Goal: Task Accomplishment & Management: Manage account settings

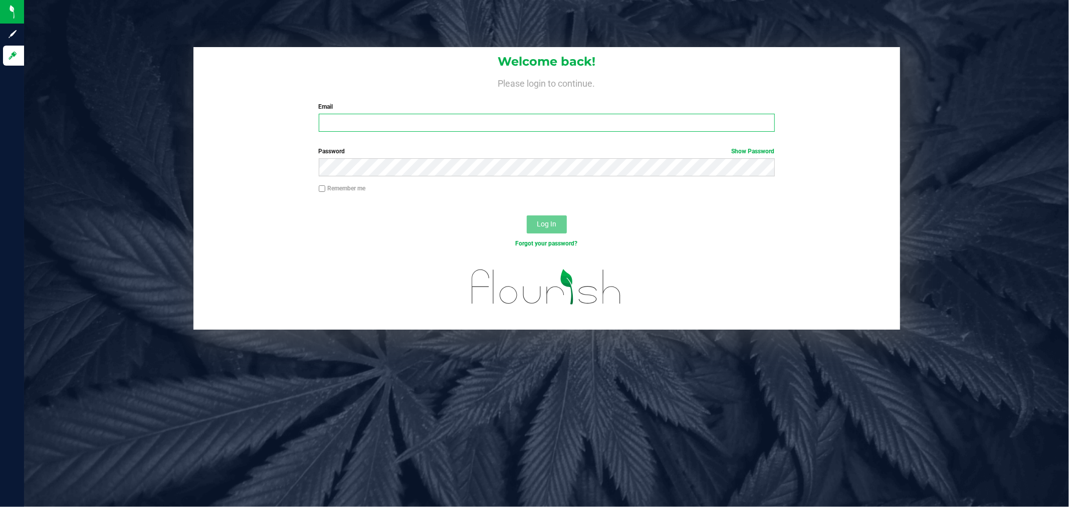
type input "[EMAIL_ADDRESS][DOMAIN_NAME]"
click at [547, 234] on div "Log In" at bounding box center [546, 228] width 706 height 34
click at [543, 226] on span "Log In" at bounding box center [547, 224] width 20 height 8
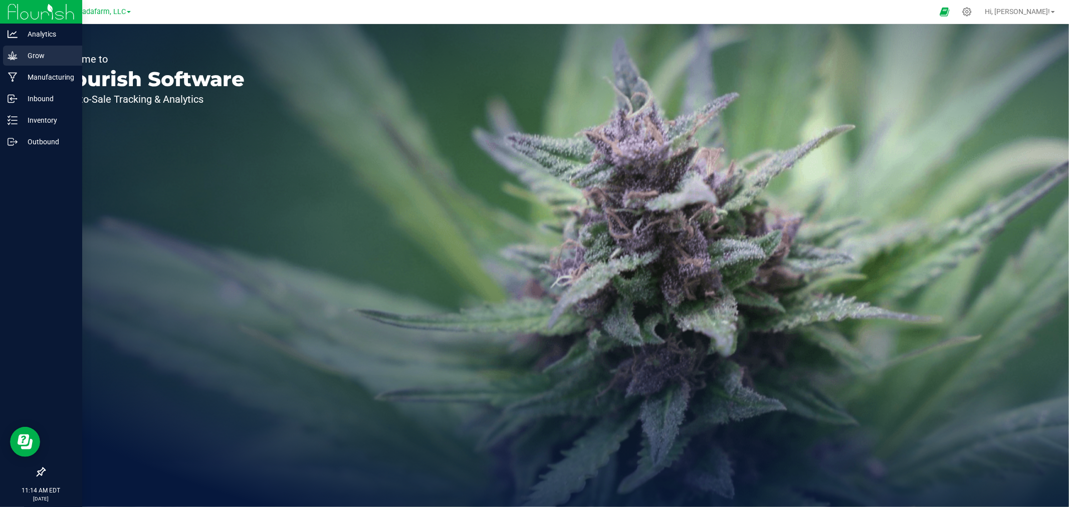
click at [44, 56] on p "Grow" at bounding box center [48, 56] width 60 height 12
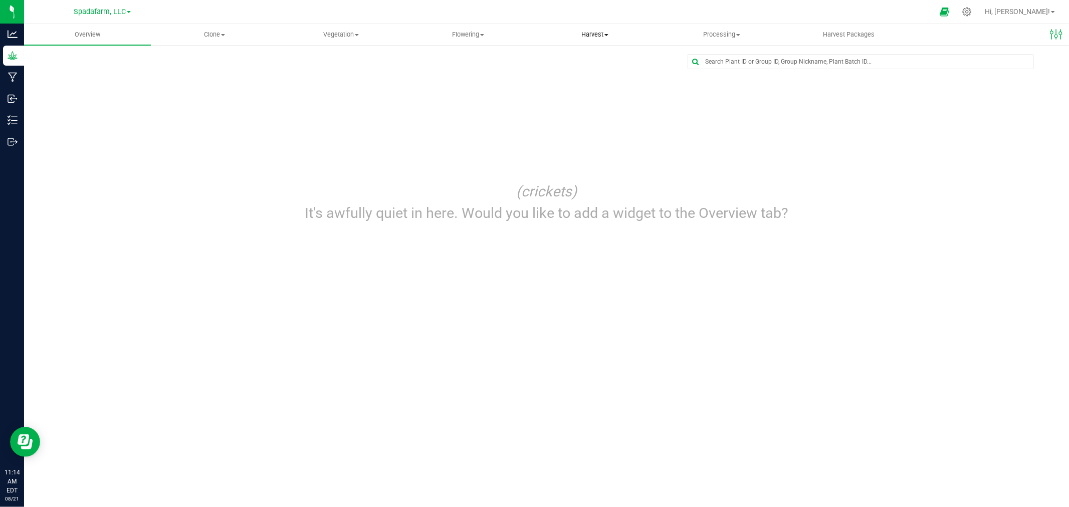
click at [611, 37] on span "Harvest" at bounding box center [595, 34] width 126 height 9
click at [602, 56] on li "Harvests" at bounding box center [595, 61] width 127 height 12
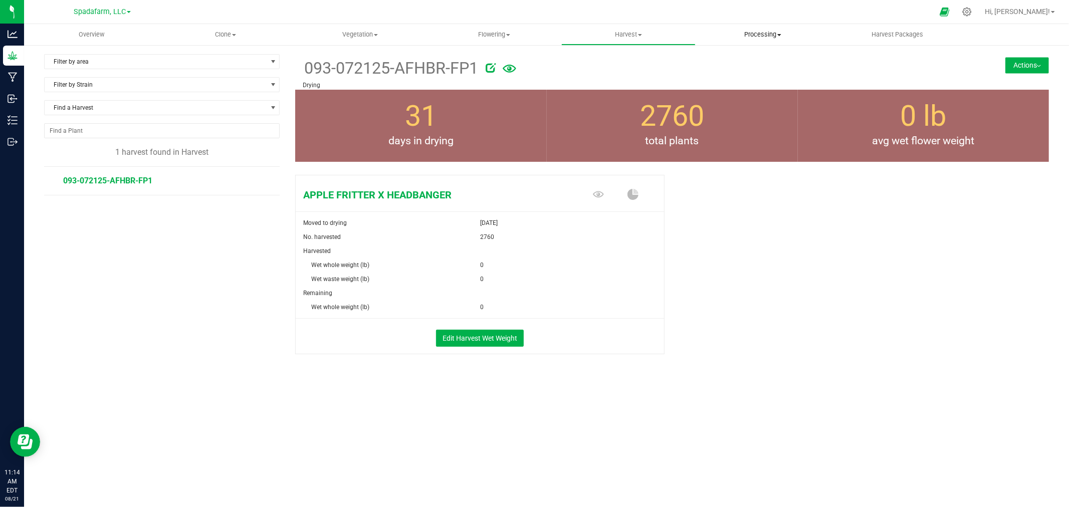
click at [758, 30] on span "Processing" at bounding box center [762, 34] width 133 height 9
click at [759, 72] on span "Processing harvests" at bounding box center [741, 72] width 93 height 9
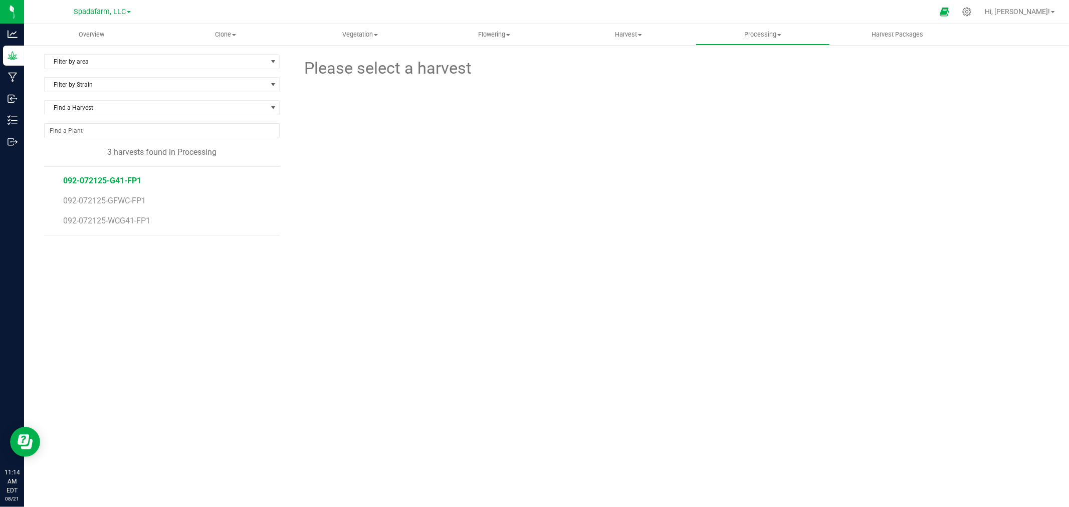
click at [109, 179] on span "092-072125-G41-FP1" at bounding box center [102, 181] width 78 height 10
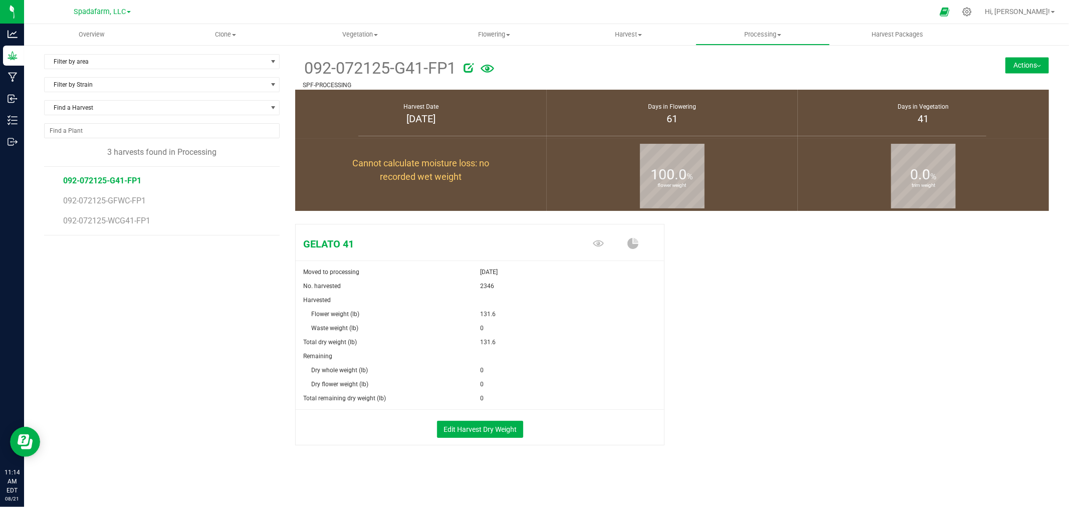
click at [139, 194] on li "092-072125-GFWC-FP1" at bounding box center [167, 197] width 209 height 20
click at [132, 199] on span "092-072125-GFWC-FP1" at bounding box center [106, 201] width 86 height 10
click at [121, 212] on li "092-072125-WCG41-FP1" at bounding box center [167, 221] width 209 height 28
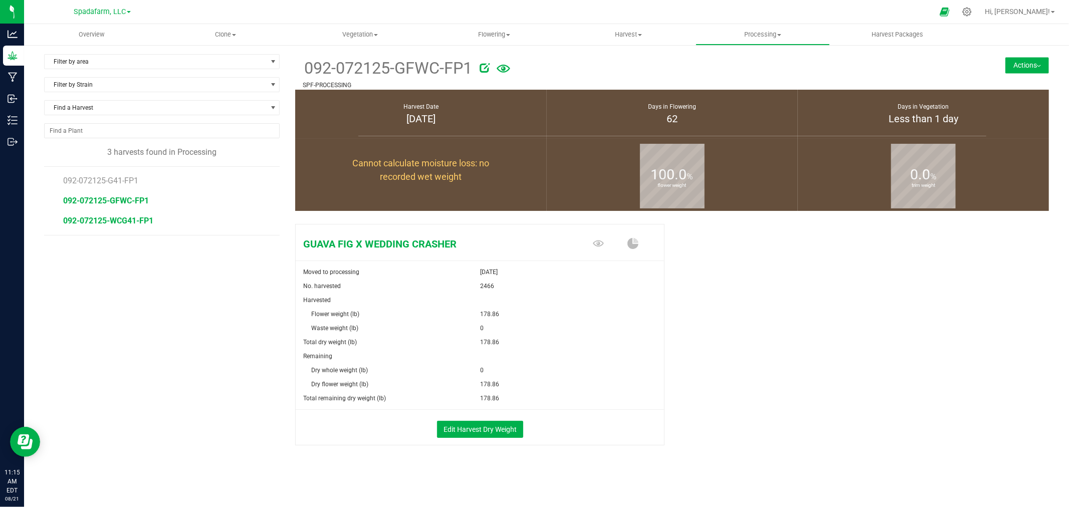
click at [118, 219] on span "092-072125-WCG41-FP1" at bounding box center [108, 221] width 90 height 10
click at [1011, 67] on button "Actions" at bounding box center [1027, 65] width 44 height 16
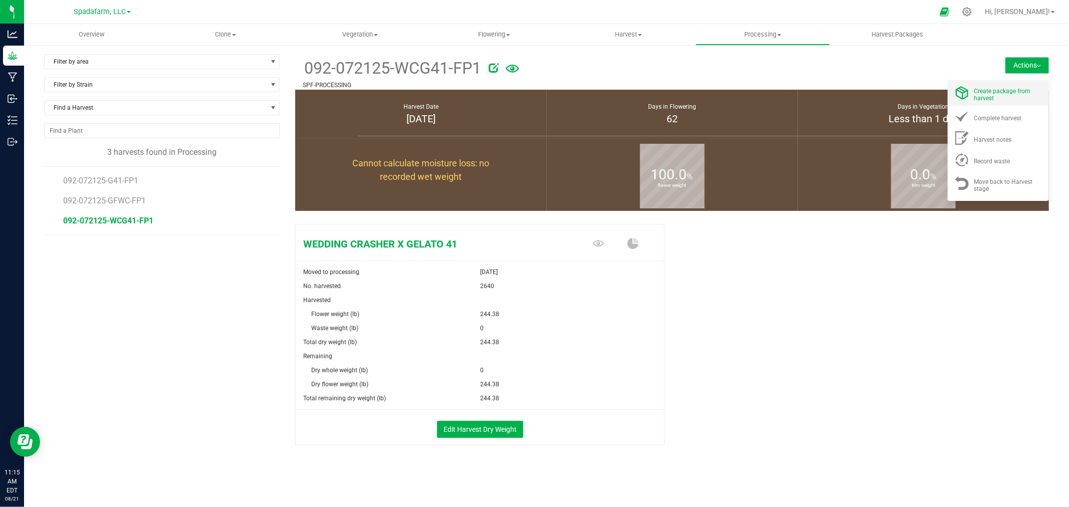
click at [1009, 92] on span "Create package from harvest" at bounding box center [1002, 95] width 57 height 14
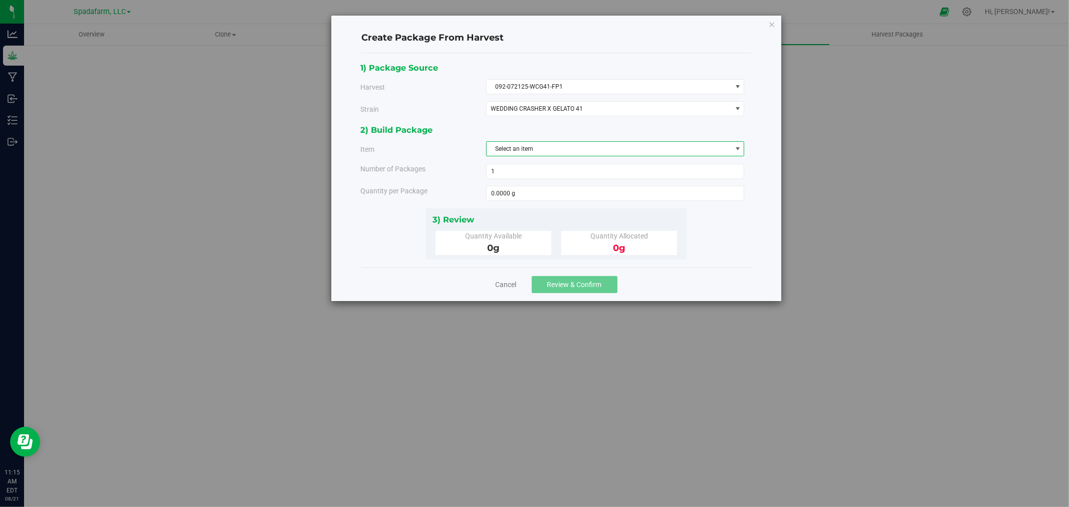
click at [645, 154] on span "Select an item" at bounding box center [608, 149] width 245 height 14
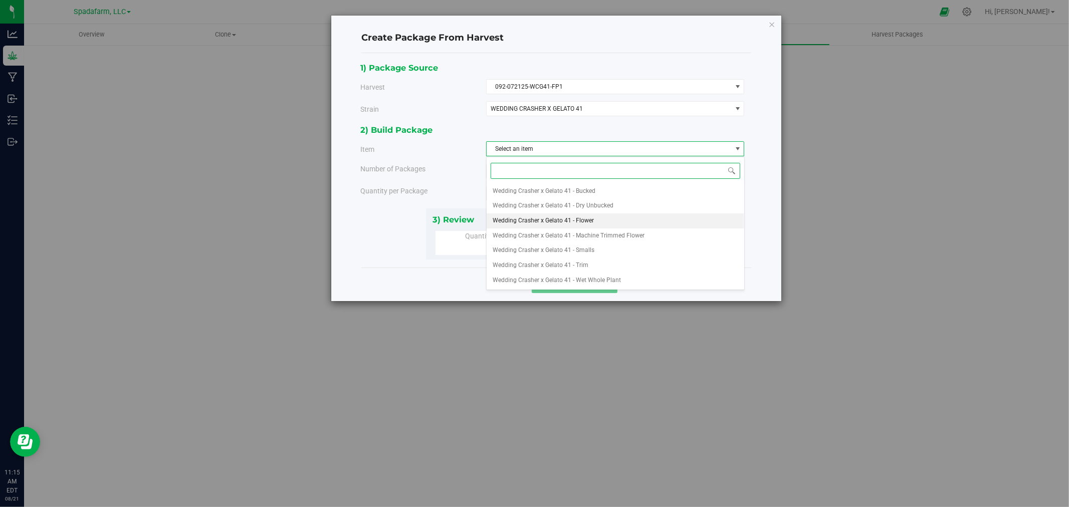
click at [612, 217] on li "Wedding Crasher x Gelato 41 - Flower" at bounding box center [615, 220] width 258 height 15
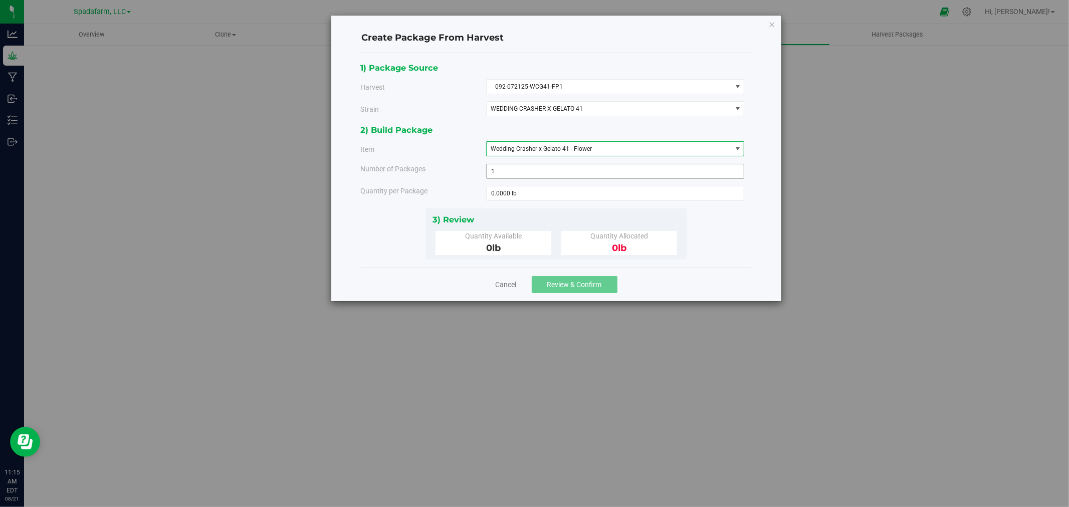
click at [552, 169] on span "1 1" at bounding box center [615, 171] width 259 height 15
click at [535, 194] on span at bounding box center [615, 193] width 259 height 15
type input "0.0000 lb"
click at [515, 240] on div "Quantity Available" at bounding box center [493, 236] width 100 height 11
click at [528, 170] on span "1 1" at bounding box center [615, 171] width 259 height 15
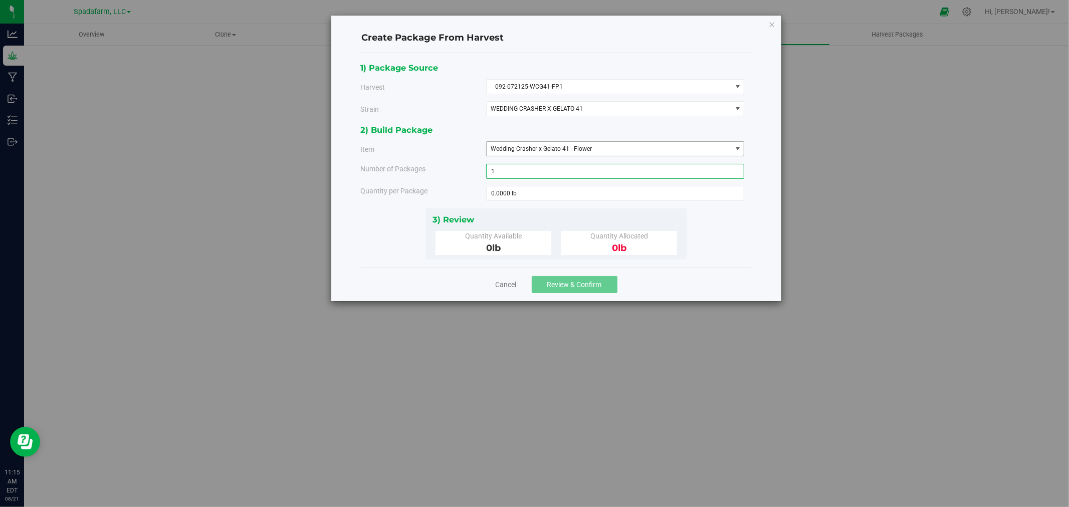
click at [546, 147] on span "Wedding Crasher x Gelato 41 - Flower" at bounding box center [540, 148] width 101 height 7
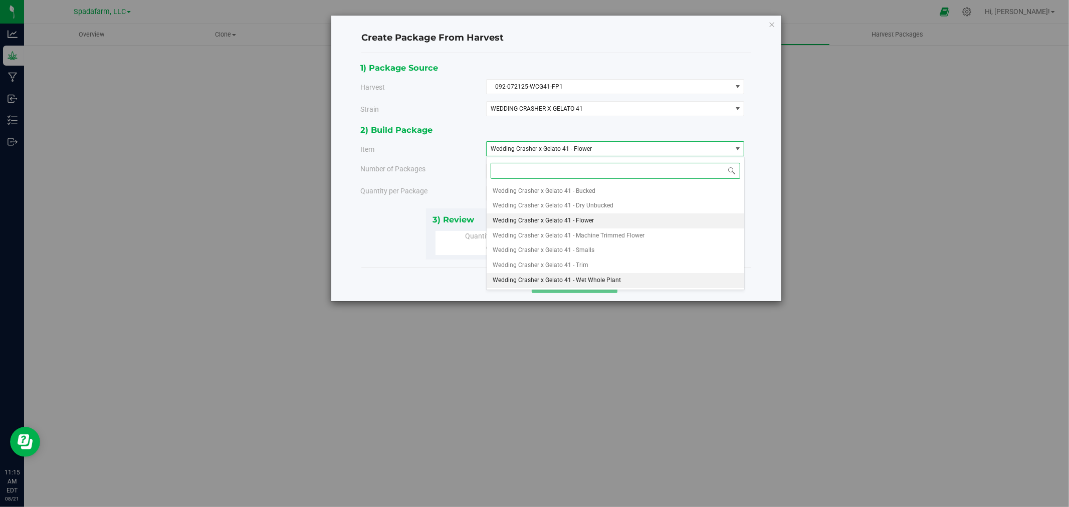
click at [594, 284] on span "Wedding Crasher x Gelato 41 - Wet Whole Plant" at bounding box center [557, 280] width 128 height 13
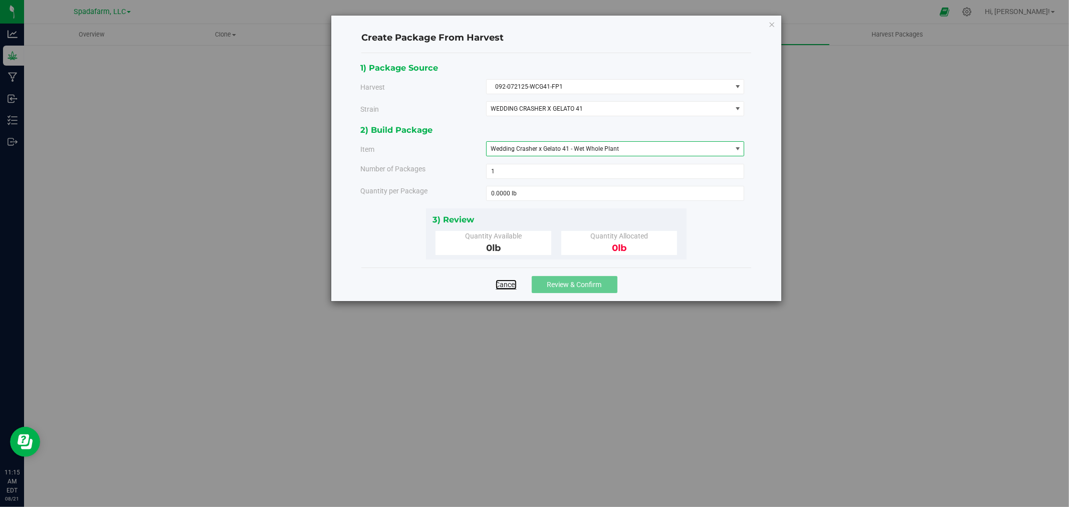
click at [510, 281] on link "Cancel" at bounding box center [506, 285] width 21 height 10
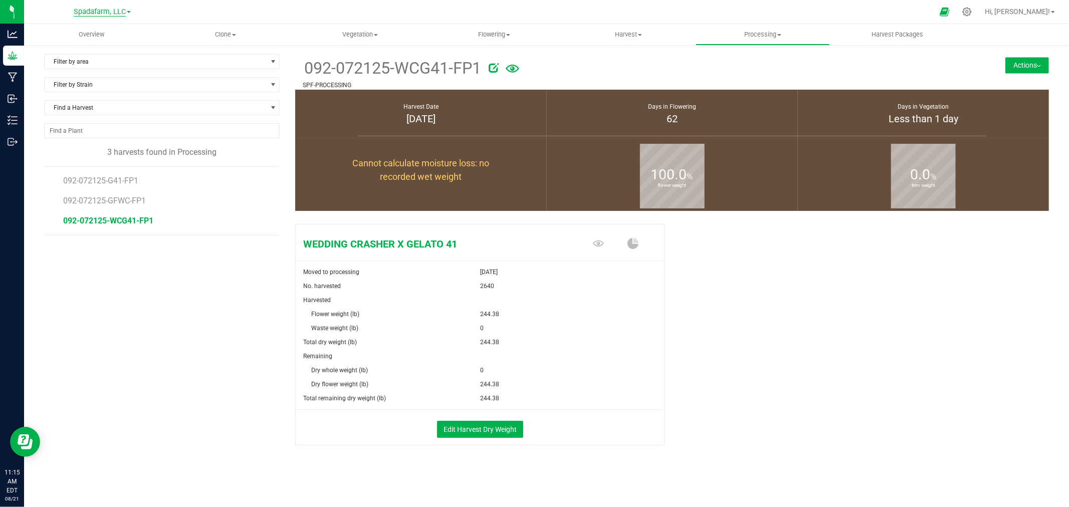
click at [91, 11] on span "Spadafarm, LLC" at bounding box center [100, 12] width 52 height 9
click at [91, 36] on link "[PERSON_NAME] Hemp Company, LLC" at bounding box center [102, 36] width 146 height 14
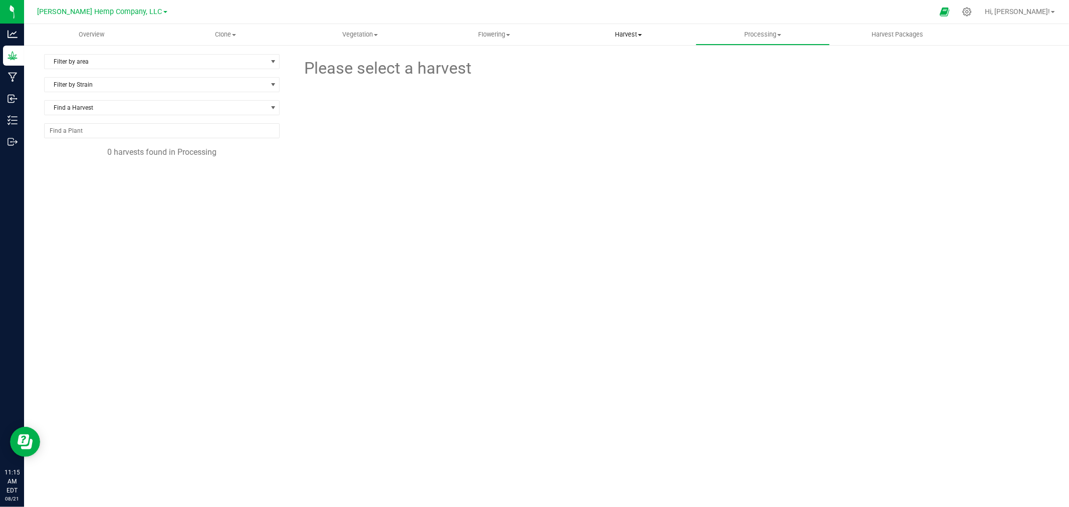
click at [632, 39] on span "Harvest" at bounding box center [628, 34] width 133 height 9
click at [627, 62] on li "Harvests" at bounding box center [628, 61] width 134 height 12
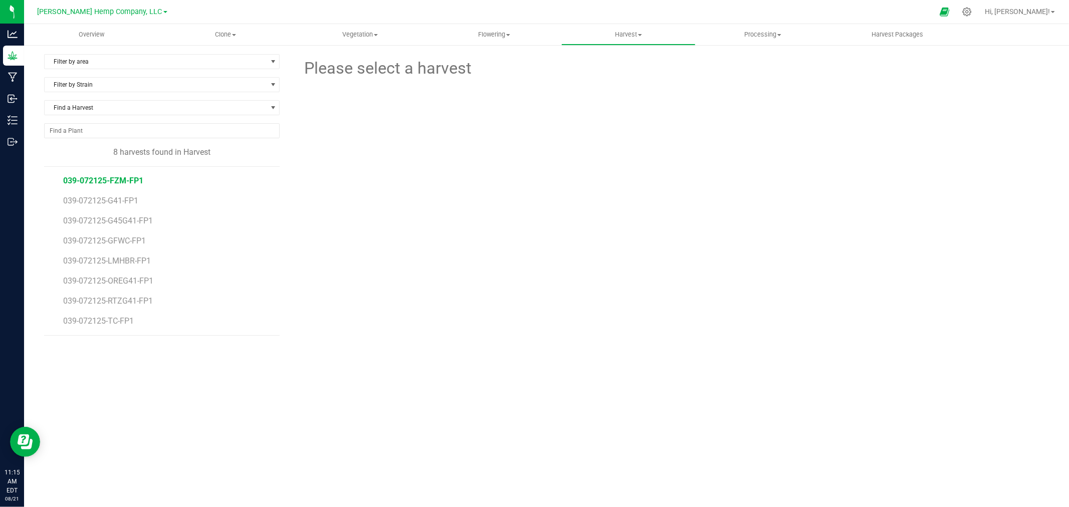
click at [96, 177] on span "039-072125-FZM-FP1" at bounding box center [103, 181] width 80 height 10
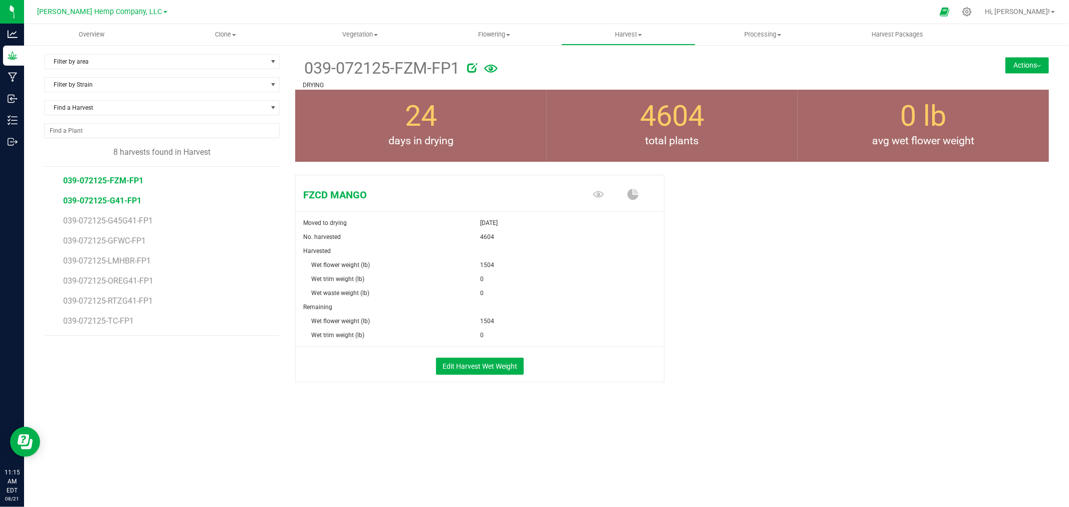
click at [86, 196] on span "039-072125-G41-FP1" at bounding box center [102, 201] width 78 height 10
click at [86, 218] on span "039-072125-G45G41-FP1" at bounding box center [109, 221] width 93 height 10
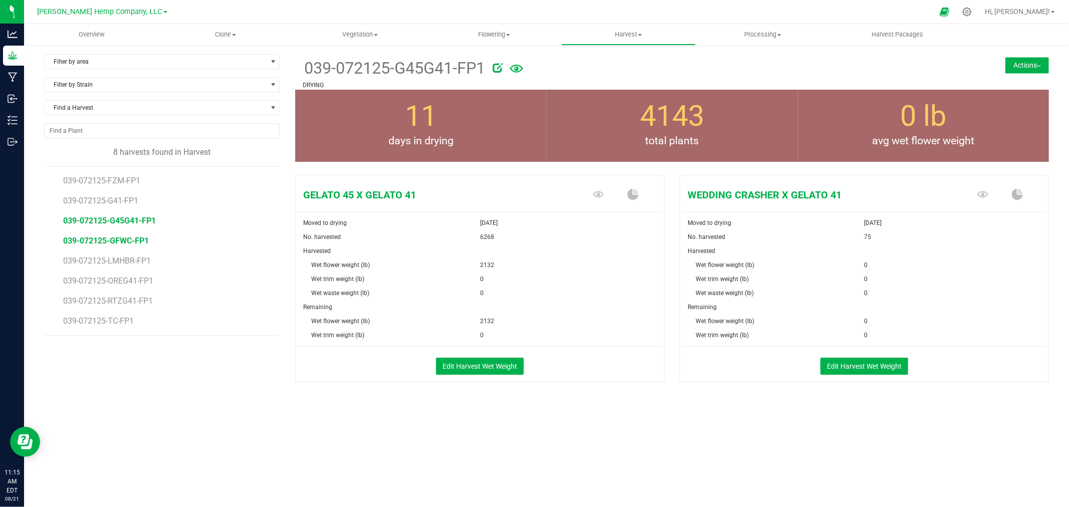
click at [91, 241] on span "039-072125-GFWC-FP1" at bounding box center [106, 241] width 86 height 10
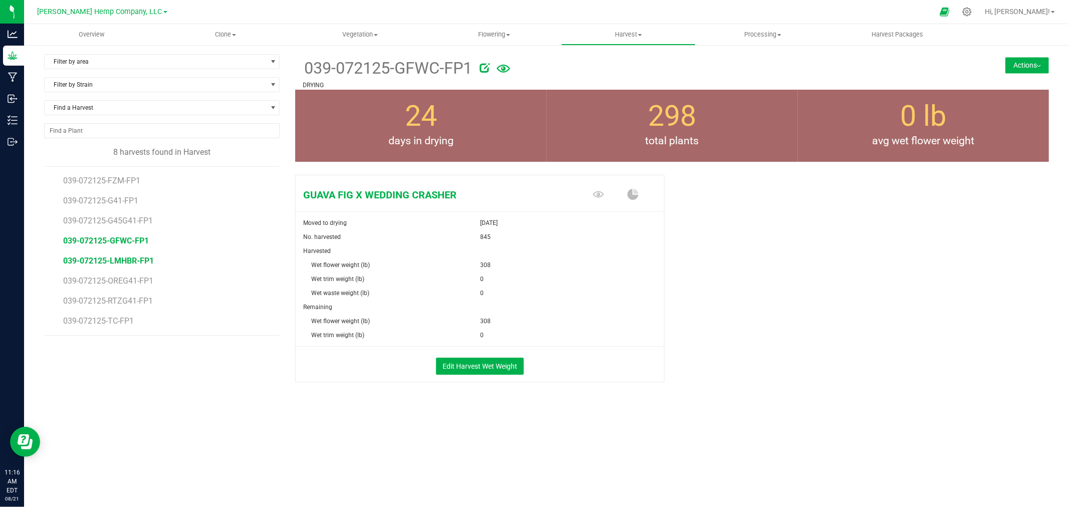
click at [90, 261] on span "039-072125-LMHBR-FP1" at bounding box center [108, 261] width 91 height 10
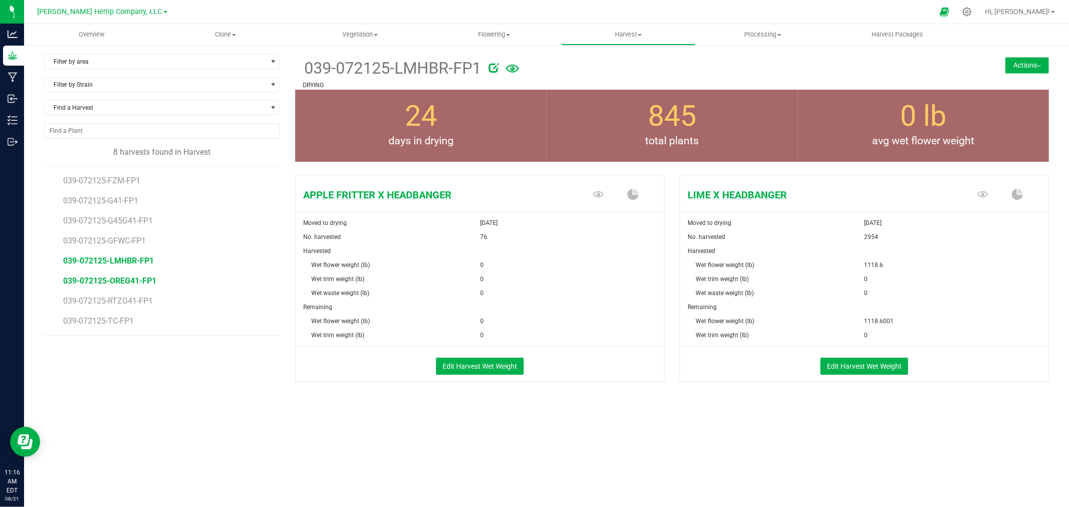
click at [91, 278] on span "039-072125-OREG41-FP1" at bounding box center [109, 281] width 93 height 10
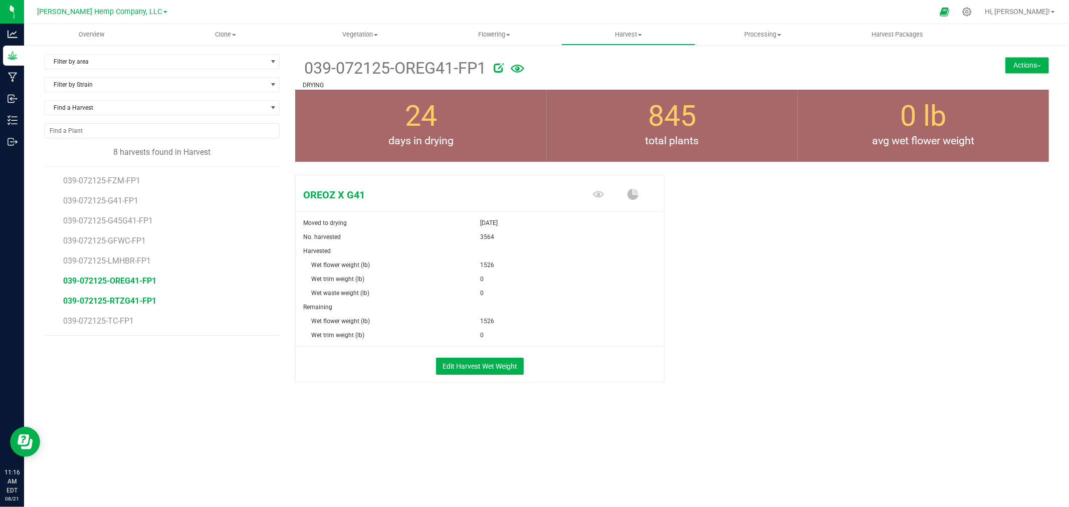
click at [90, 296] on span "039-072125-RTZG41-FP1" at bounding box center [109, 301] width 93 height 10
click at [91, 319] on span "039-072125-TC-FP1" at bounding box center [100, 321] width 74 height 10
click at [104, 299] on span "039-072125-RTZG41-FP1" at bounding box center [109, 301] width 93 height 10
click at [112, 281] on span "039-072125-OREG41-FP1" at bounding box center [109, 281] width 93 height 10
click at [122, 258] on span "039-072125-LMHBR-FP1" at bounding box center [108, 261] width 91 height 10
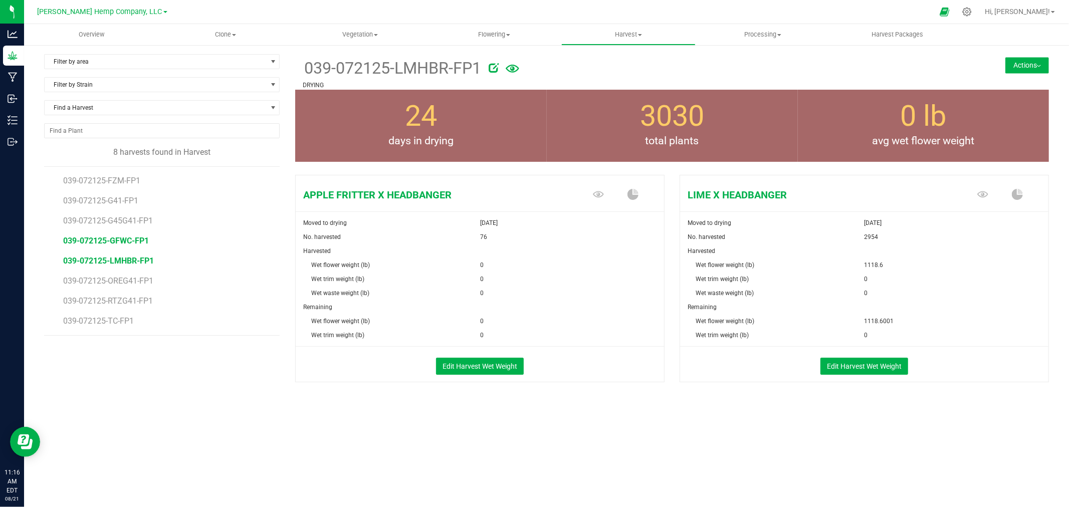
click at [124, 241] on span "039-072125-GFWC-FP1" at bounding box center [106, 241] width 86 height 10
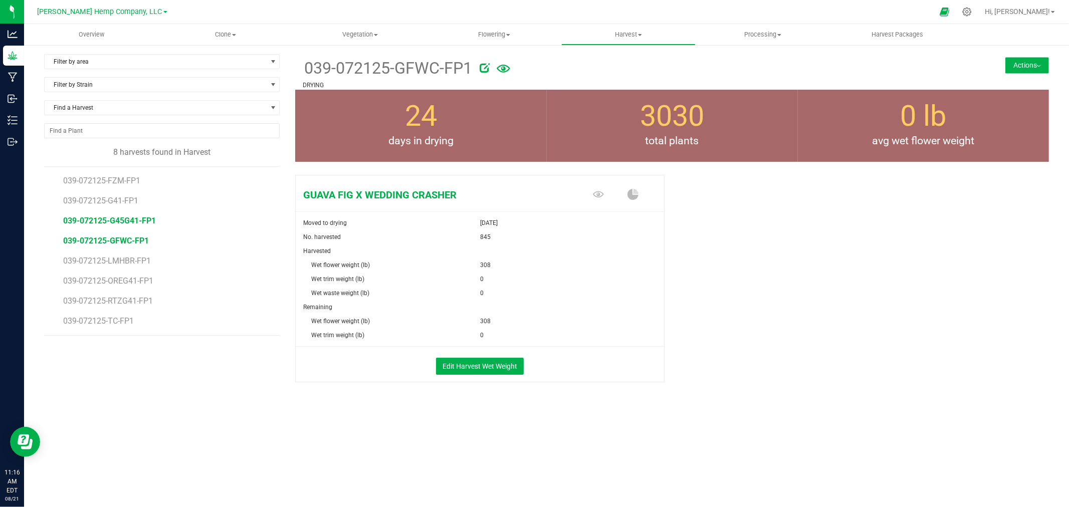
click at [128, 225] on span "039-072125-G45G41-FP1" at bounding box center [109, 221] width 93 height 10
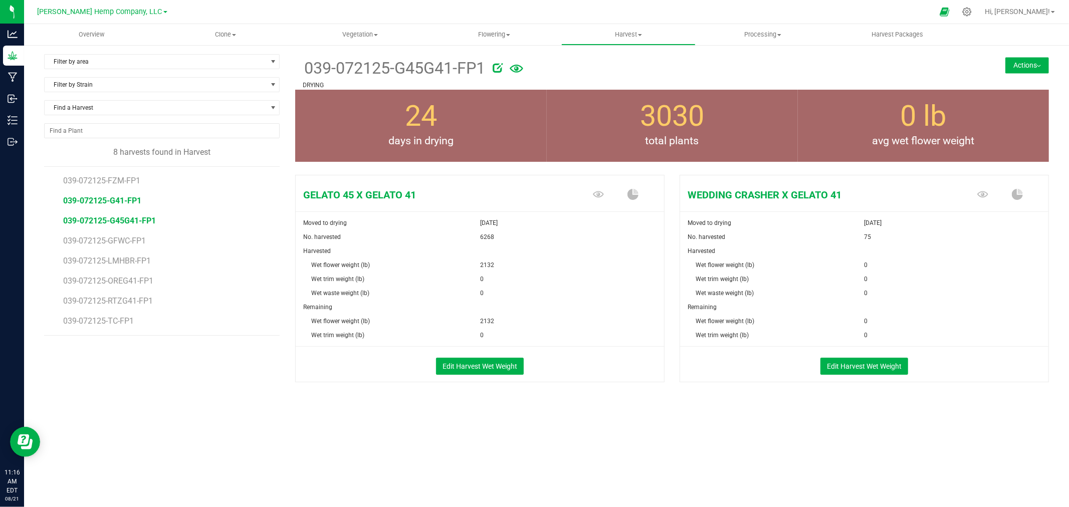
click at [127, 196] on span "039-072125-G41-FP1" at bounding box center [102, 201] width 78 height 10
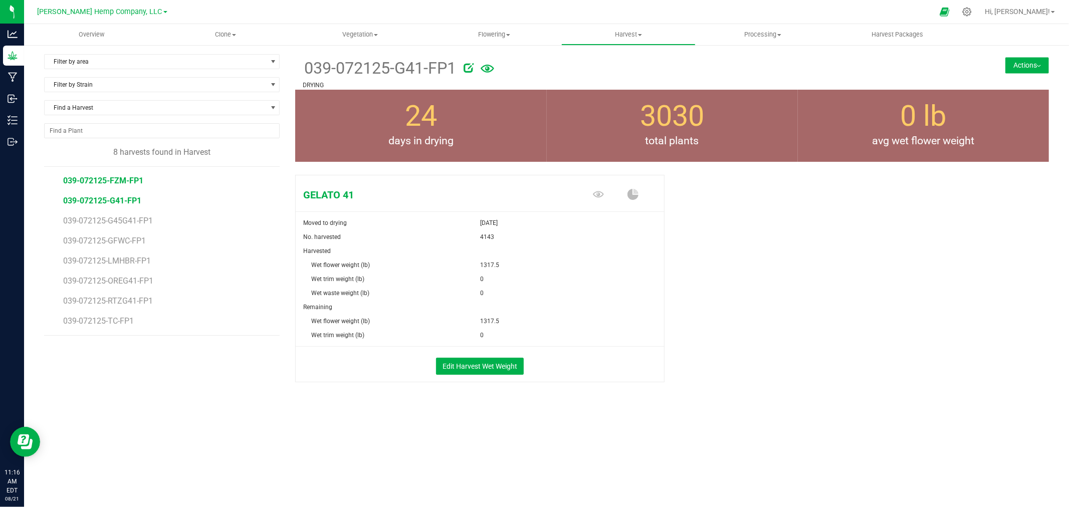
click at [126, 182] on span "039-072125-FZM-FP1" at bounding box center [103, 181] width 80 height 10
click at [1010, 68] on button "Actions" at bounding box center [1027, 65] width 44 height 16
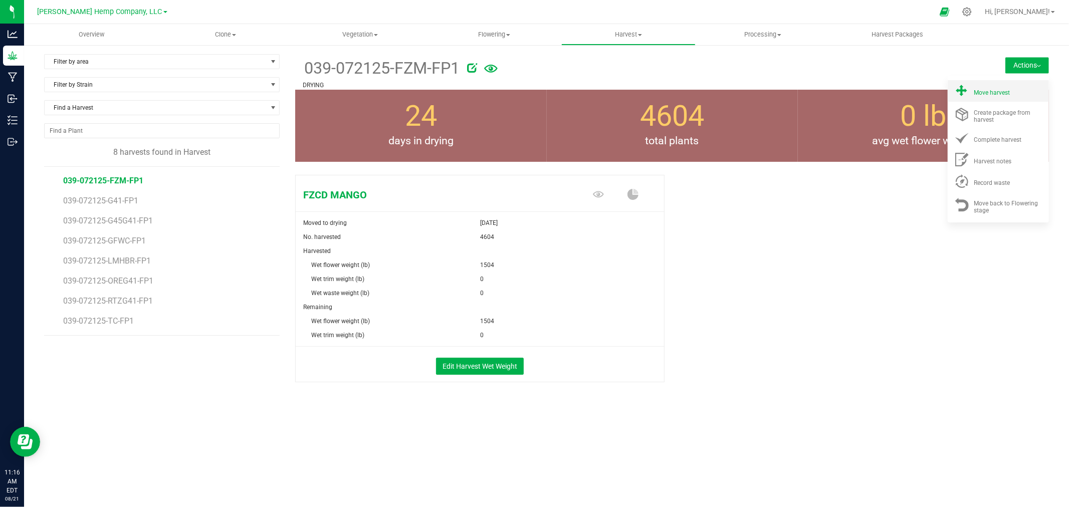
click at [1000, 95] on span "Move harvest" at bounding box center [992, 92] width 36 height 7
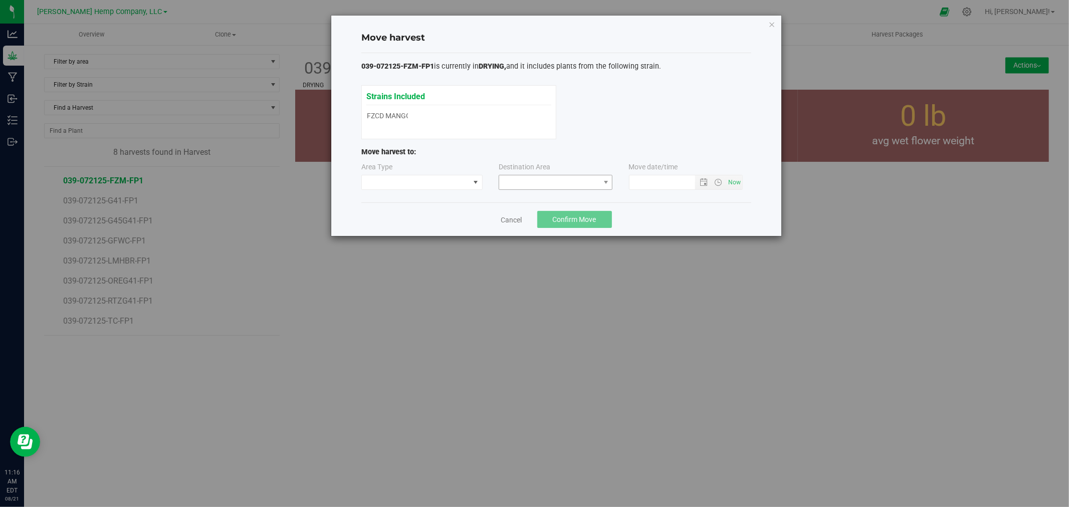
type input "[DATE] 11:16 AM"
click at [463, 186] on span at bounding box center [416, 182] width 108 height 14
click at [445, 214] on li "Processing" at bounding box center [422, 217] width 120 height 17
click at [528, 186] on span at bounding box center [549, 182] width 100 height 14
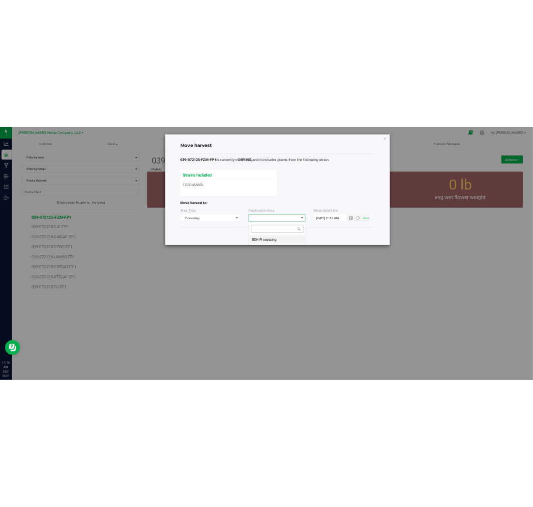
scroll to position [15, 114]
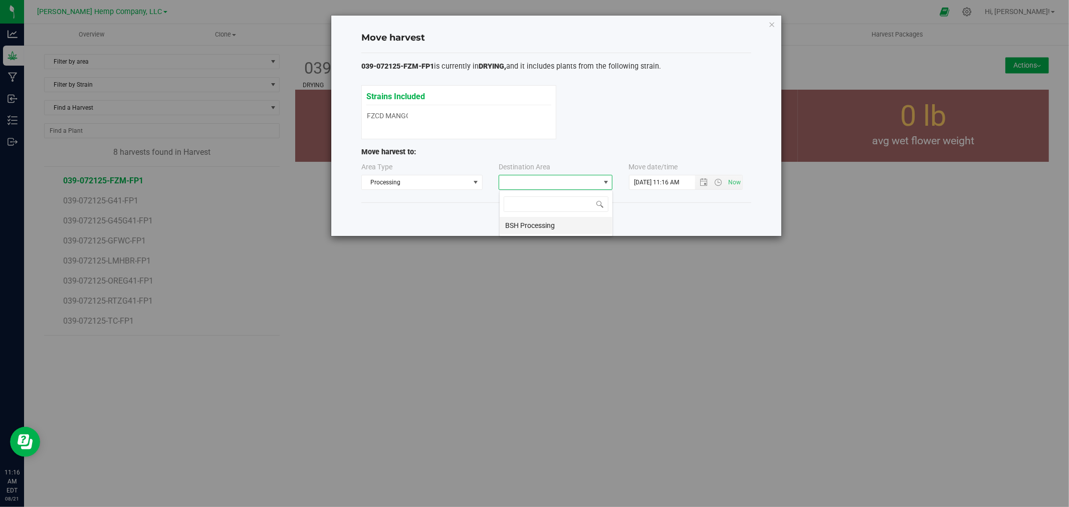
click at [526, 224] on li "BSH Processing" at bounding box center [556, 225] width 113 height 17
click at [592, 217] on span "Confirm Move" at bounding box center [575, 219] width 44 height 8
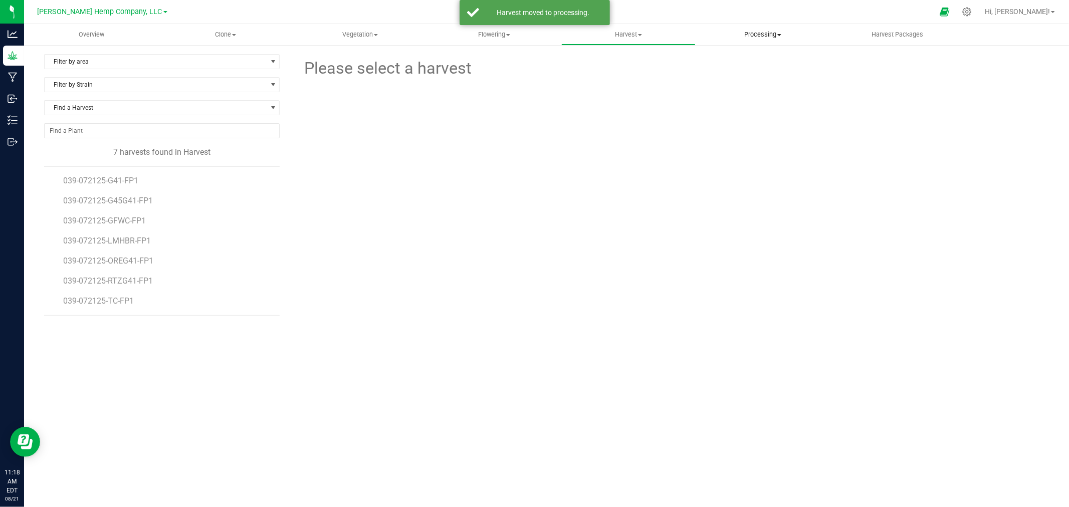
click at [773, 35] on span "Processing" at bounding box center [762, 34] width 133 height 9
click at [754, 74] on span "Processing harvests" at bounding box center [741, 72] width 93 height 9
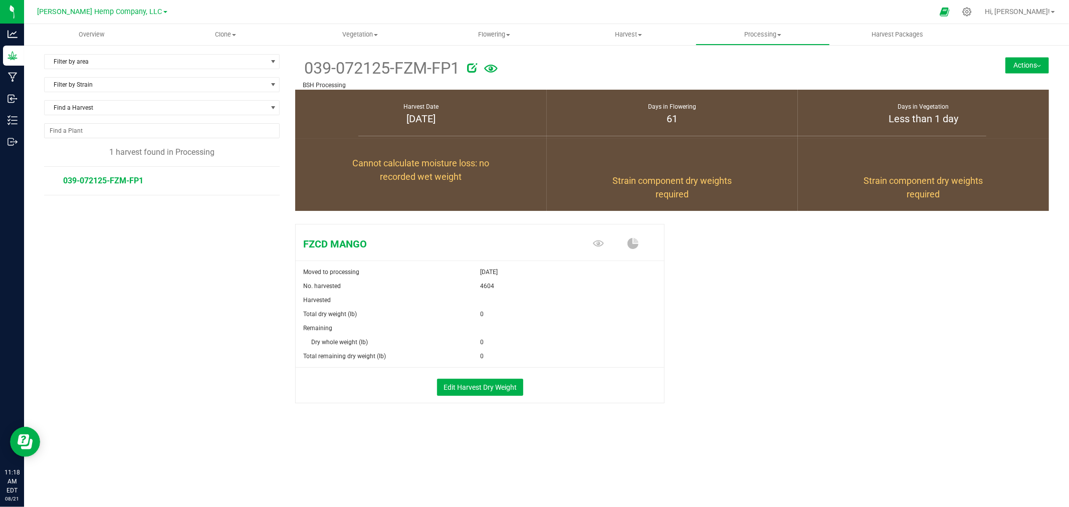
drag, startPoint x: 711, startPoint y: 116, endPoint x: 453, endPoint y: 215, distance: 276.6
click at [453, 215] on div "FZCD MANGO Moved to processing [DATE] No. harvested 4604 Harvested" at bounding box center [672, 319] width 769 height 217
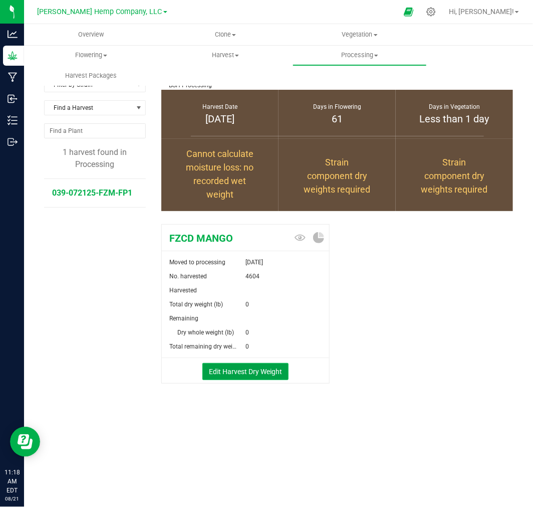
click at [236, 371] on button "Edit Harvest Dry Weight" at bounding box center [245, 371] width 86 height 17
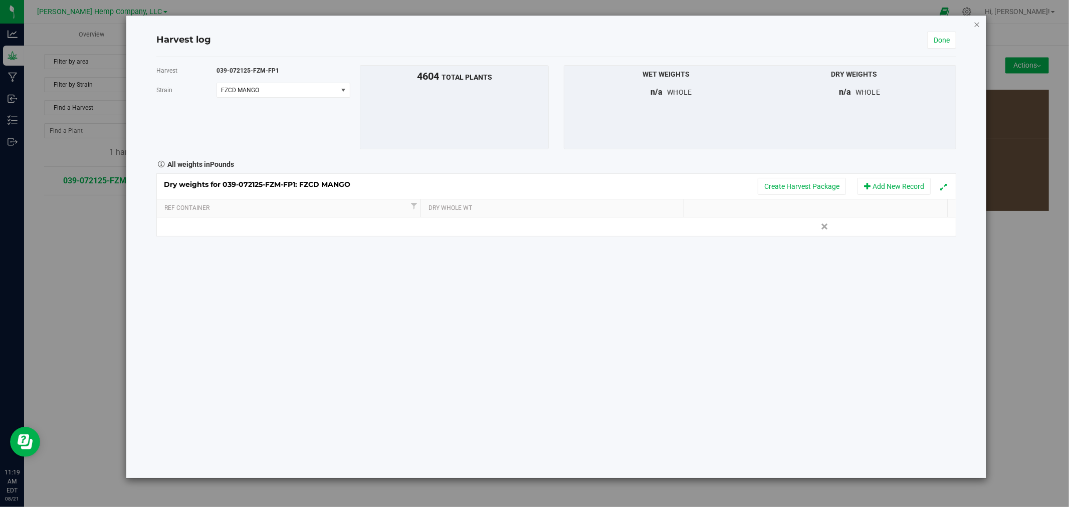
click at [975, 23] on icon "button" at bounding box center [976, 24] width 7 height 12
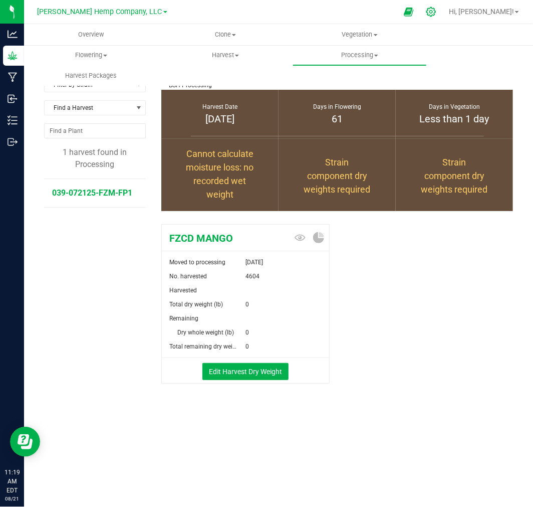
click at [438, 13] on div at bounding box center [431, 12] width 14 height 11
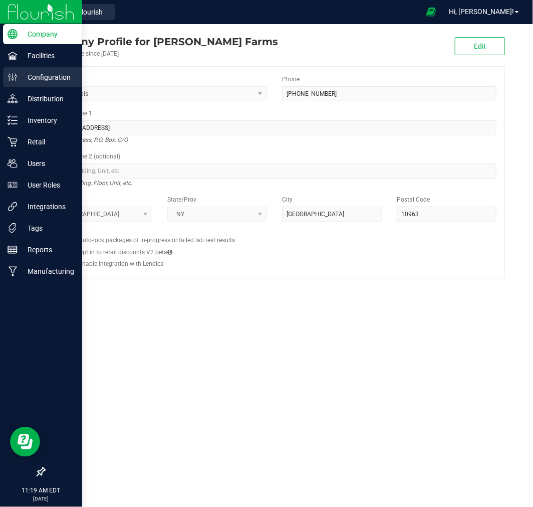
click at [24, 69] on div "Configuration" at bounding box center [42, 77] width 79 height 20
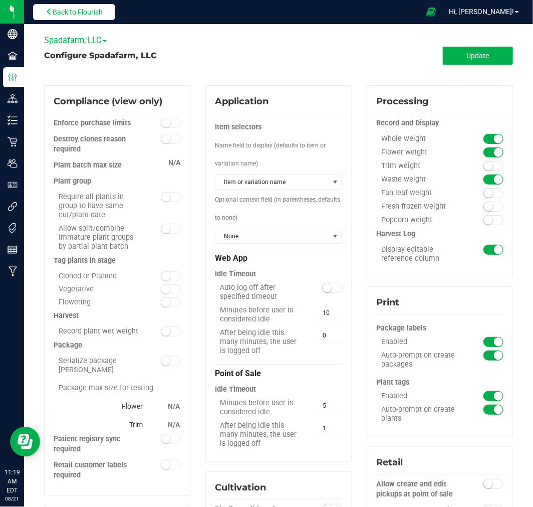
click at [84, 6] on button "Back to Flourish" at bounding box center [74, 12] width 82 height 16
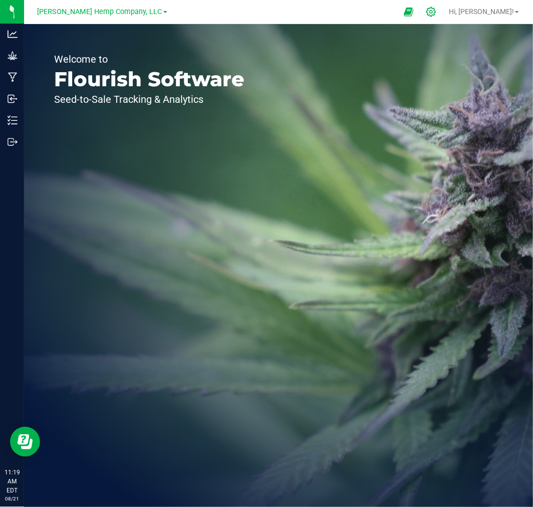
click at [436, 12] on icon at bounding box center [431, 12] width 10 height 10
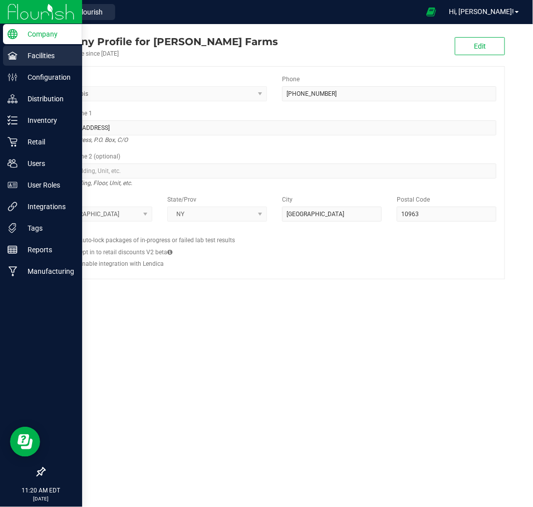
click at [43, 61] on p "Facilities" at bounding box center [48, 56] width 60 height 12
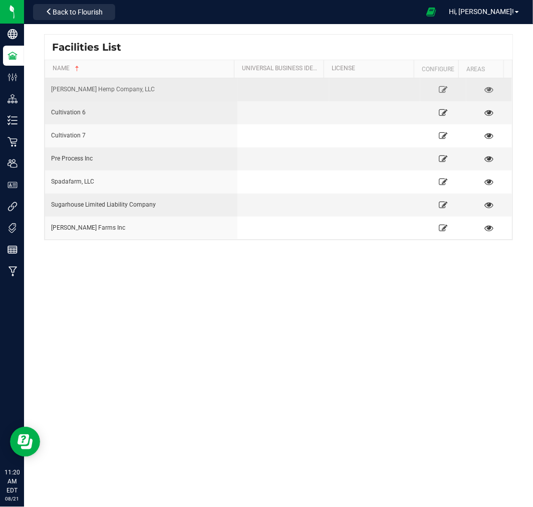
click at [121, 89] on div "[PERSON_NAME] Hemp Company, LLC" at bounding box center [141, 90] width 180 height 10
click at [196, 91] on div "[PERSON_NAME] Hemp Company, LLC" at bounding box center [141, 90] width 180 height 10
click at [101, 87] on div "[PERSON_NAME] Hemp Company, LLC" at bounding box center [141, 90] width 180 height 10
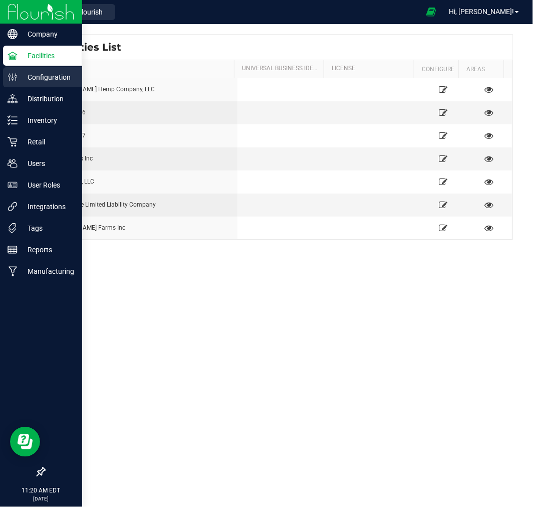
click at [23, 76] on p "Configuration" at bounding box center [48, 77] width 60 height 12
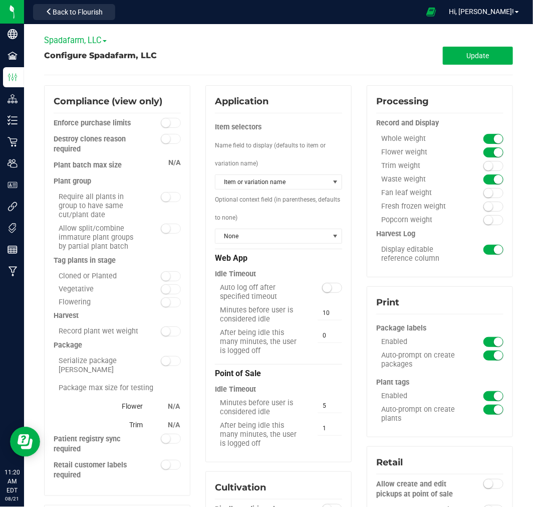
click at [88, 36] on span "Spadafarm, LLC" at bounding box center [75, 41] width 63 height 10
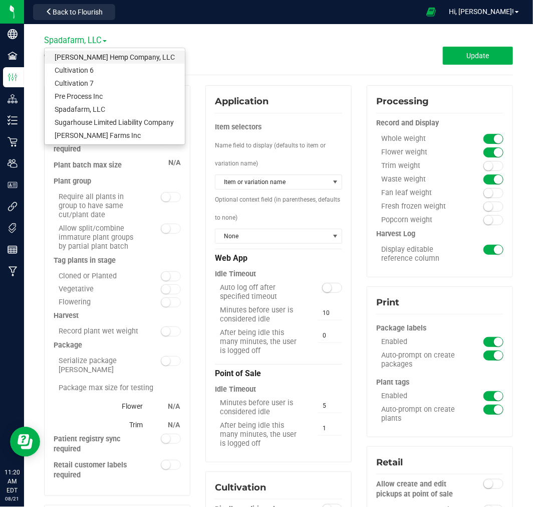
click at [97, 57] on link "[PERSON_NAME] Hemp Company, LLC" at bounding box center [115, 57] width 140 height 13
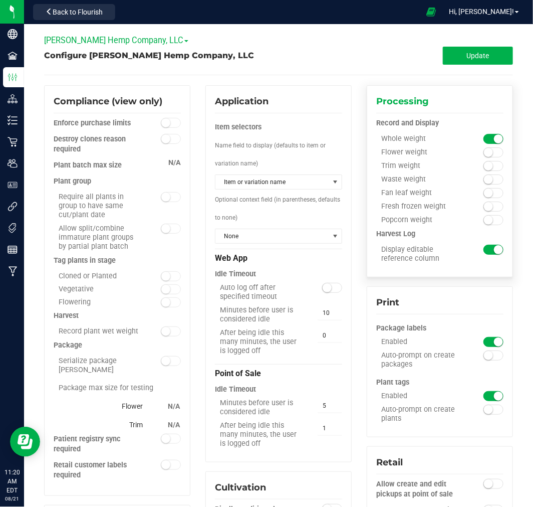
click at [484, 152] on small at bounding box center [488, 152] width 9 height 9
click at [484, 179] on small at bounding box center [488, 179] width 9 height 9
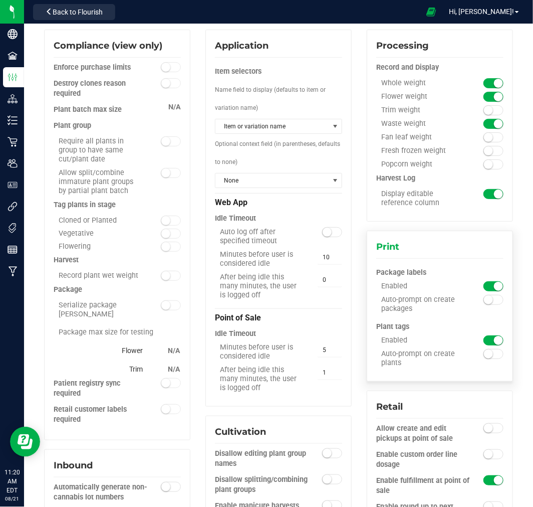
click at [484, 301] on small at bounding box center [488, 299] width 9 height 9
click at [484, 357] on small at bounding box center [488, 353] width 9 height 9
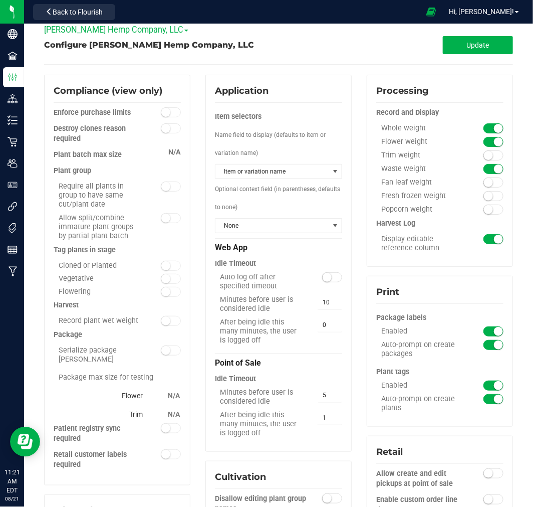
scroll to position [0, 0]
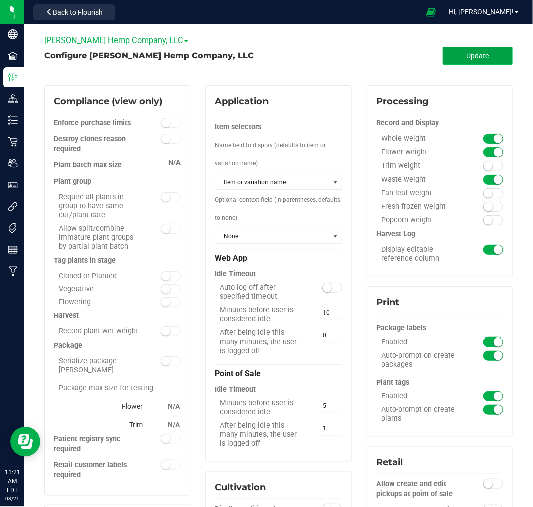
click at [464, 61] on button "Update" at bounding box center [478, 56] width 70 height 18
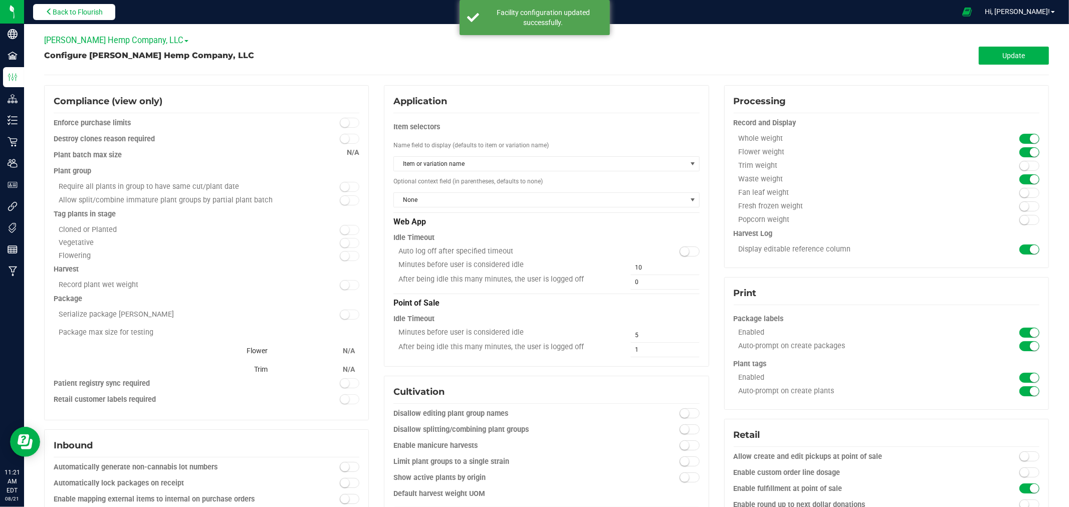
click at [68, 11] on span "Back to Flourish" at bounding box center [78, 12] width 50 height 8
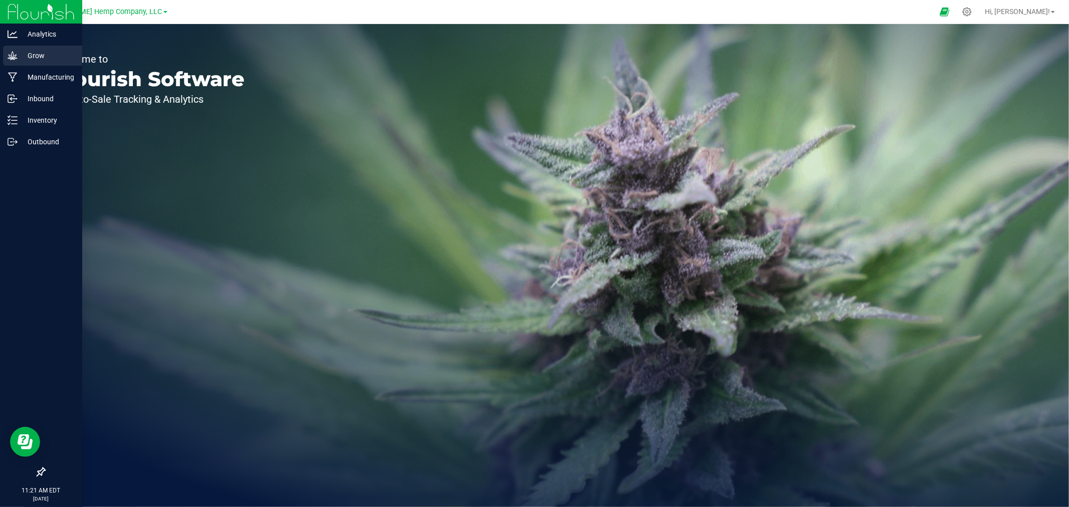
click at [42, 52] on p "Grow" at bounding box center [48, 56] width 60 height 12
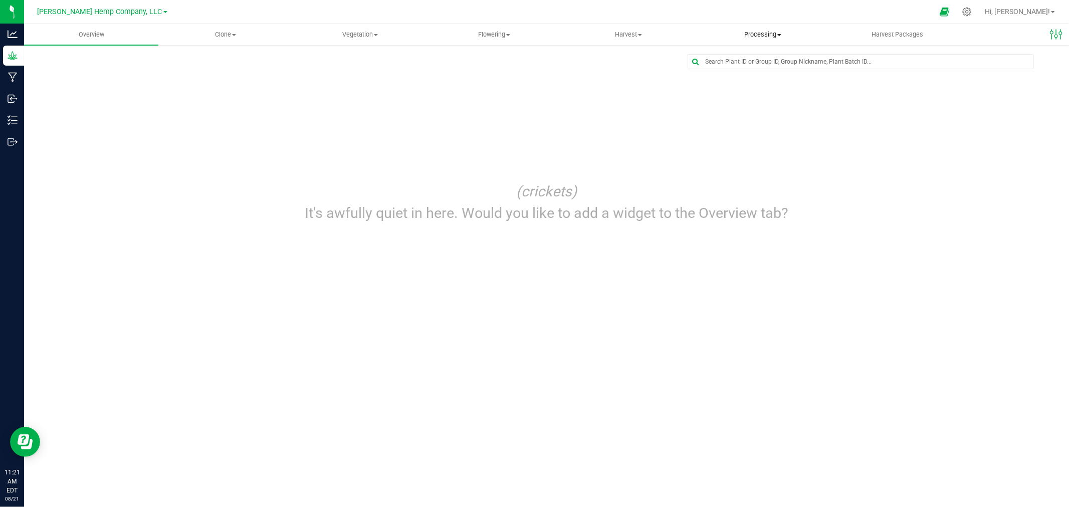
click at [745, 33] on span "Processing" at bounding box center [762, 34] width 133 height 9
click at [734, 72] on span "Processing harvests" at bounding box center [741, 72] width 93 height 9
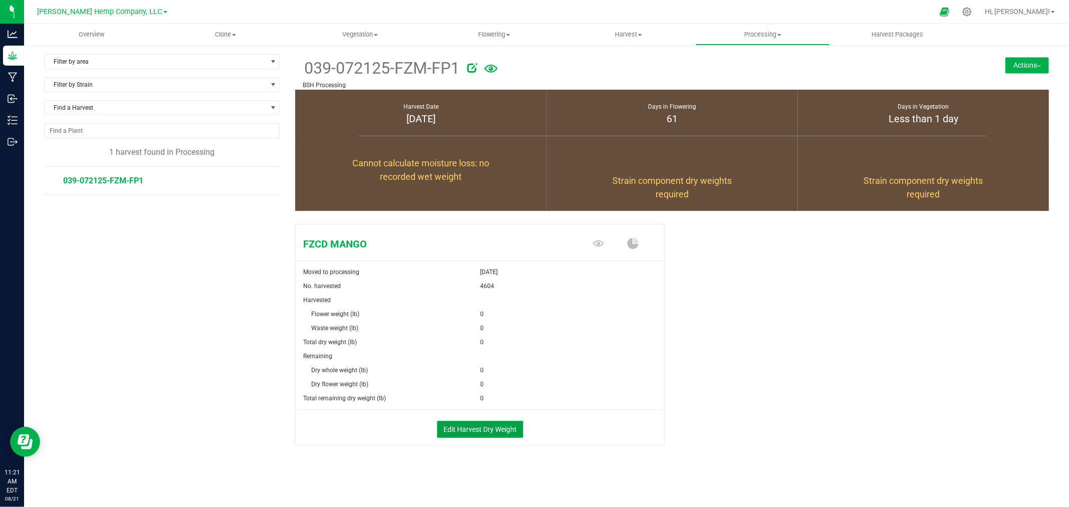
click at [459, 431] on button "Edit Harvest Dry Weight" at bounding box center [480, 429] width 86 height 17
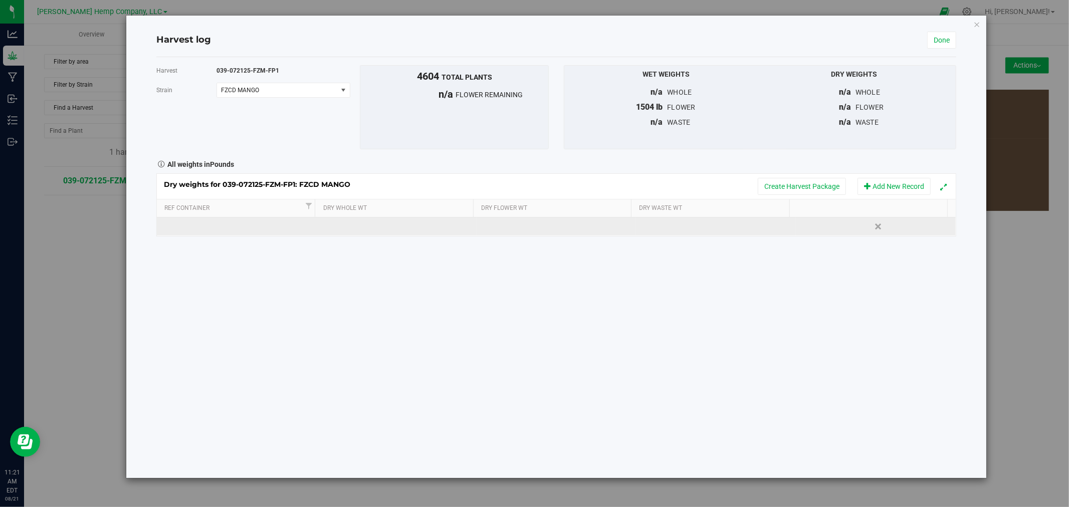
click at [554, 228] on td at bounding box center [556, 226] width 160 height 18
click at [283, 227] on td at bounding box center [237, 226] width 160 height 18
type input "1"
click at [489, 229] on div "Dry weights for 039-072125-FZM-FP1: FZCD MANGO Create Harvest Package Add New R…" at bounding box center [556, 204] width 800 height 63
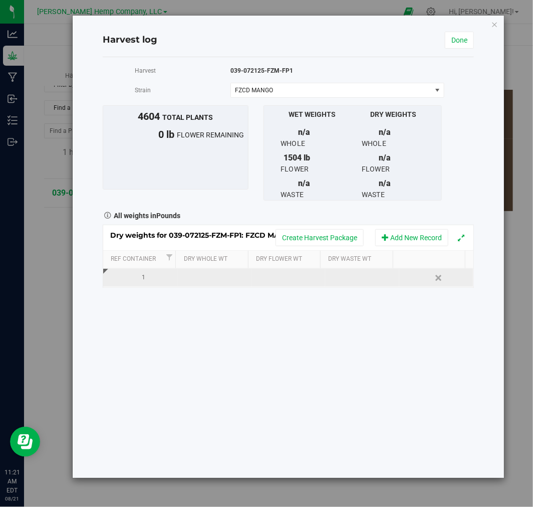
click at [283, 272] on td at bounding box center [289, 278] width 74 height 18
type input "431"
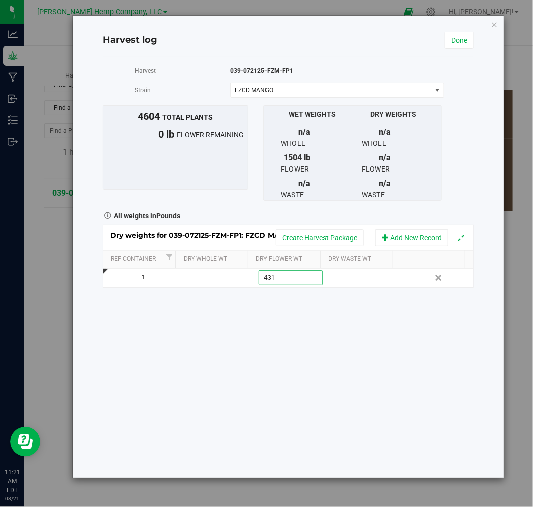
click at [328, 358] on div "Harvest 039-072125-FZM-FP1 [GEOGRAPHIC_DATA] FZCD MANGO Select strain FZCD MANG…" at bounding box center [288, 267] width 371 height 420
click at [459, 44] on link "Done" at bounding box center [459, 40] width 29 height 17
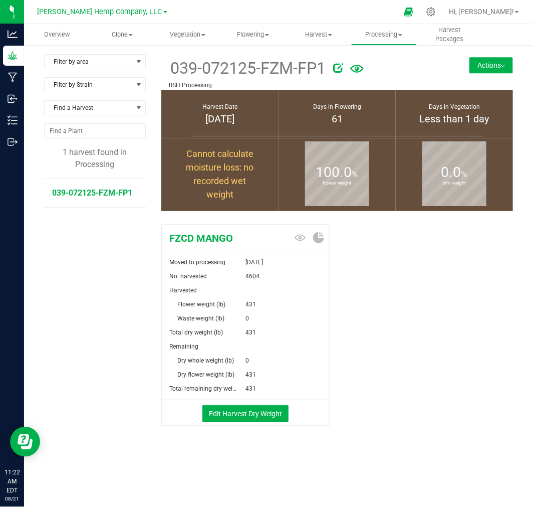
click at [498, 62] on button "Actions" at bounding box center [491, 65] width 44 height 16
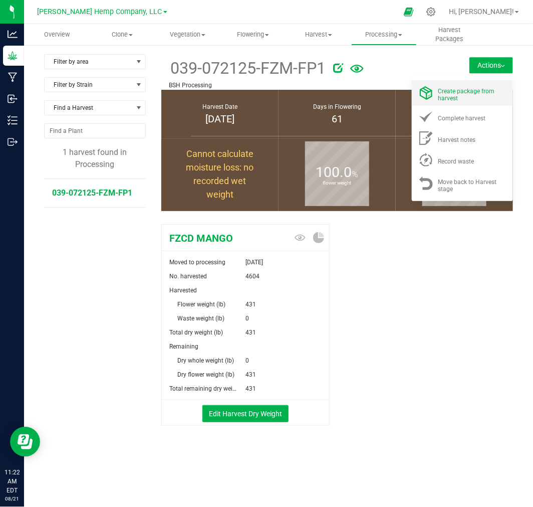
click at [476, 98] on div "Create package from harvest" at bounding box center [472, 93] width 68 height 18
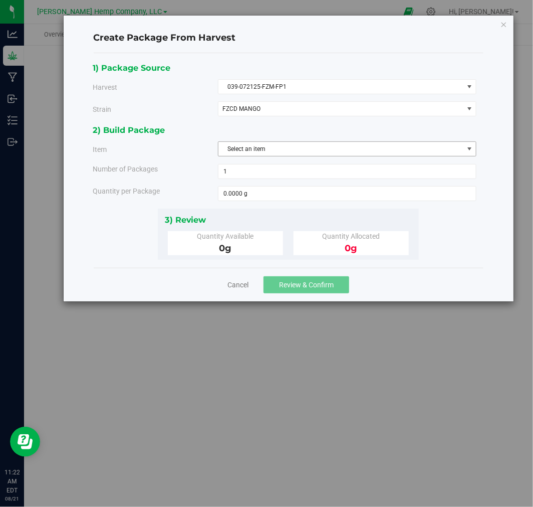
click at [280, 151] on span "Select an item" at bounding box center [340, 149] width 245 height 14
click at [363, 94] on div "1) Package Source Harvest 039-072125-FZM-FP1 Select 039-072125-FZM-FP1 [GEOGRAP…" at bounding box center [288, 92] width 391 height 63
click at [313, 154] on span "Select an item" at bounding box center [340, 149] width 245 height 14
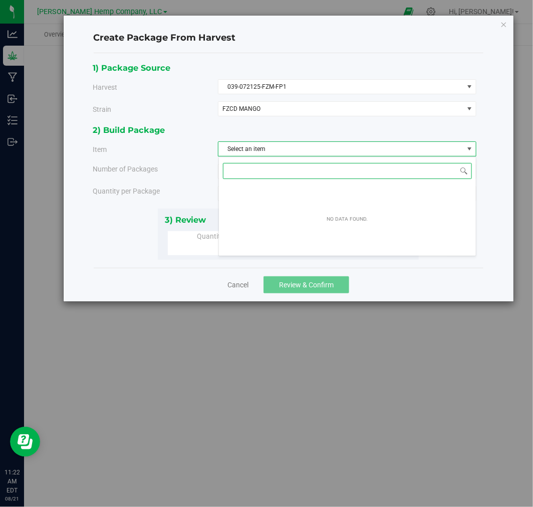
click at [313, 211] on div "No data found." at bounding box center [348, 219] width 258 height 70
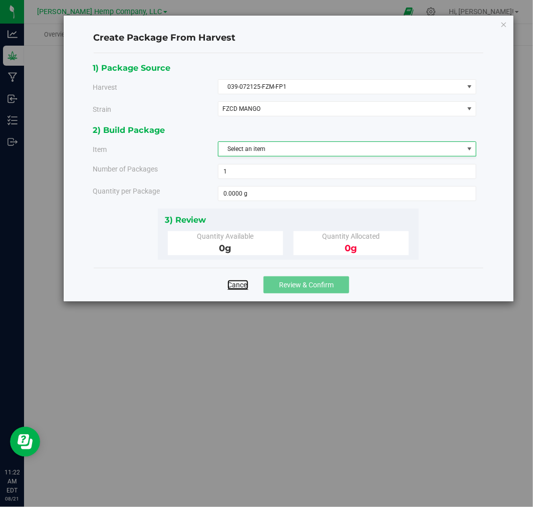
click at [238, 288] on link "Cancel" at bounding box center [237, 285] width 21 height 10
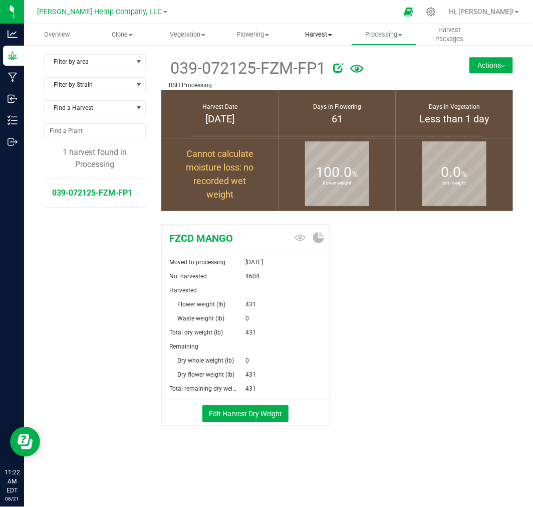
click at [311, 28] on uib-tab-heading "Harvest Harvests Harvested plants" at bounding box center [319, 35] width 65 height 20
click at [311, 64] on span "Harvests" at bounding box center [314, 60] width 56 height 9
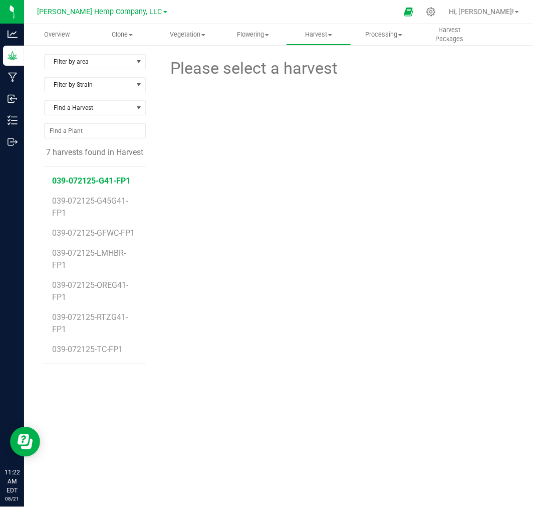
click at [108, 182] on span "039-072125-G41-FP1" at bounding box center [91, 181] width 78 height 10
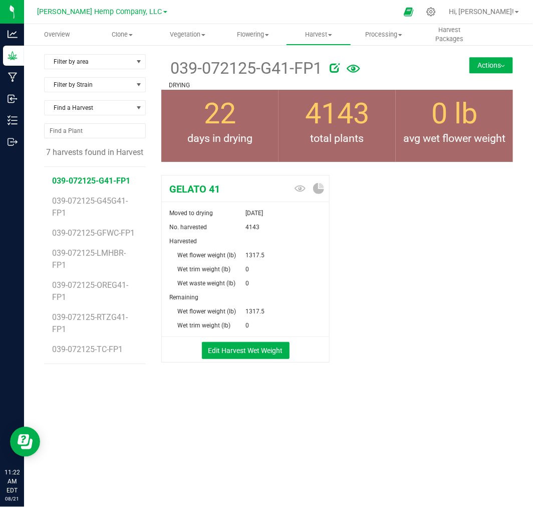
click at [491, 63] on button "Actions" at bounding box center [491, 65] width 44 height 16
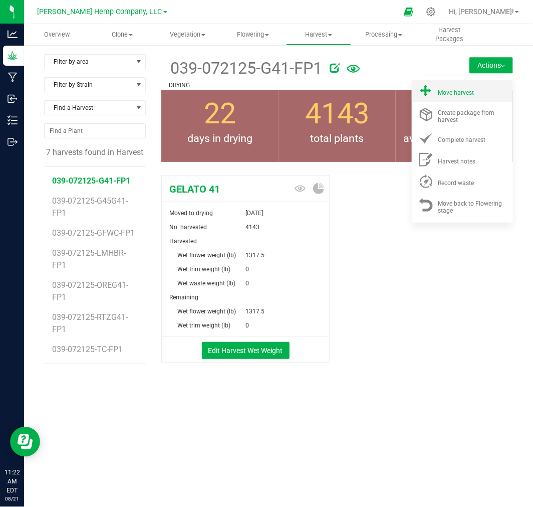
click at [479, 87] on div "Move harvest" at bounding box center [472, 91] width 68 height 11
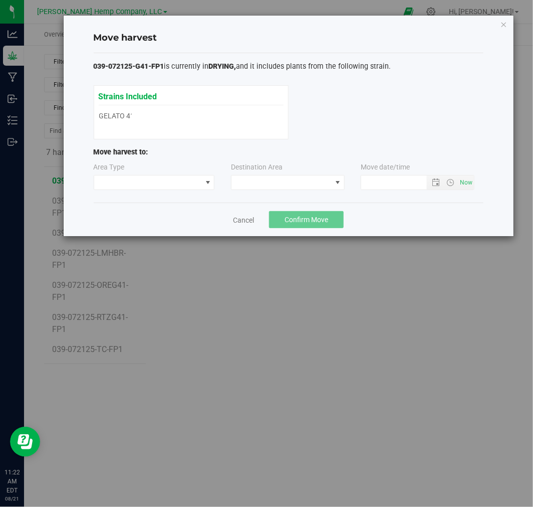
type input "[DATE] 11:22 AM"
click at [148, 181] on span at bounding box center [148, 182] width 108 height 14
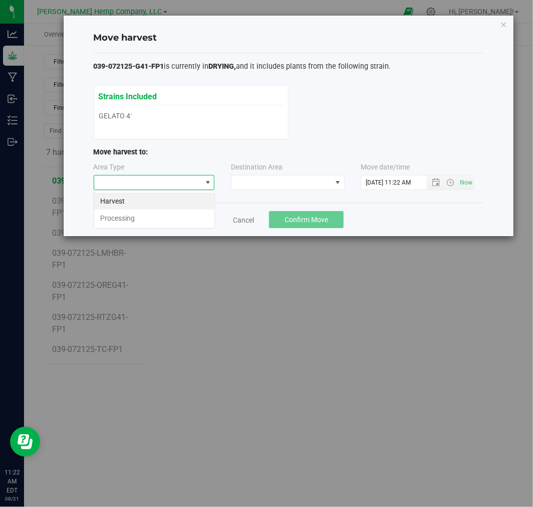
scroll to position [15, 121]
click at [146, 212] on li "Processing" at bounding box center [154, 217] width 120 height 17
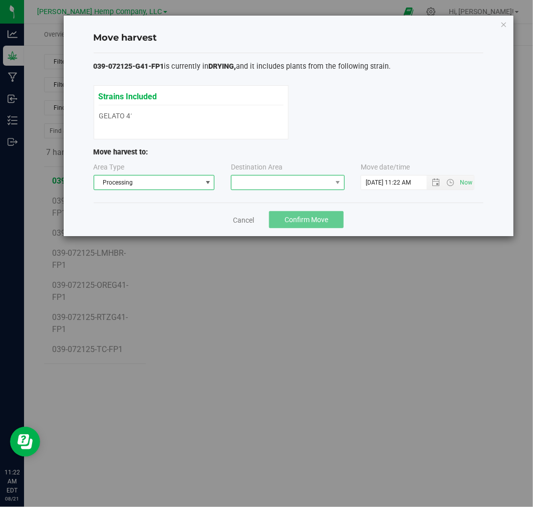
click at [258, 189] on span at bounding box center [281, 182] width 100 height 14
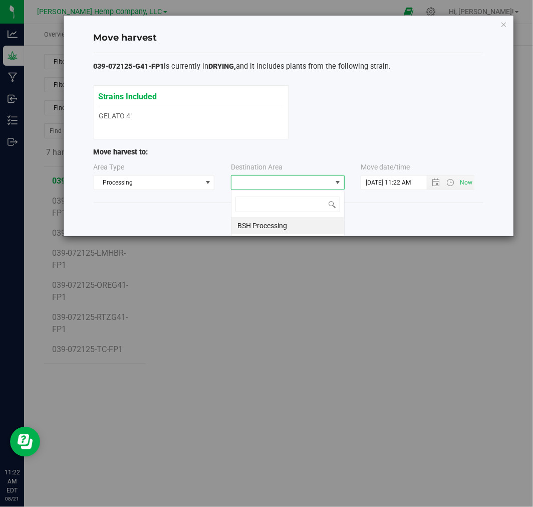
scroll to position [15, 114]
click at [274, 232] on li "BSH Processing" at bounding box center [287, 225] width 113 height 17
click at [288, 222] on span "Confirm Move" at bounding box center [307, 219] width 44 height 8
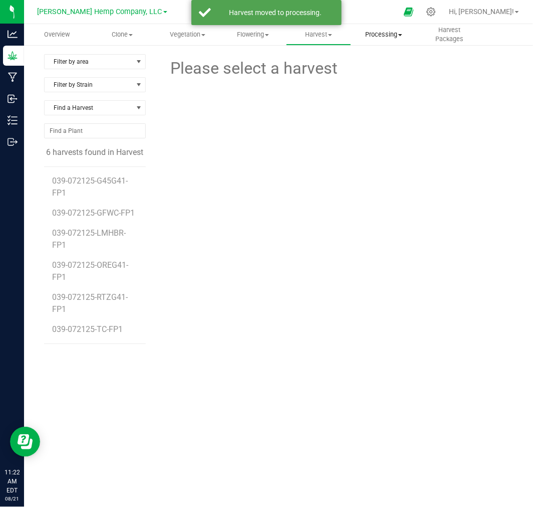
click at [385, 36] on span "Processing" at bounding box center [384, 34] width 65 height 9
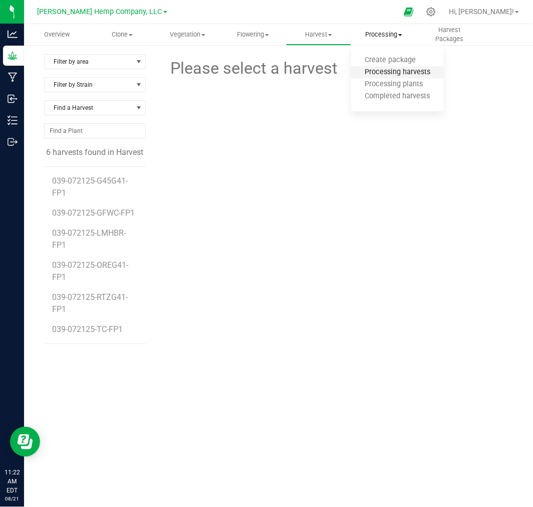
click at [391, 69] on span "Processing harvests" at bounding box center [397, 72] width 93 height 9
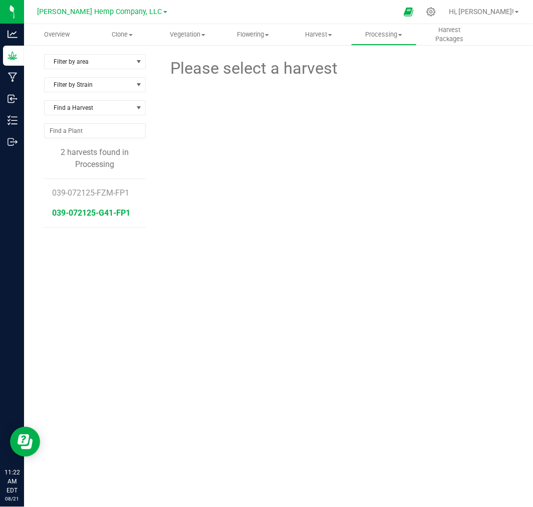
click at [109, 213] on span "039-072125-G41-FP1" at bounding box center [91, 213] width 78 height 10
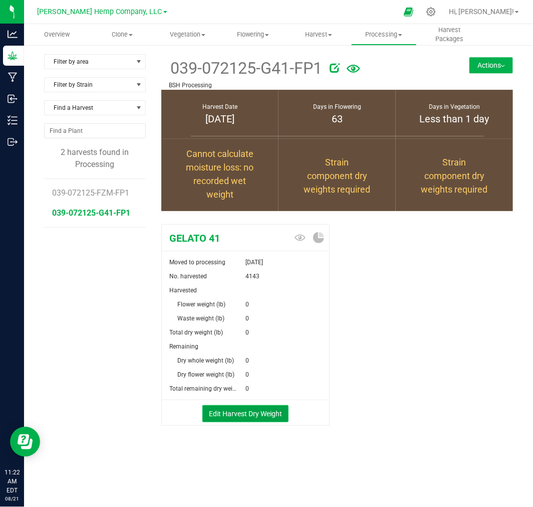
click at [239, 416] on button "Edit Harvest Dry Weight" at bounding box center [245, 413] width 86 height 17
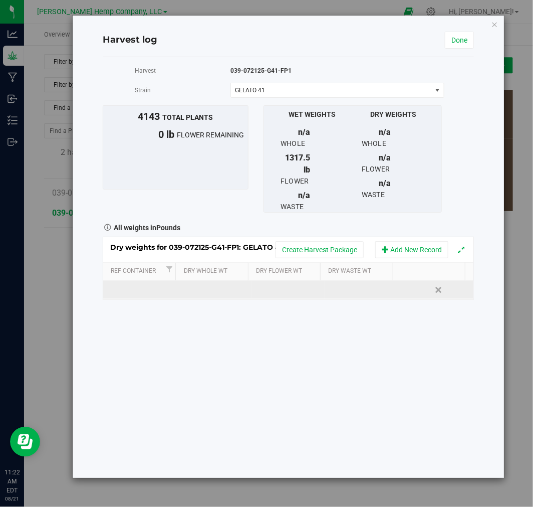
click at [136, 294] on td at bounding box center [140, 290] width 74 height 18
type input "1"
click at [257, 292] on div "Loading... Dry weights for 039-072125-G41-FP1: GELATO 41 Create Harvest Package…" at bounding box center [288, 267] width 371 height 63
click at [276, 286] on td at bounding box center [289, 290] width 74 height 18
click at [294, 294] on span at bounding box center [290, 289] width 63 height 15
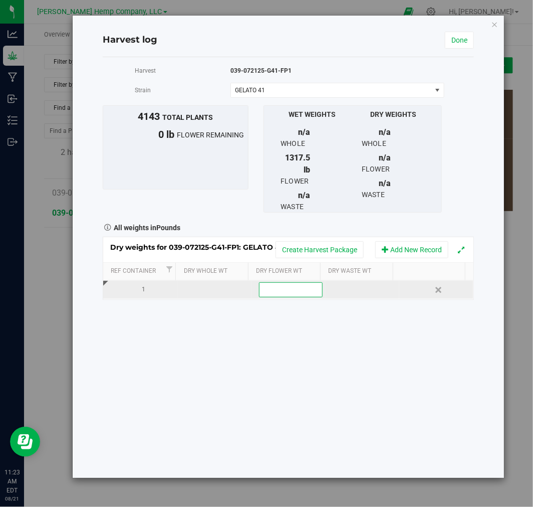
paste input "272.84"
type input "272.84"
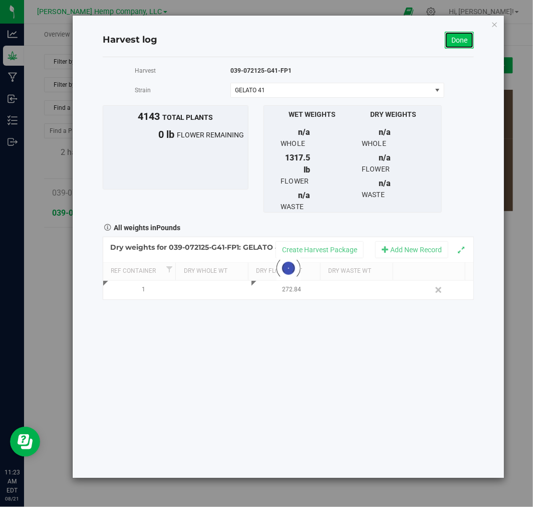
click at [447, 45] on link "Done" at bounding box center [459, 40] width 29 height 17
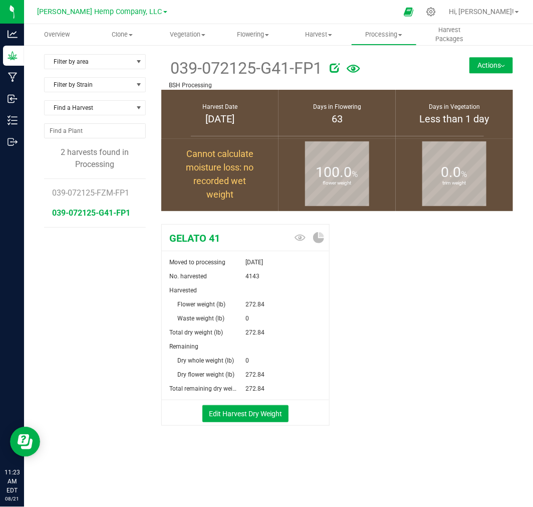
click at [381, 276] on div "GELATO 41 Moved to processing [DATE] No. harvested 4143 Harvested Flower weight…" at bounding box center [337, 335] width 352 height 230
click at [483, 66] on button "Actions" at bounding box center [491, 65] width 44 height 16
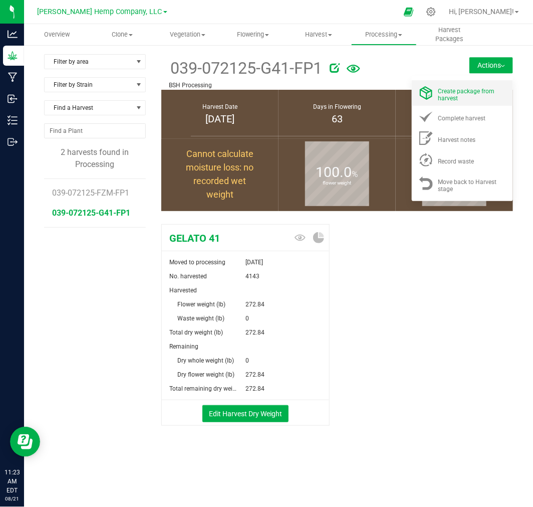
click at [473, 96] on div "Create package from harvest" at bounding box center [472, 93] width 68 height 18
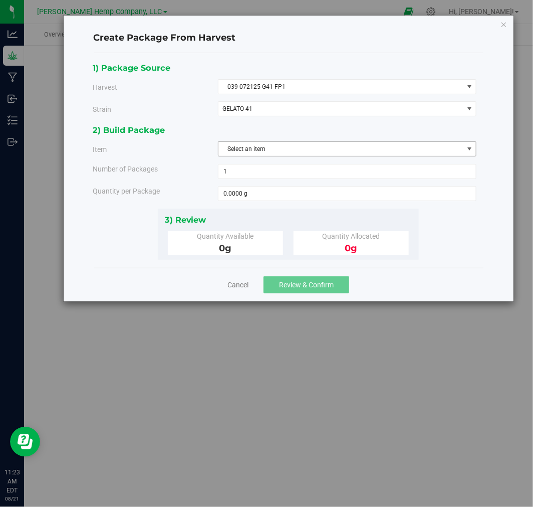
click at [315, 147] on span "Select an item" at bounding box center [340, 149] width 245 height 14
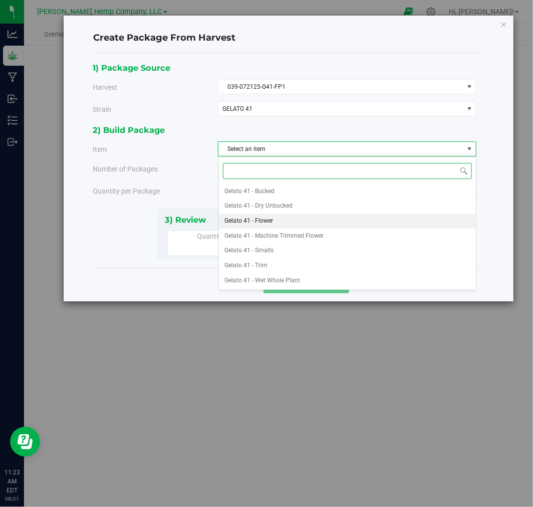
click at [309, 218] on li "Gelato 41 - Flower" at bounding box center [348, 220] width 258 height 15
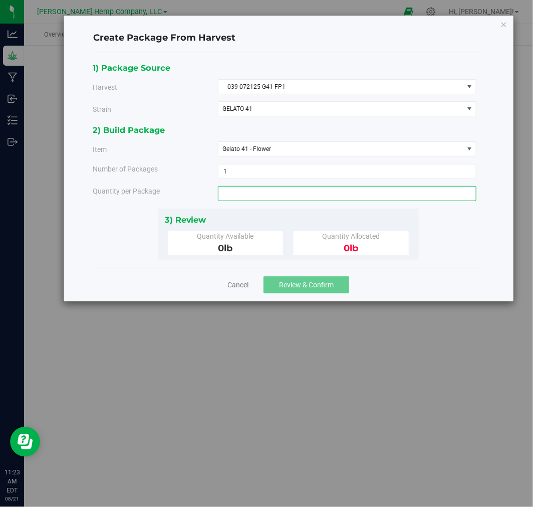
click at [306, 198] on span at bounding box center [347, 193] width 259 height 15
type input "272"
type input "272.0000 lb"
click at [233, 287] on link "Cancel" at bounding box center [237, 285] width 21 height 10
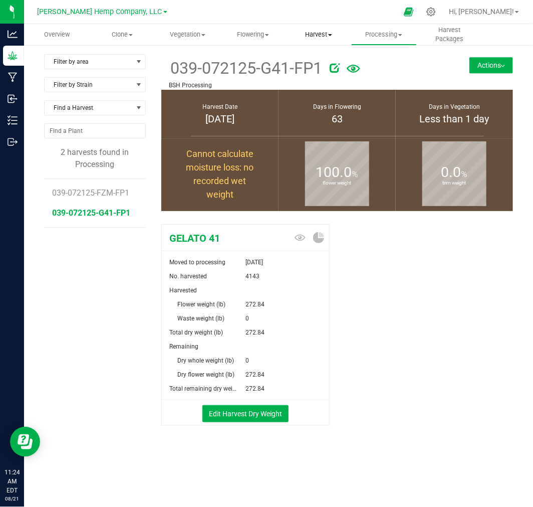
click at [302, 32] on span "Harvest" at bounding box center [319, 34] width 65 height 9
click at [306, 56] on span "Harvests" at bounding box center [314, 60] width 56 height 9
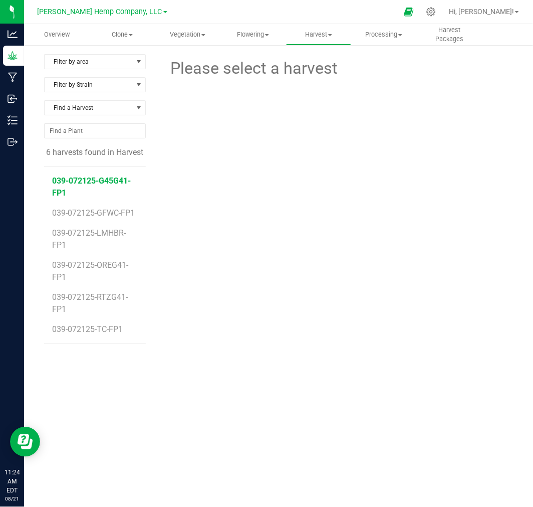
click at [119, 177] on span "039-072125-G45G41-FP1" at bounding box center [91, 187] width 79 height 22
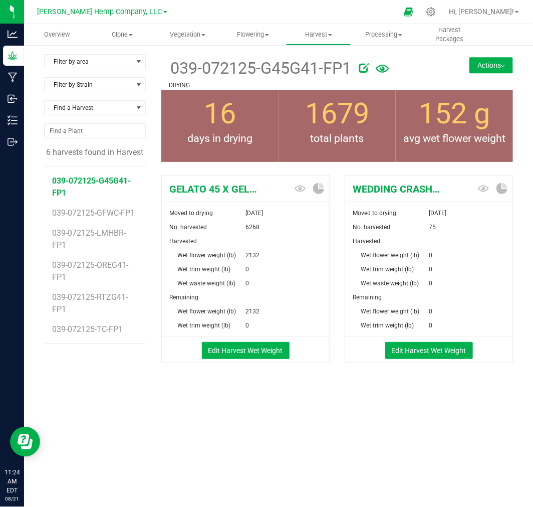
click at [481, 67] on button "Actions" at bounding box center [491, 65] width 44 height 16
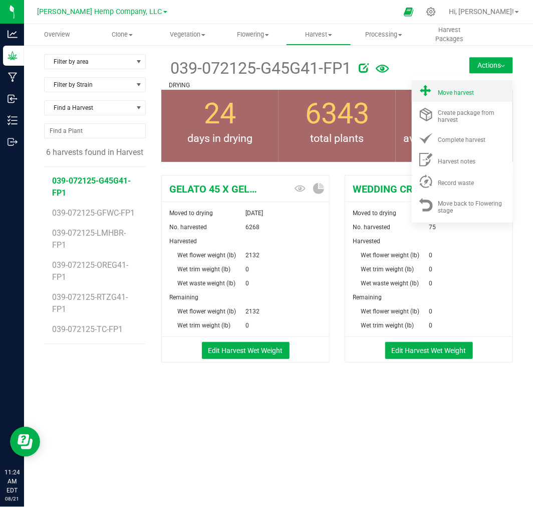
click at [474, 89] on div "Move harvest" at bounding box center [472, 91] width 68 height 11
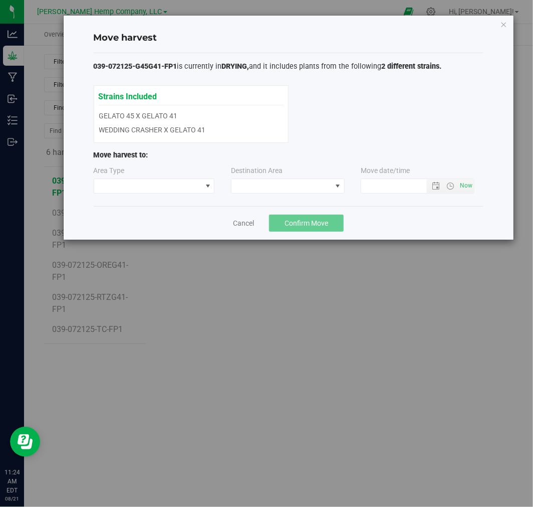
type input "[DATE] 11:24 AM"
click at [205, 181] on span at bounding box center [207, 186] width 13 height 14
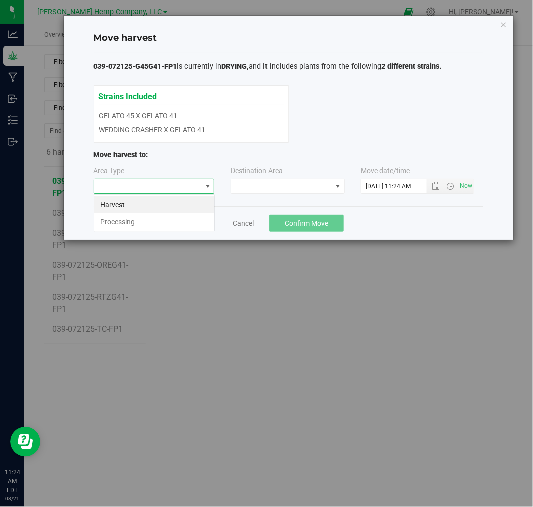
scroll to position [15, 121]
click at [172, 220] on li "Processing" at bounding box center [154, 221] width 120 height 17
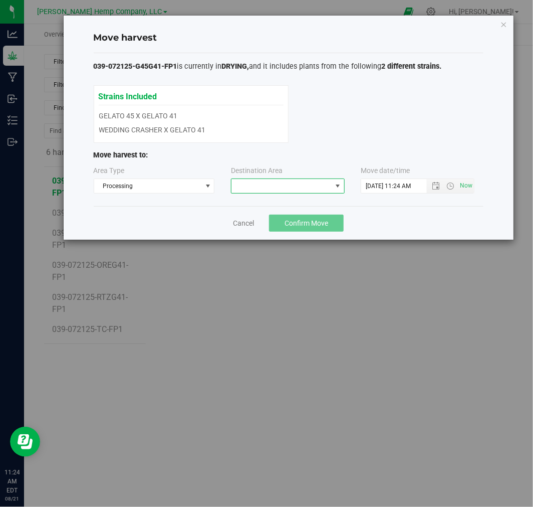
click at [257, 182] on span at bounding box center [281, 186] width 100 height 14
click at [264, 225] on li "BSH Processing" at bounding box center [287, 228] width 113 height 17
click at [282, 224] on button "Confirm Move" at bounding box center [306, 222] width 75 height 17
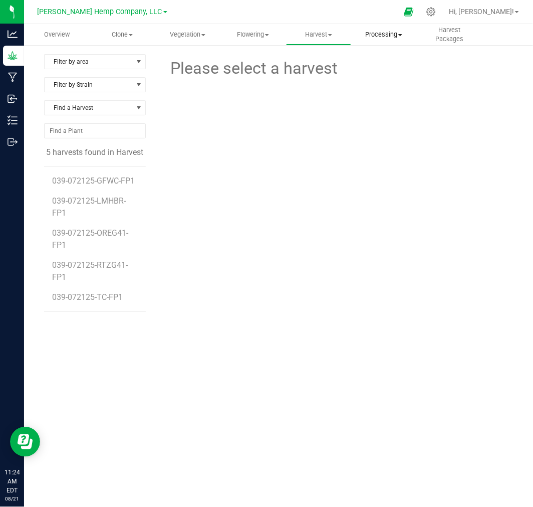
click at [387, 32] on span "Processing" at bounding box center [384, 34] width 65 height 9
click at [386, 69] on span "Processing harvests" at bounding box center [397, 72] width 93 height 9
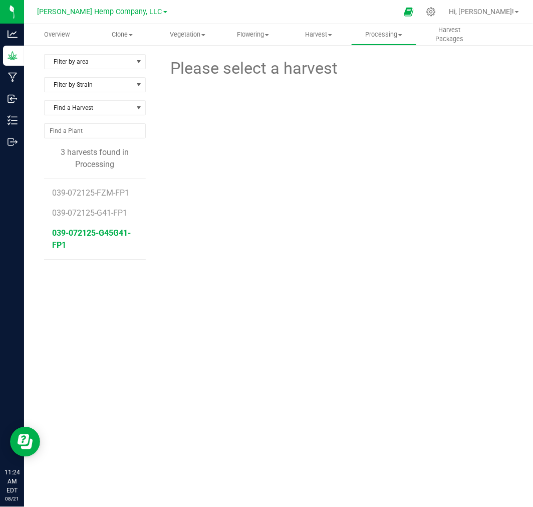
click at [96, 229] on span "039-072125-G45G41-FP1" at bounding box center [91, 239] width 79 height 22
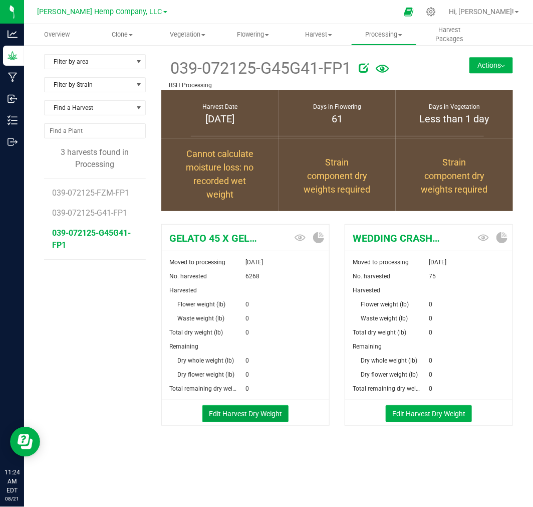
click at [253, 407] on button "Edit Harvest Dry Weight" at bounding box center [245, 413] width 86 height 17
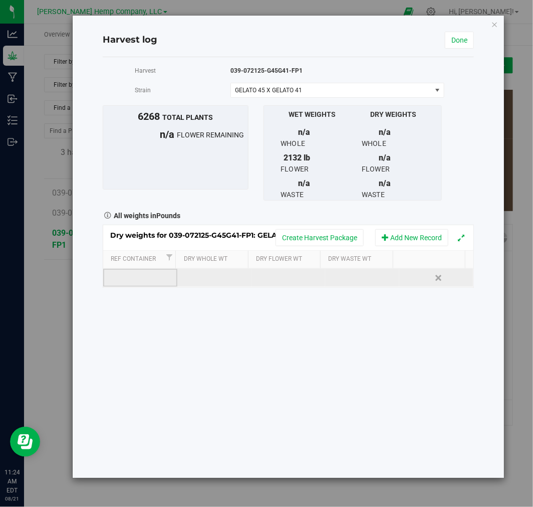
click at [131, 272] on td at bounding box center [140, 278] width 74 height 18
type input "1"
click at [274, 276] on div "Dry weights for 039-072125-G45G41-FP1: GELATO 45 X GELATO 41 Create Harvest Pac…" at bounding box center [288, 255] width 371 height 63
click at [262, 275] on td at bounding box center [289, 278] width 74 height 18
type input "486"
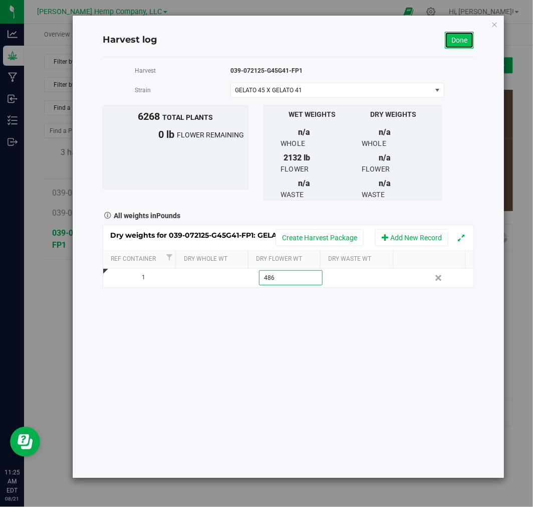
type input "486.0000 lb"
click at [464, 41] on link "Done" at bounding box center [459, 40] width 29 height 17
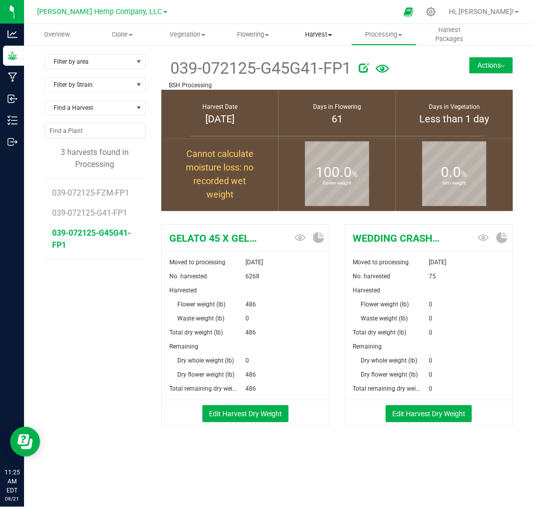
click at [327, 31] on span "Harvest" at bounding box center [319, 34] width 65 height 9
click at [320, 61] on span "Harvests" at bounding box center [314, 60] width 56 height 9
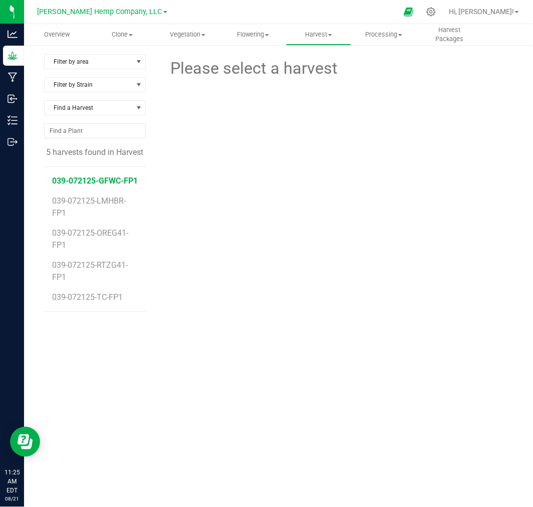
click at [114, 178] on span "039-072125-GFWC-FP1" at bounding box center [95, 181] width 86 height 10
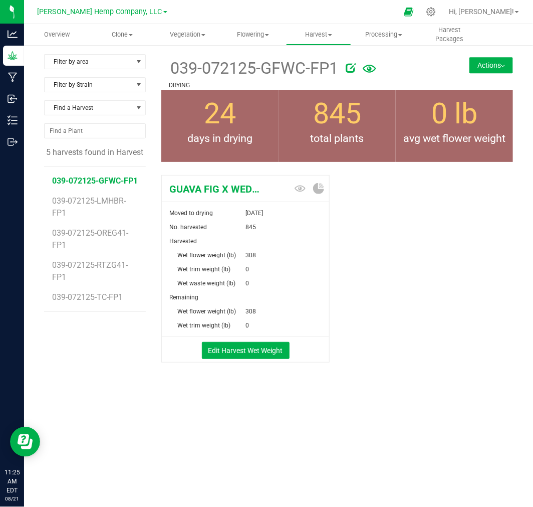
click at [479, 64] on button "Actions" at bounding box center [491, 65] width 44 height 16
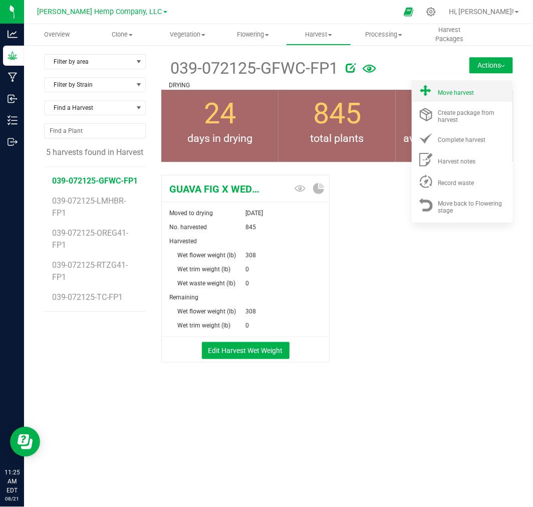
click at [458, 92] on span "Move harvest" at bounding box center [456, 92] width 36 height 7
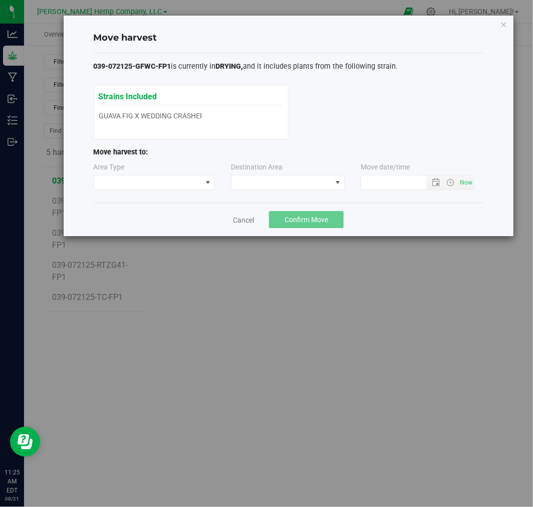
type input "[DATE] 11:25 AM"
click at [166, 179] on span at bounding box center [148, 182] width 108 height 14
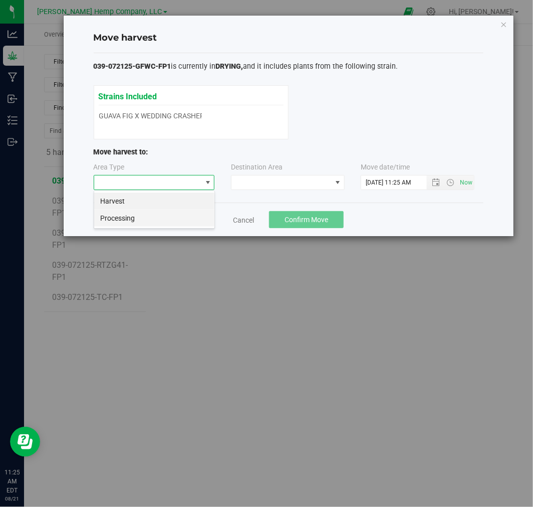
click at [159, 217] on li "Processing" at bounding box center [154, 217] width 120 height 17
click at [272, 176] on span at bounding box center [281, 182] width 100 height 14
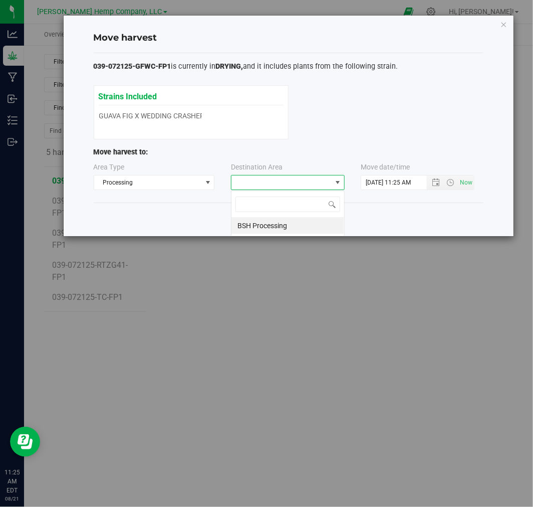
scroll to position [15, 114]
click at [265, 227] on li "BSH Processing" at bounding box center [287, 225] width 113 height 17
click at [333, 217] on button "Confirm Move" at bounding box center [306, 219] width 75 height 17
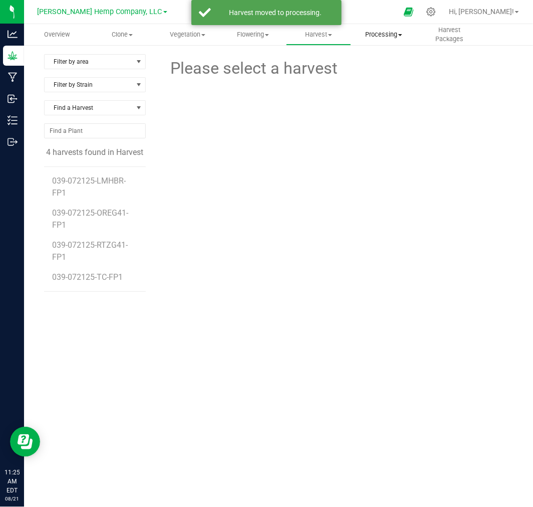
click at [381, 36] on span "Processing" at bounding box center [384, 34] width 65 height 9
click at [383, 68] on span "Processing harvests" at bounding box center [397, 72] width 93 height 9
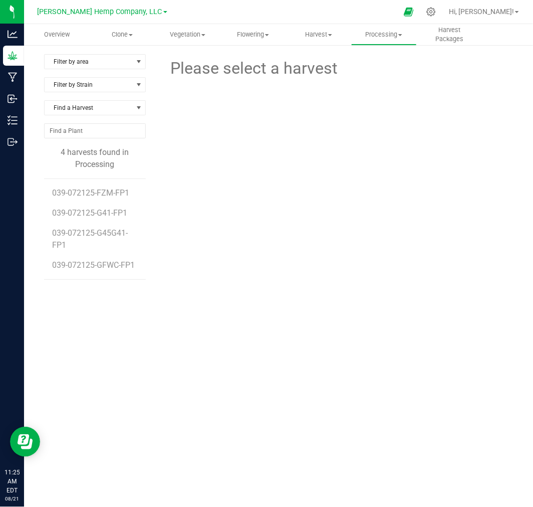
click at [105, 258] on li "039-072125-GFWC-FP1" at bounding box center [95, 265] width 86 height 28
click at [105, 265] on span "039-072125-GFWC-FP1" at bounding box center [95, 265] width 86 height 10
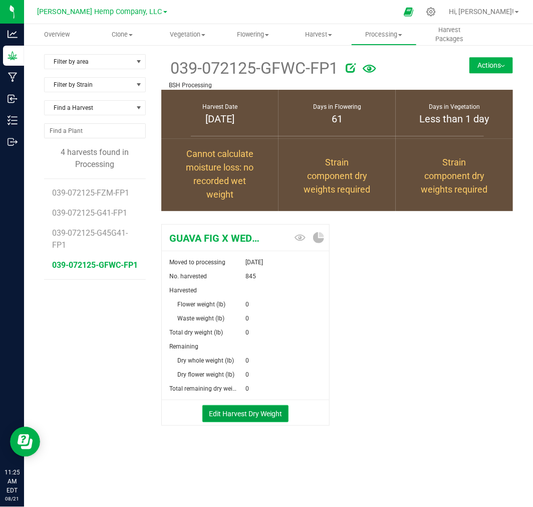
click at [236, 409] on button "Edit Harvest Dry Weight" at bounding box center [245, 413] width 86 height 17
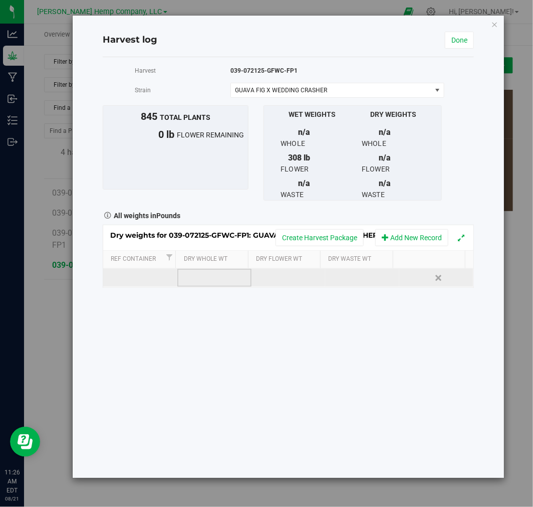
click at [204, 279] on td at bounding box center [214, 278] width 74 height 18
click at [267, 278] on td at bounding box center [289, 278] width 74 height 18
paste input "101"
type input "101"
type input "101.0000 lb"
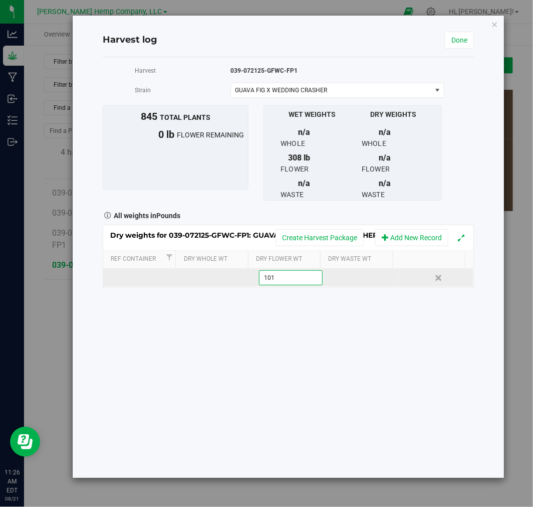
click at [121, 274] on div "Dry weights for 039-072125-GFWC-FP1: GUAVA FIG X WEDDING CRASHER Create Harvest…" at bounding box center [288, 255] width 371 height 63
click at [134, 276] on td at bounding box center [140, 278] width 74 height 18
type input "1"
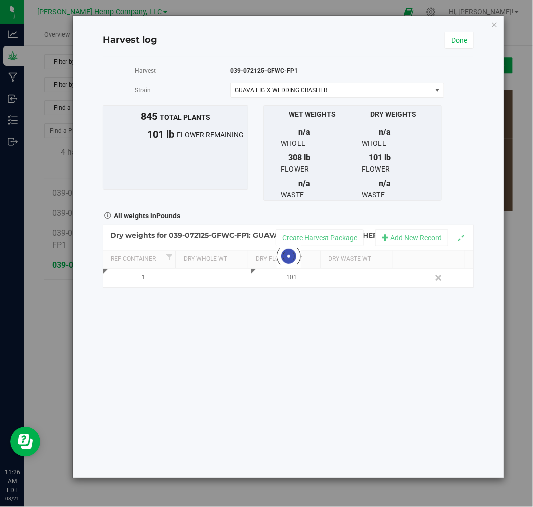
click at [337, 363] on div "Harvest 039-072125-GFWC-FP1 [GEOGRAPHIC_DATA] GUAVA FIG X WEDDING CRASHER Selec…" at bounding box center [288, 267] width 371 height 420
click at [467, 36] on link "Done" at bounding box center [459, 40] width 29 height 17
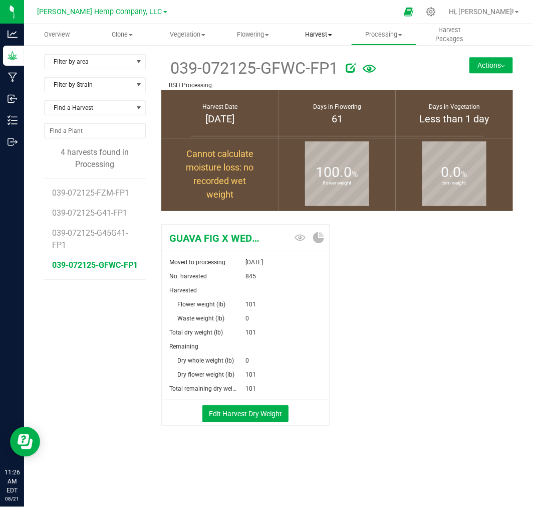
click at [321, 38] on span "Harvest" at bounding box center [319, 34] width 65 height 9
click at [322, 58] on span "Harvests" at bounding box center [314, 60] width 56 height 9
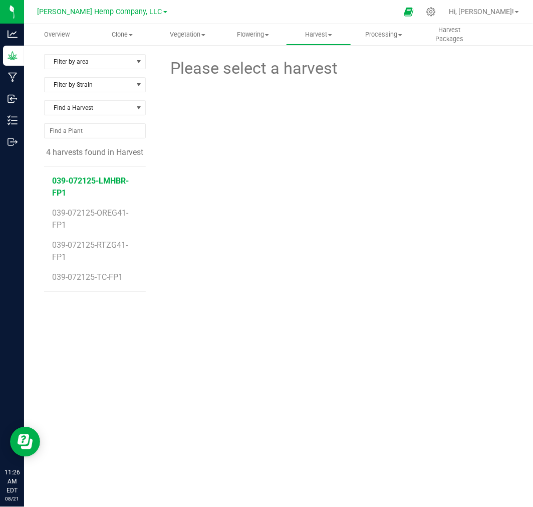
click at [115, 176] on span "039-072125-LMHBR-FP1" at bounding box center [90, 187] width 77 height 22
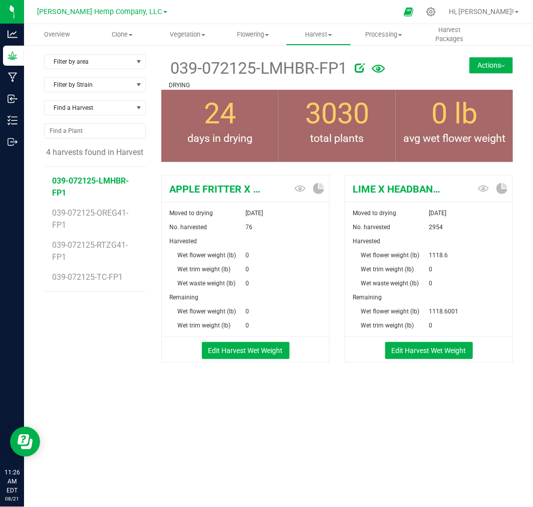
click at [473, 66] on button "Actions" at bounding box center [491, 65] width 44 height 16
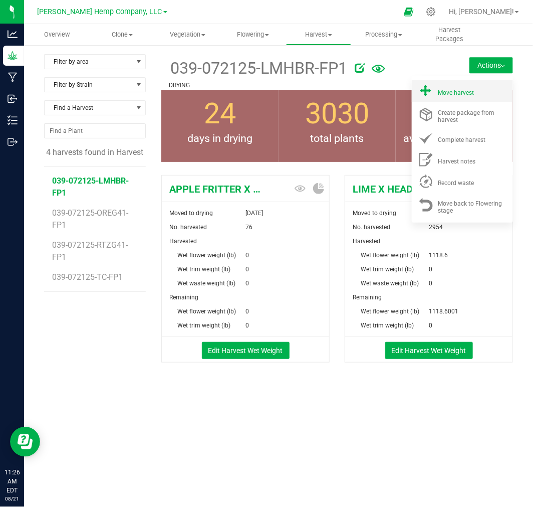
click at [462, 91] on span "Move harvest" at bounding box center [456, 92] width 36 height 7
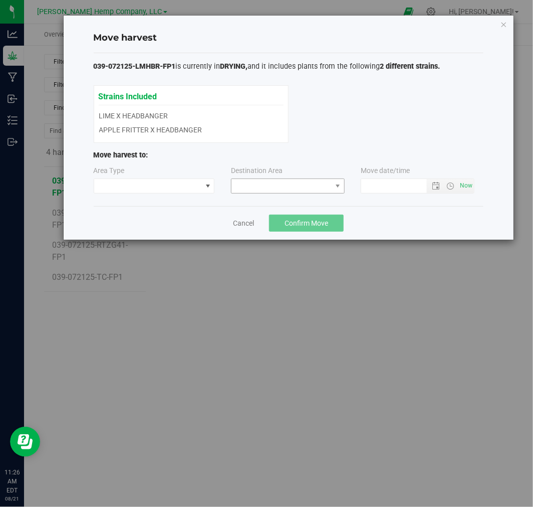
type input "[DATE] 11:26 AM"
click at [192, 190] on span at bounding box center [148, 186] width 108 height 14
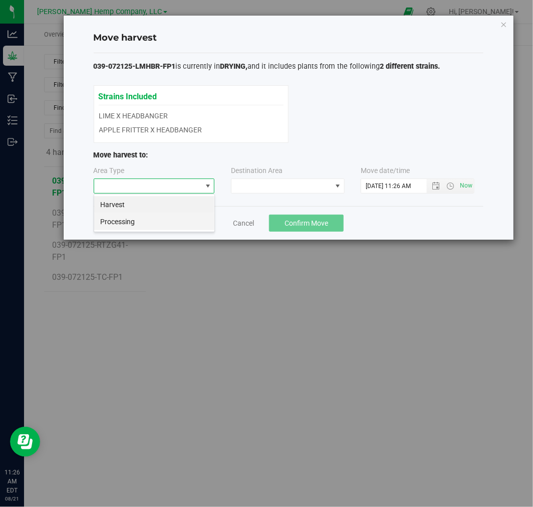
scroll to position [15, 121]
click at [172, 222] on li "Processing" at bounding box center [154, 221] width 120 height 17
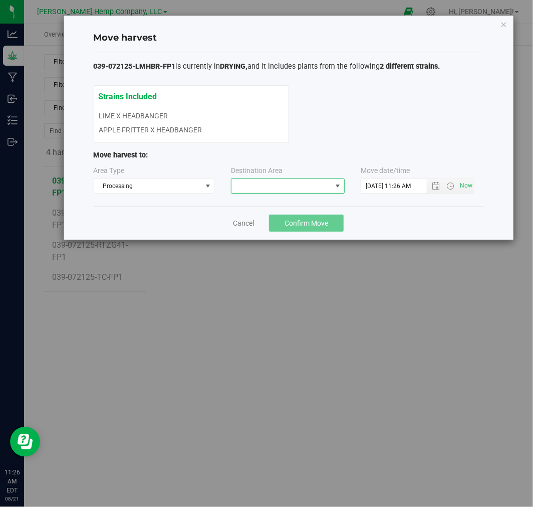
click at [262, 187] on span at bounding box center [281, 186] width 100 height 14
click at [268, 228] on li "BSH Processing" at bounding box center [287, 228] width 113 height 17
click at [344, 226] on div "Cancel Confirm Move" at bounding box center [289, 223] width 390 height 34
click at [334, 225] on button "Confirm Move" at bounding box center [306, 222] width 75 height 17
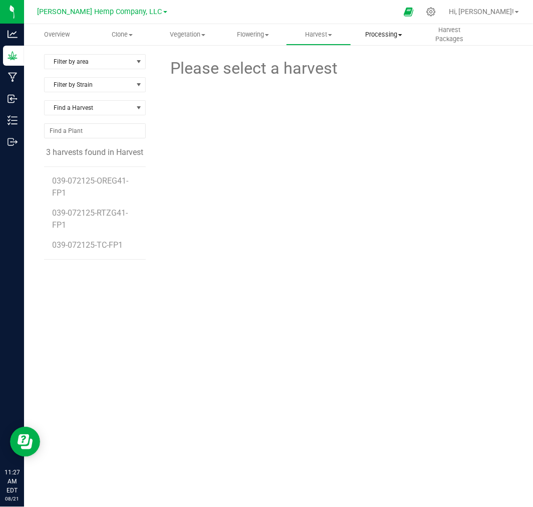
click at [372, 38] on span "Processing" at bounding box center [384, 34] width 65 height 9
click at [364, 71] on span "Processing harvests" at bounding box center [397, 72] width 93 height 9
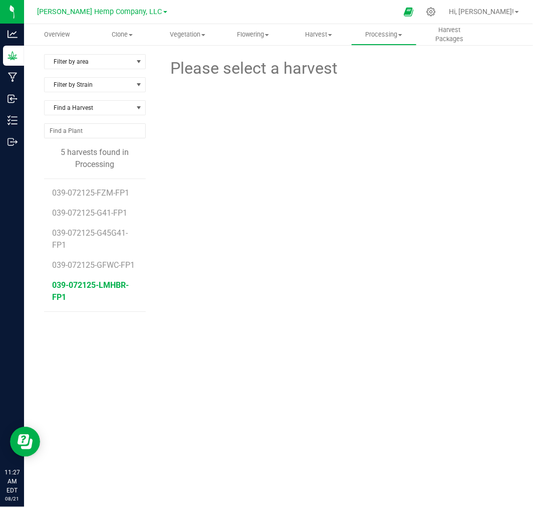
click at [98, 288] on span "039-072125-LMHBR-FP1" at bounding box center [90, 291] width 77 height 22
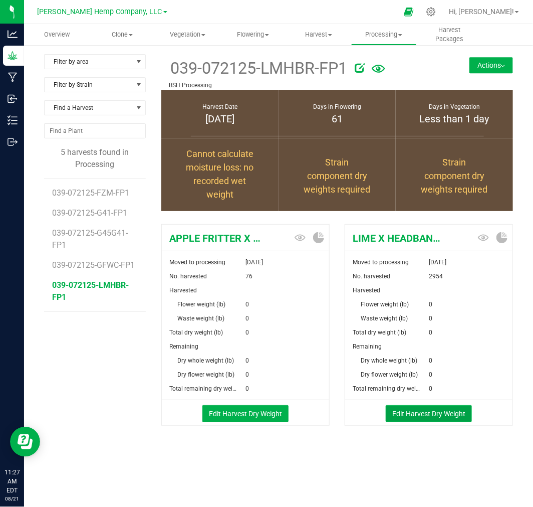
click at [424, 417] on button "Edit Harvest Dry Weight" at bounding box center [429, 413] width 86 height 17
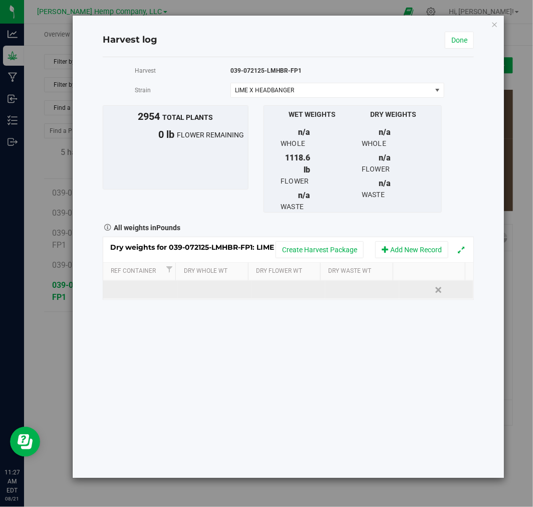
click at [144, 285] on td at bounding box center [140, 290] width 74 height 18
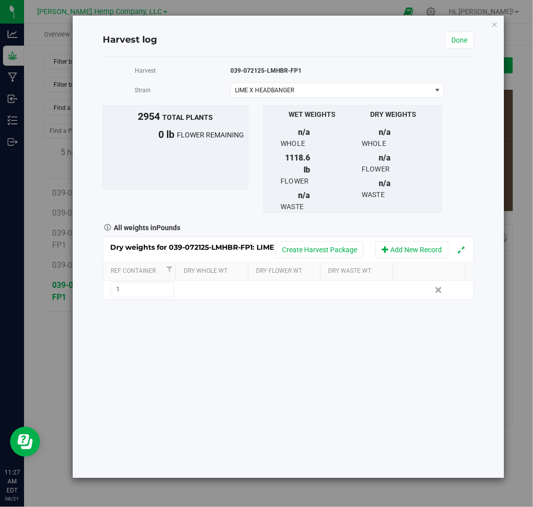
type input "1"
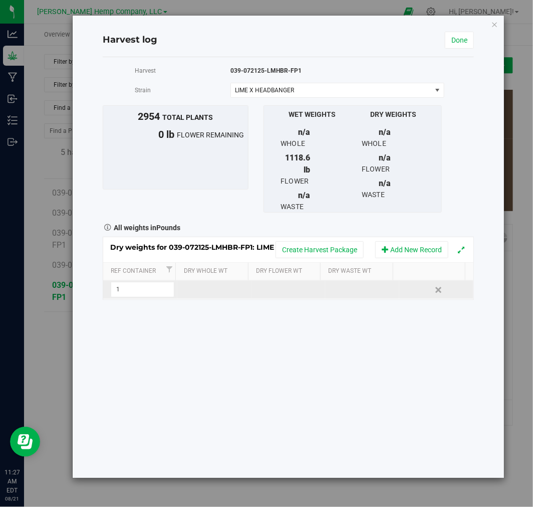
click at [274, 287] on td at bounding box center [289, 290] width 74 height 18
type input "267"
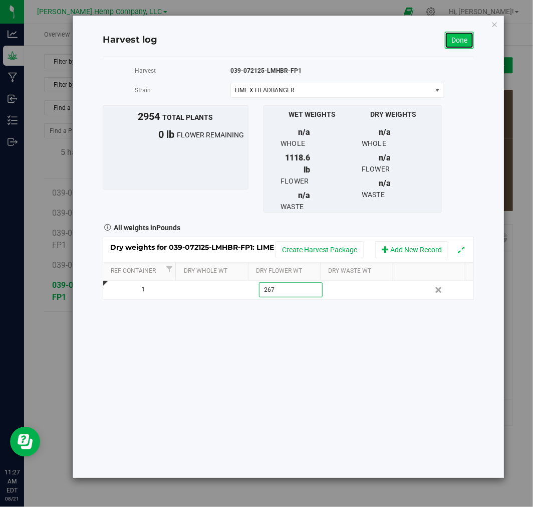
click at [456, 35] on link "Done" at bounding box center [459, 40] width 29 height 17
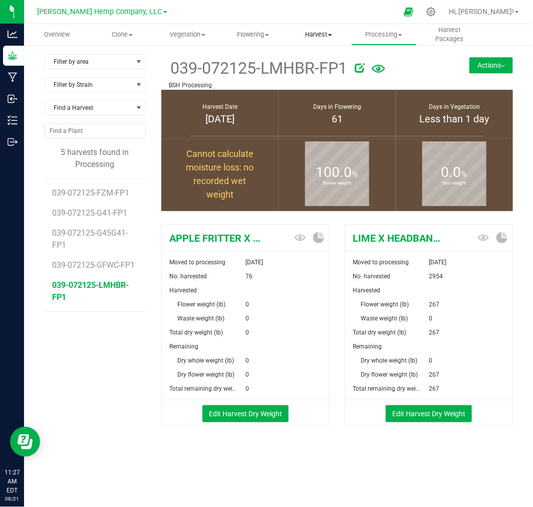
click at [322, 33] on span "Harvest" at bounding box center [319, 34] width 65 height 9
click at [326, 57] on span "Harvests" at bounding box center [314, 60] width 56 height 9
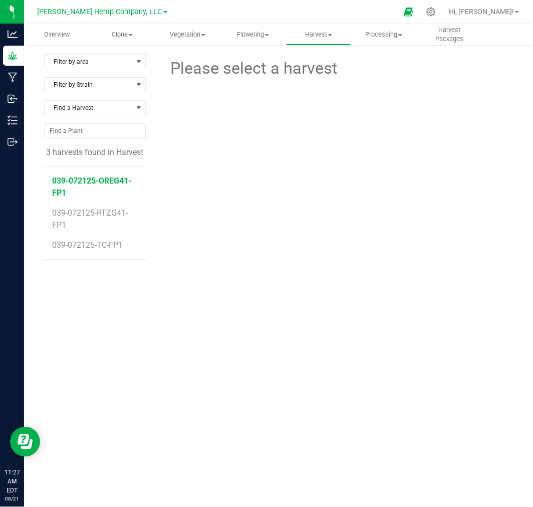
click at [103, 181] on span "039-072125-OREG41-FP1" at bounding box center [91, 187] width 79 height 22
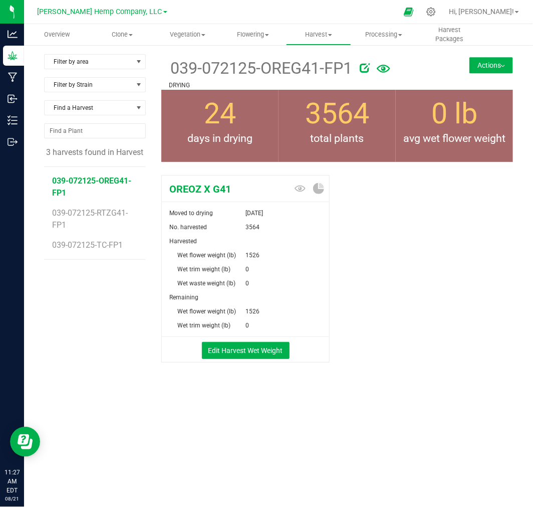
click at [484, 61] on button "Actions" at bounding box center [491, 65] width 44 height 16
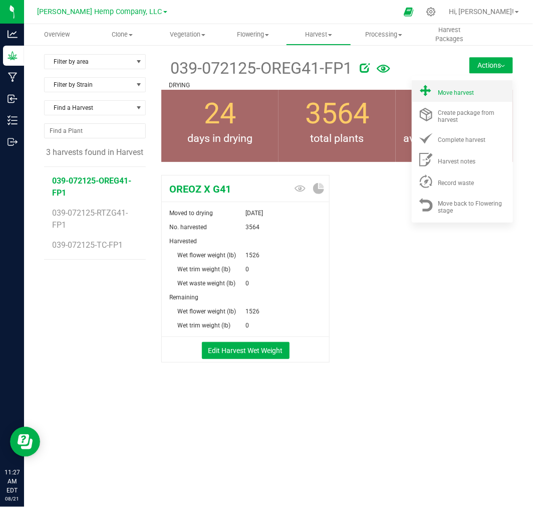
click at [457, 90] on span "Move harvest" at bounding box center [456, 92] width 36 height 7
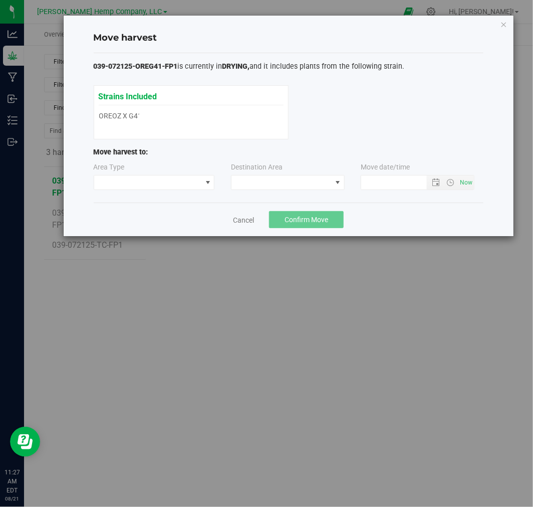
type input "[DATE] 11:27 AM"
click at [197, 189] on span at bounding box center [148, 182] width 108 height 14
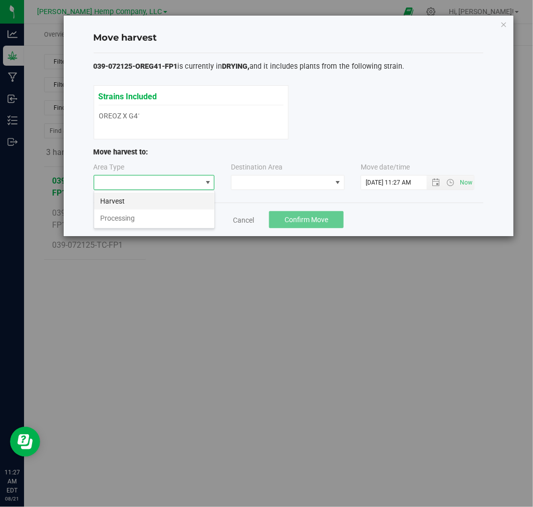
scroll to position [15, 121]
click at [183, 214] on li "Processing" at bounding box center [154, 217] width 120 height 17
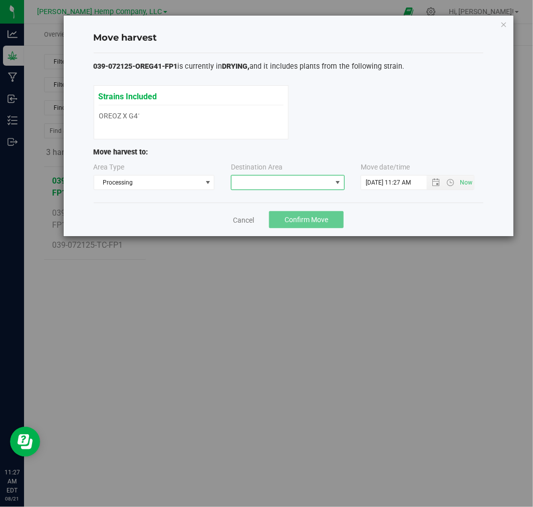
click at [269, 186] on span at bounding box center [281, 182] width 100 height 14
click at [271, 223] on li "BSH Processing" at bounding box center [287, 225] width 113 height 17
click at [309, 215] on span "Confirm Move" at bounding box center [307, 219] width 44 height 8
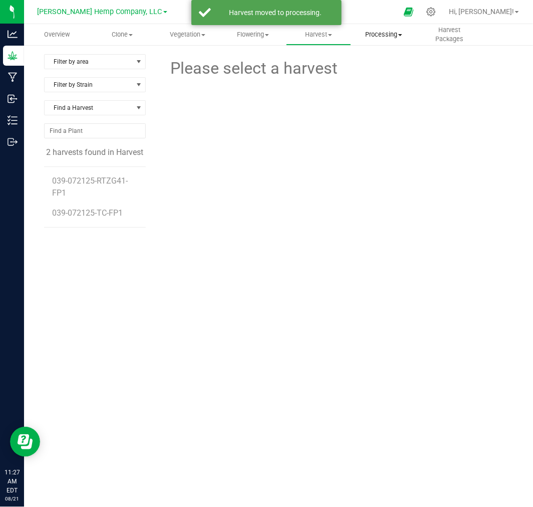
click at [381, 37] on span "Processing" at bounding box center [384, 34] width 65 height 9
click at [381, 74] on span "Processing harvests" at bounding box center [397, 72] width 93 height 9
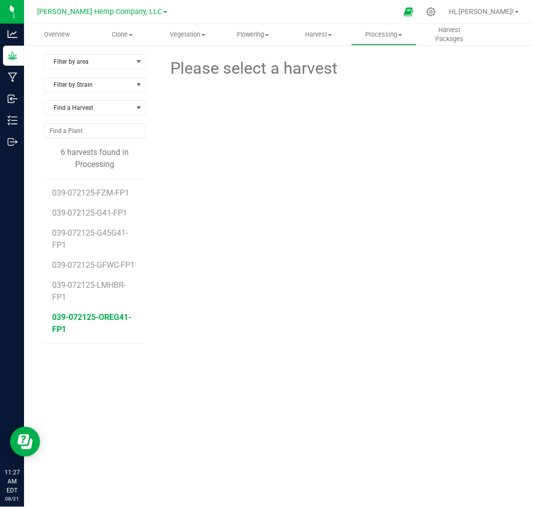
click at [95, 313] on span "039-072125-OREG41-FP1" at bounding box center [91, 323] width 79 height 22
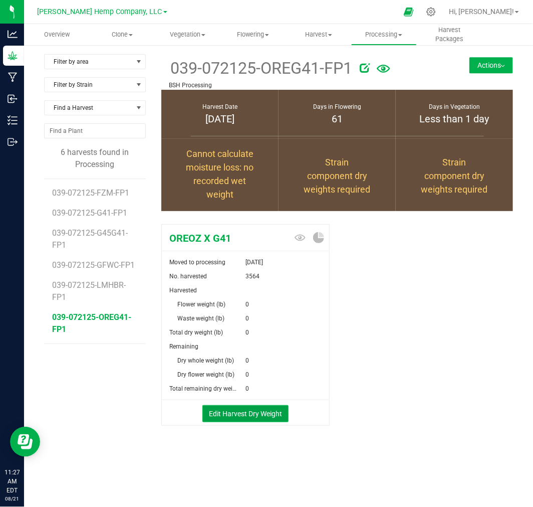
click at [245, 411] on button "Edit Harvest Dry Weight" at bounding box center [245, 413] width 86 height 17
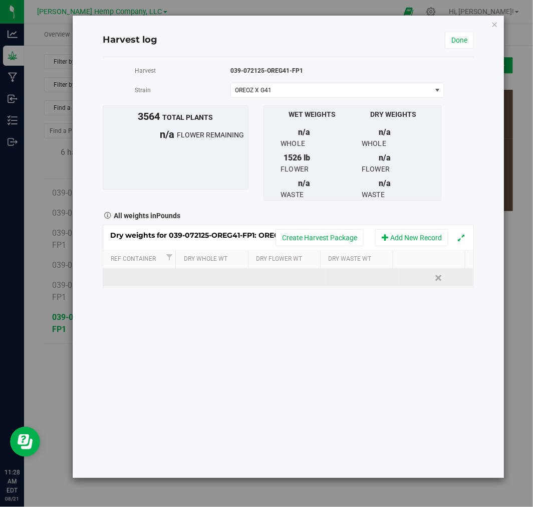
click at [218, 277] on td at bounding box center [214, 278] width 74 height 18
click at [269, 277] on td at bounding box center [289, 278] width 74 height 18
type input "370"
click at [147, 279] on div "Loading... Dry weights for 039-072125-OREG41-FP1: OREOZ X G41 Create Harvest Pa…" at bounding box center [288, 255] width 371 height 63
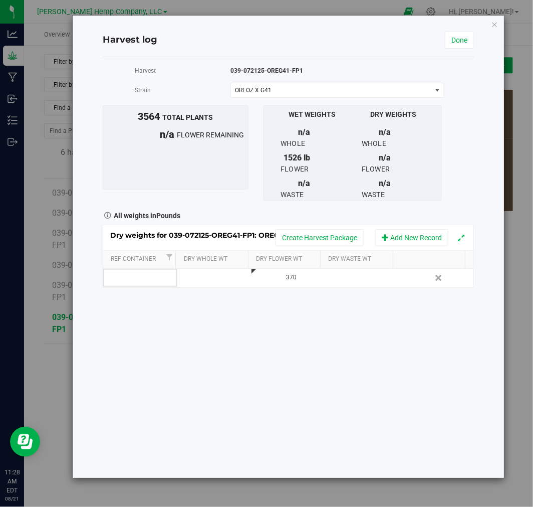
click at [144, 279] on td at bounding box center [140, 278] width 74 height 18
type input "1"
click at [462, 43] on link "Done" at bounding box center [459, 40] width 29 height 17
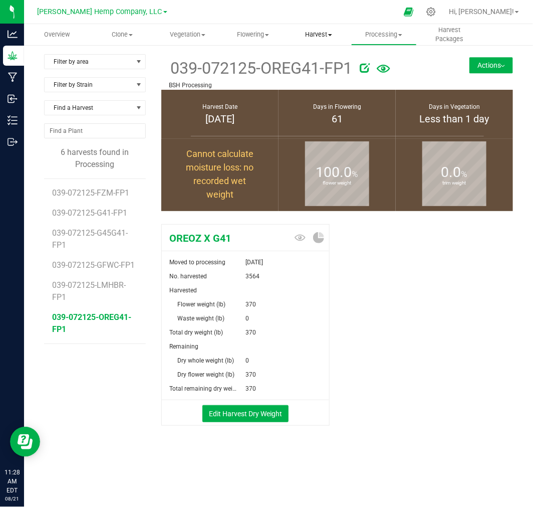
click at [312, 40] on uib-tab-heading "Harvest Harvests Harvested plants" at bounding box center [319, 35] width 65 height 20
click at [318, 59] on span "Harvests" at bounding box center [314, 60] width 56 height 9
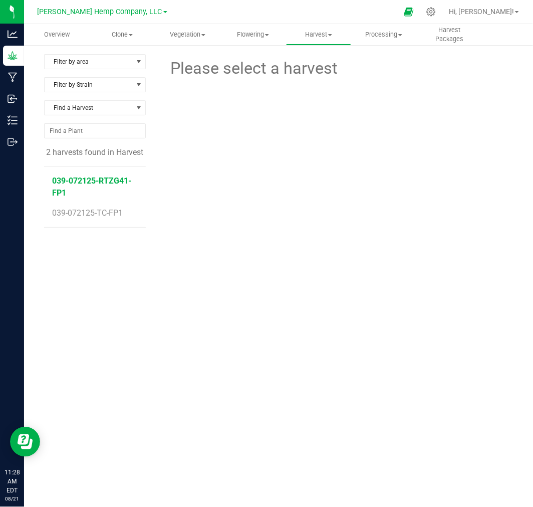
click at [94, 178] on span "039-072125-RTZG41-FP1" at bounding box center [91, 187] width 79 height 22
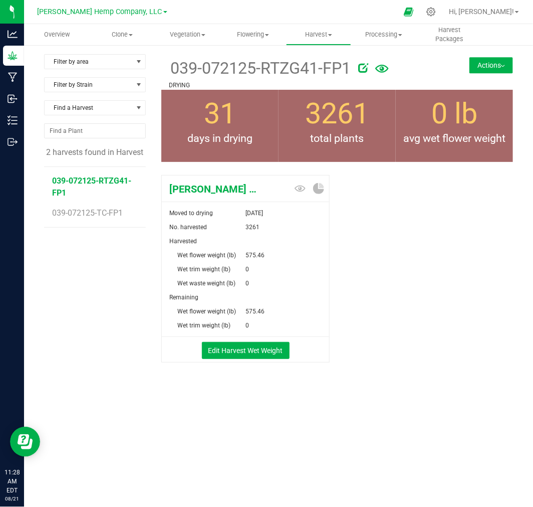
click at [487, 63] on button "Actions" at bounding box center [491, 65] width 44 height 16
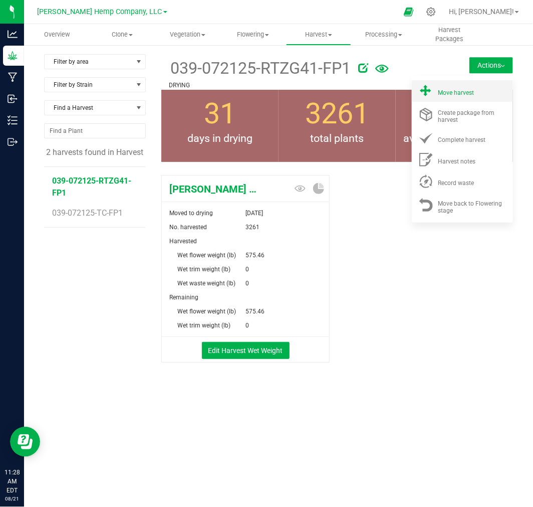
click at [447, 94] on span "Move harvest" at bounding box center [456, 92] width 36 height 7
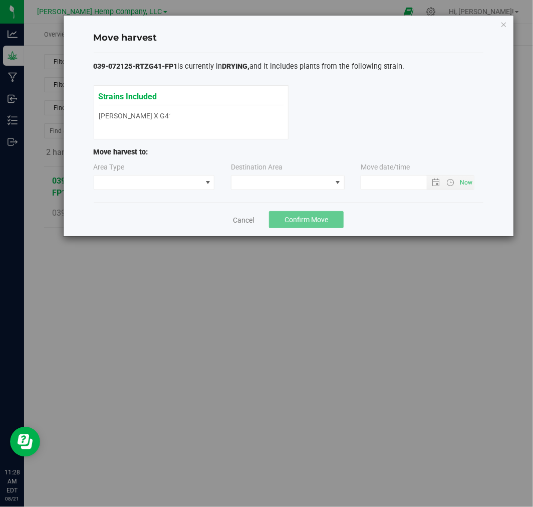
type input "[DATE] 11:28 AM"
click at [184, 174] on div "Area Type" at bounding box center [155, 176] width 122 height 28
click at [183, 182] on span at bounding box center [148, 182] width 108 height 14
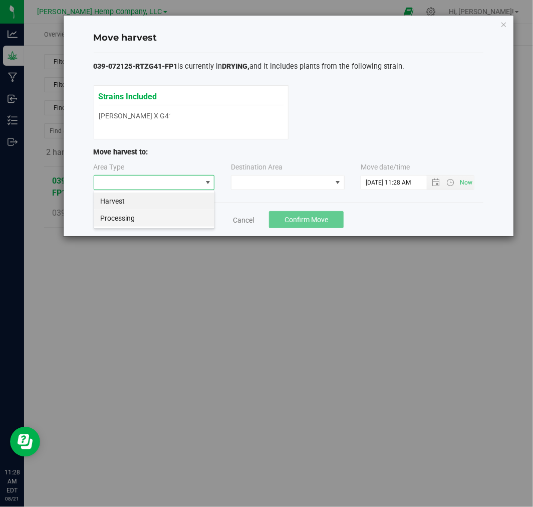
click at [171, 213] on li "Processing" at bounding box center [154, 217] width 120 height 17
click at [252, 179] on span at bounding box center [281, 182] width 100 height 14
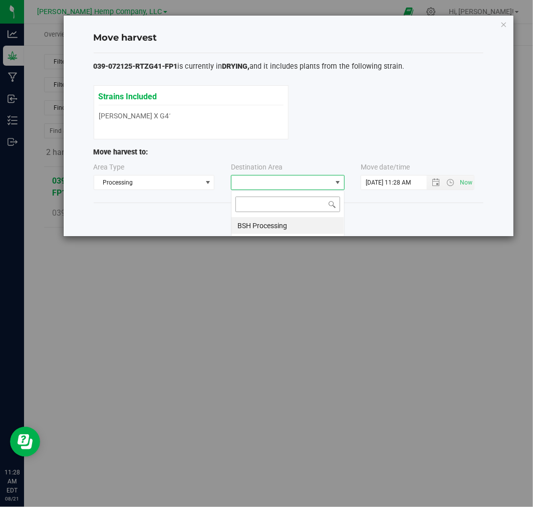
scroll to position [15, 114]
click at [255, 222] on li "BSH Processing" at bounding box center [287, 225] width 113 height 17
click at [344, 215] on div "Cancel Confirm Move" at bounding box center [289, 219] width 390 height 34
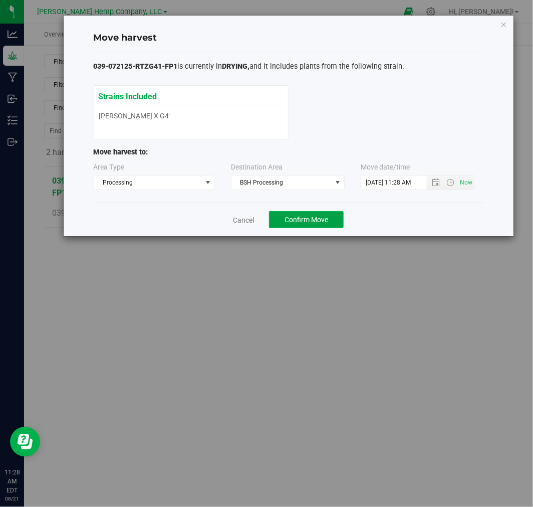
click at [331, 217] on button "Confirm Move" at bounding box center [306, 219] width 75 height 17
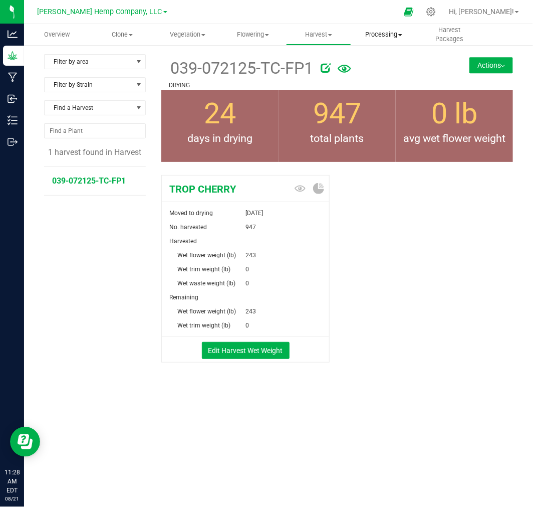
click at [389, 36] on span "Processing" at bounding box center [384, 34] width 65 height 9
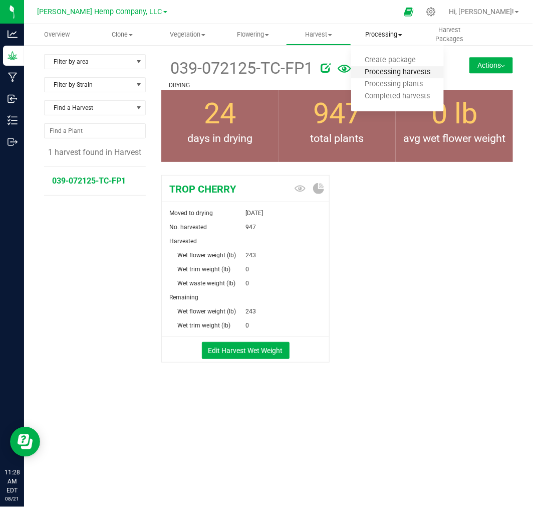
click at [386, 75] on span "Processing harvests" at bounding box center [397, 72] width 93 height 9
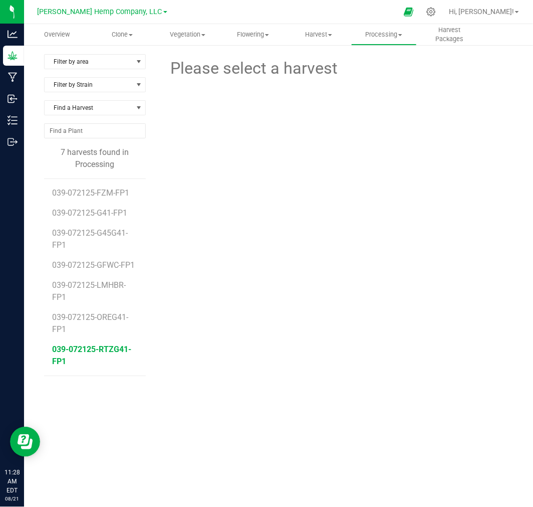
click at [82, 346] on span "039-072125-RTZG41-FP1" at bounding box center [91, 355] width 79 height 22
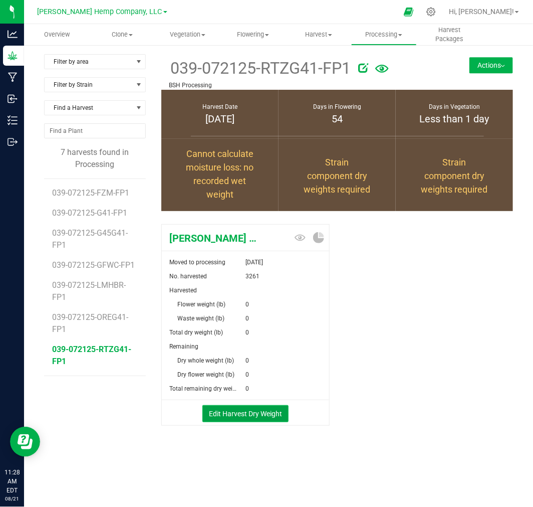
click at [257, 413] on button "Edit Harvest Dry Weight" at bounding box center [245, 413] width 86 height 17
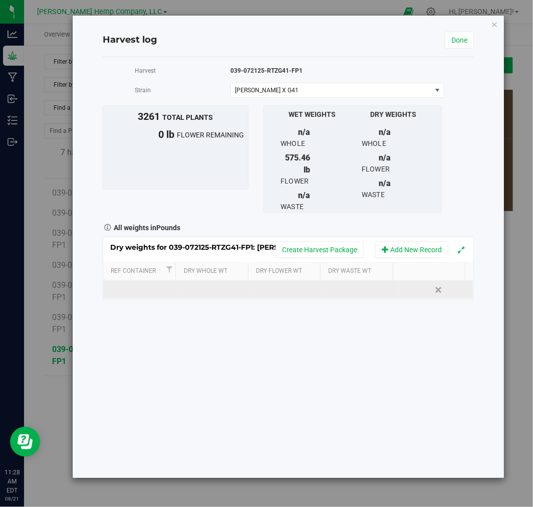
click at [122, 286] on td at bounding box center [140, 290] width 74 height 18
type input "1"
click at [291, 294] on div "Dry weights for 039-072125-RTZG41-FP1: [PERSON_NAME] X G41 Create Harvest Packa…" at bounding box center [288, 267] width 371 height 63
click at [263, 286] on td at bounding box center [289, 290] width 74 height 18
type input "140.22"
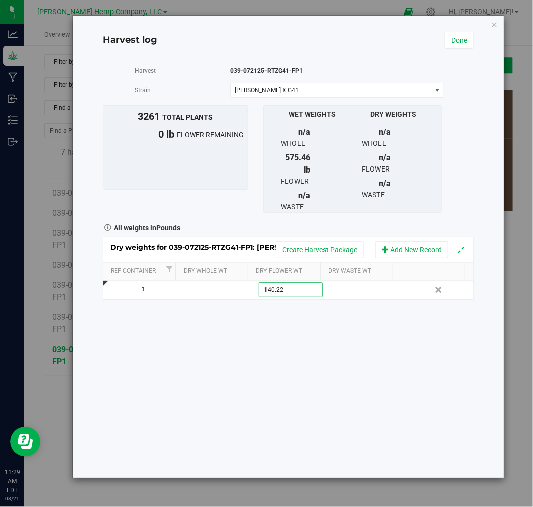
click at [359, 374] on div "Harvest 039-072125-RTZG41-FP1 [GEOGRAPHIC_DATA] [PERSON_NAME] X G41 Select stra…" at bounding box center [288, 267] width 371 height 420
click at [454, 44] on link "Done" at bounding box center [459, 40] width 29 height 17
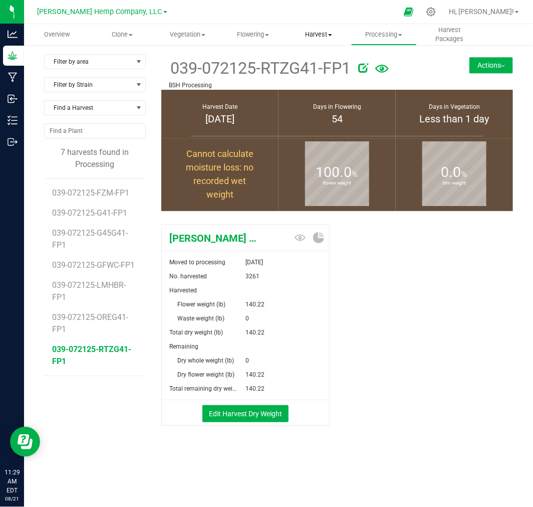
click at [316, 37] on span "Harvest" at bounding box center [319, 34] width 65 height 9
click at [316, 66] on li "Harvests" at bounding box center [327, 61] width 82 height 12
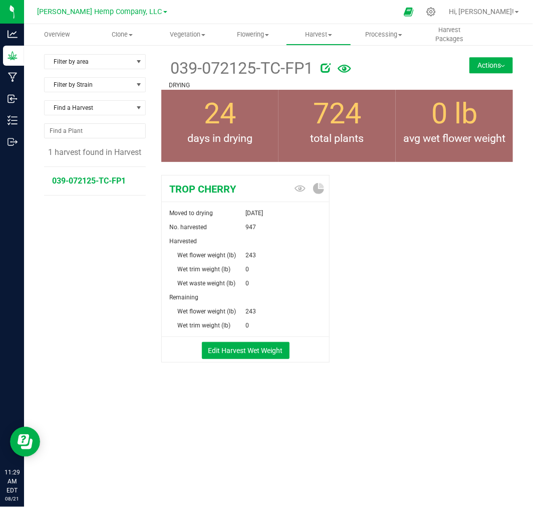
click at [123, 182] on span "039-072125-TC-FP1" at bounding box center [89, 181] width 74 height 10
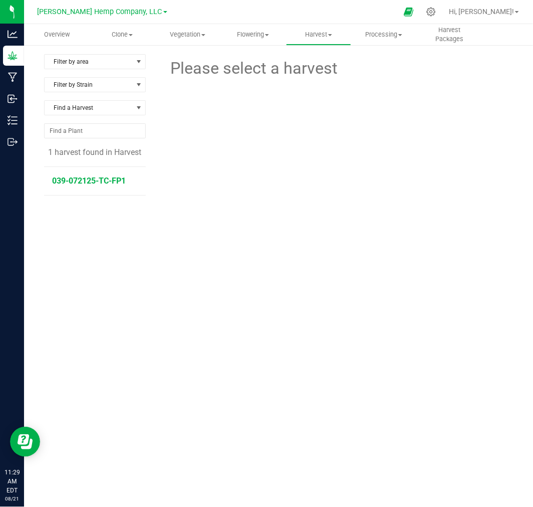
click at [108, 176] on span "039-072125-TC-FP1" at bounding box center [89, 181] width 74 height 10
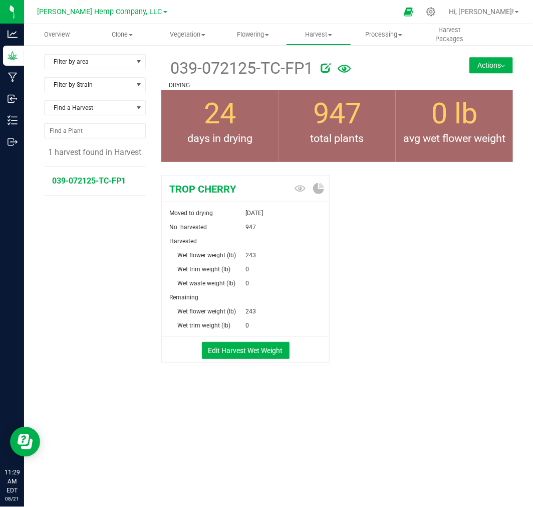
click at [477, 62] on button "Actions" at bounding box center [491, 65] width 44 height 16
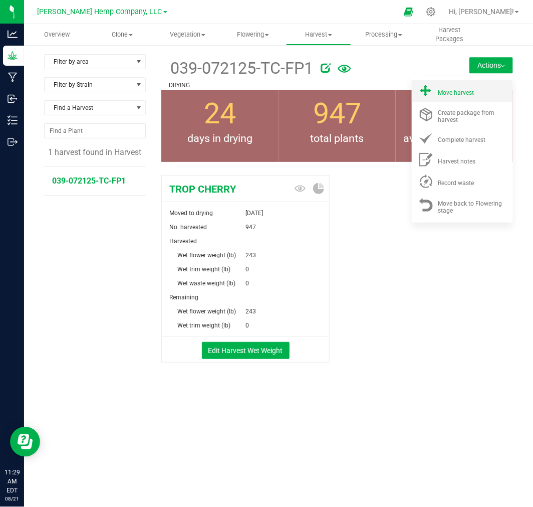
click at [461, 82] on li "Move harvest" at bounding box center [462, 91] width 101 height 22
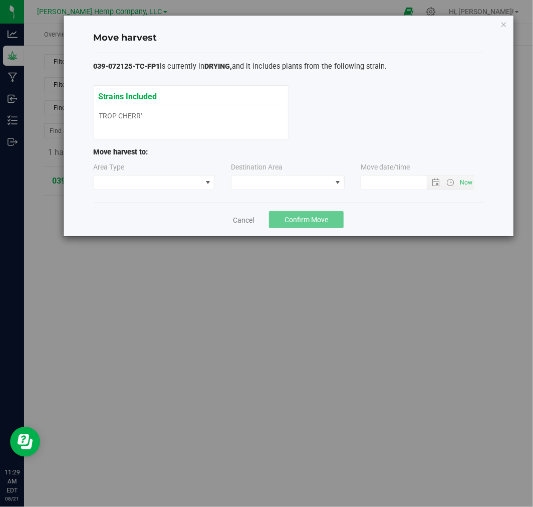
type input "[DATE] 11:29 AM"
click at [144, 181] on span at bounding box center [148, 182] width 108 height 14
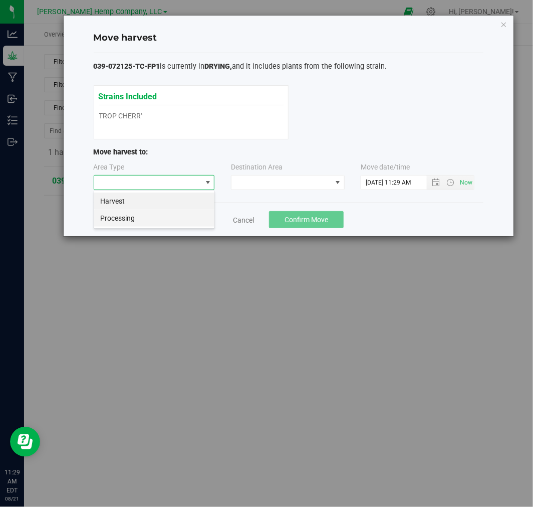
scroll to position [15, 121]
click at [154, 221] on li "Processing" at bounding box center [154, 217] width 120 height 17
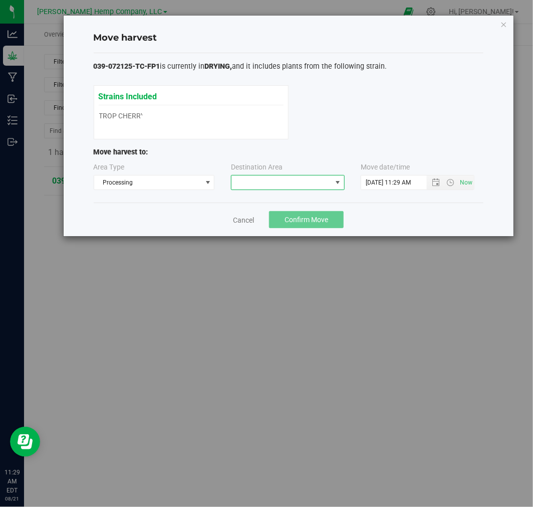
click at [292, 183] on span at bounding box center [281, 182] width 100 height 14
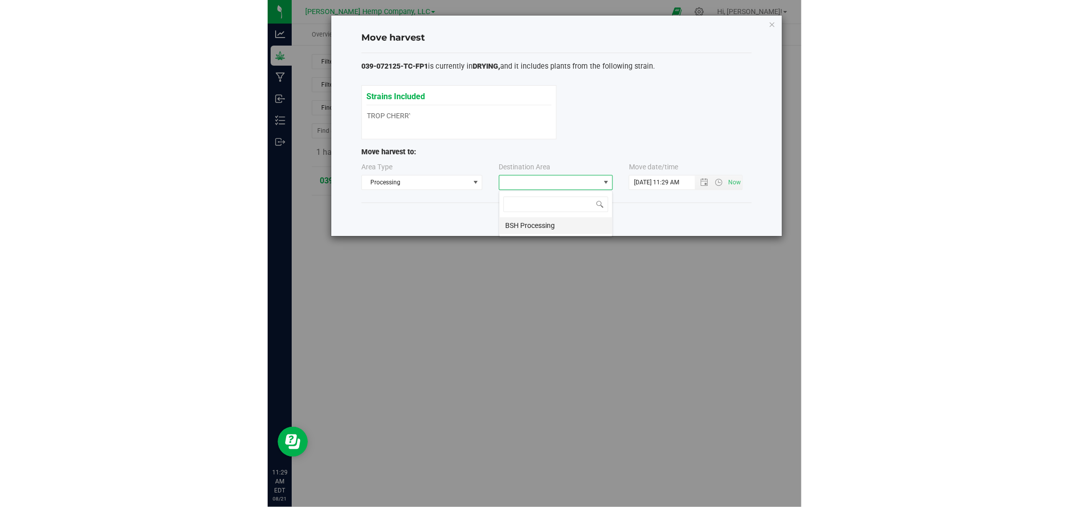
scroll to position [15, 114]
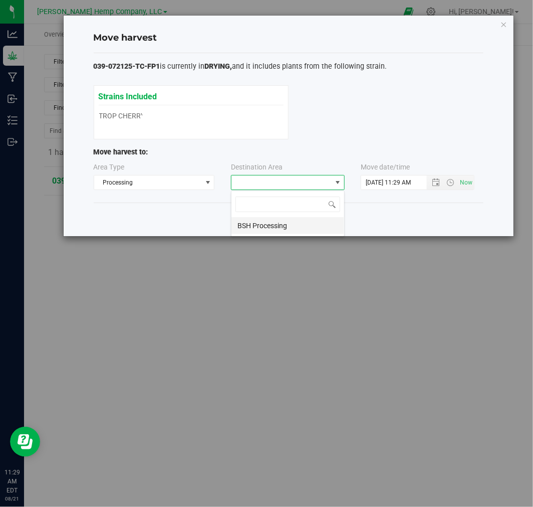
click at [284, 219] on li "BSH Processing" at bounding box center [287, 225] width 113 height 17
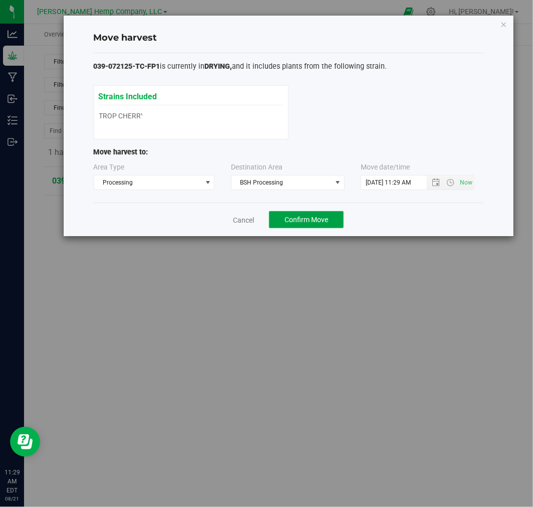
click at [292, 218] on span "Confirm Move" at bounding box center [307, 219] width 44 height 8
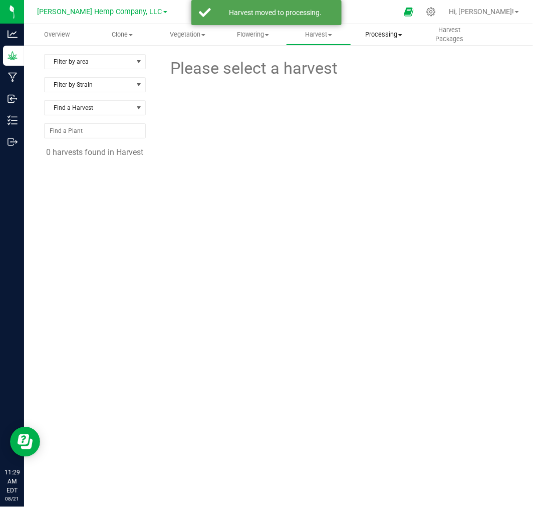
click at [376, 27] on uib-tab-heading "Processing Create package Processing harvests Processing plants Completed harve…" at bounding box center [384, 35] width 65 height 20
click at [379, 70] on span "Processing harvests" at bounding box center [397, 72] width 93 height 9
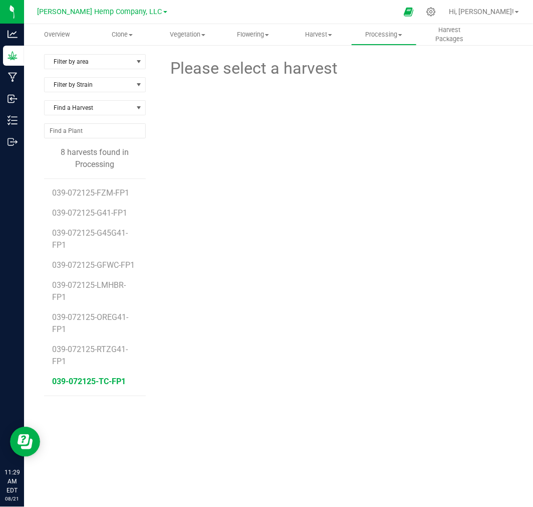
click at [102, 381] on span "039-072125-TC-FP1" at bounding box center [89, 381] width 74 height 10
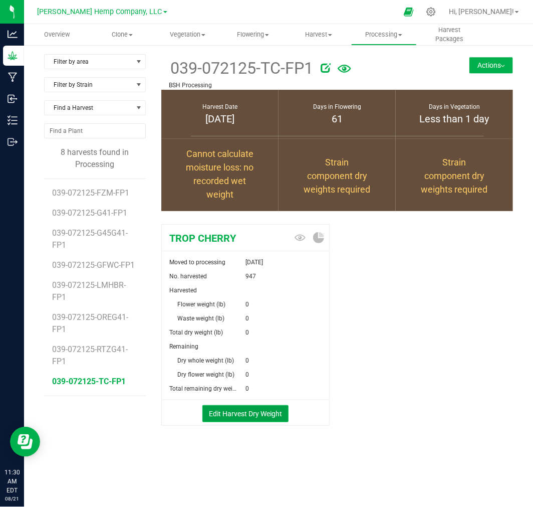
click at [239, 411] on button "Edit Harvest Dry Weight" at bounding box center [245, 413] width 86 height 17
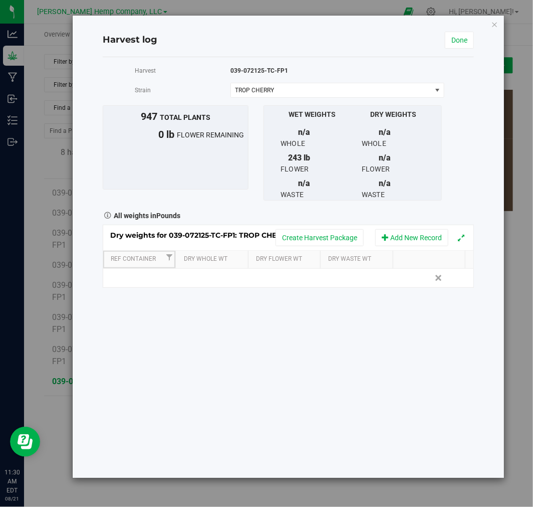
click at [138, 265] on th "Ref Container" at bounding box center [139, 260] width 72 height 18
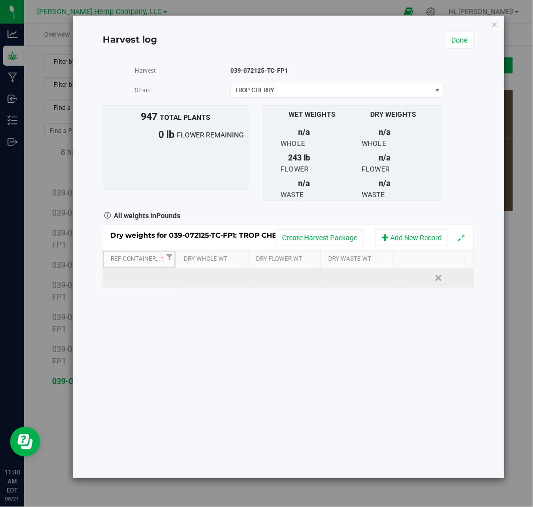
click at [134, 278] on td at bounding box center [140, 278] width 74 height 18
type input "1"
click at [259, 276] on div "Loading... Dry weights for 039-072125-TC-FP1: TROP CHERRY Create Harvest Packag…" at bounding box center [288, 255] width 371 height 63
click at [282, 278] on td at bounding box center [289, 278] width 74 height 18
type input "74"
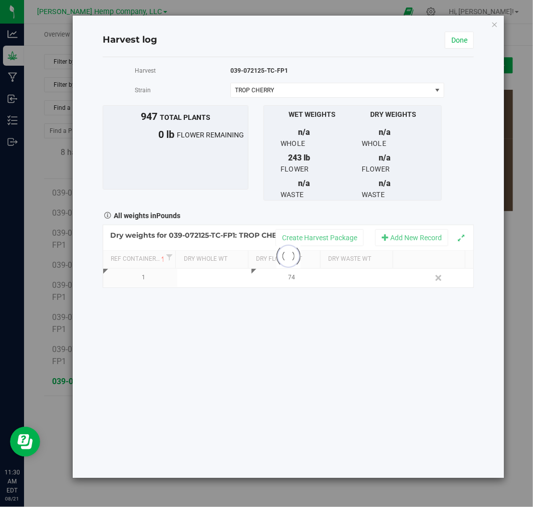
click at [296, 363] on div "Harvest 039-072125-TC-FP1 [GEOGRAPHIC_DATA] TROP CHERRY Select strain TROP CHER…" at bounding box center [288, 267] width 371 height 420
click at [454, 24] on div "Harvest log Done" at bounding box center [288, 41] width 371 height 34
click at [454, 40] on link "Done" at bounding box center [459, 40] width 29 height 17
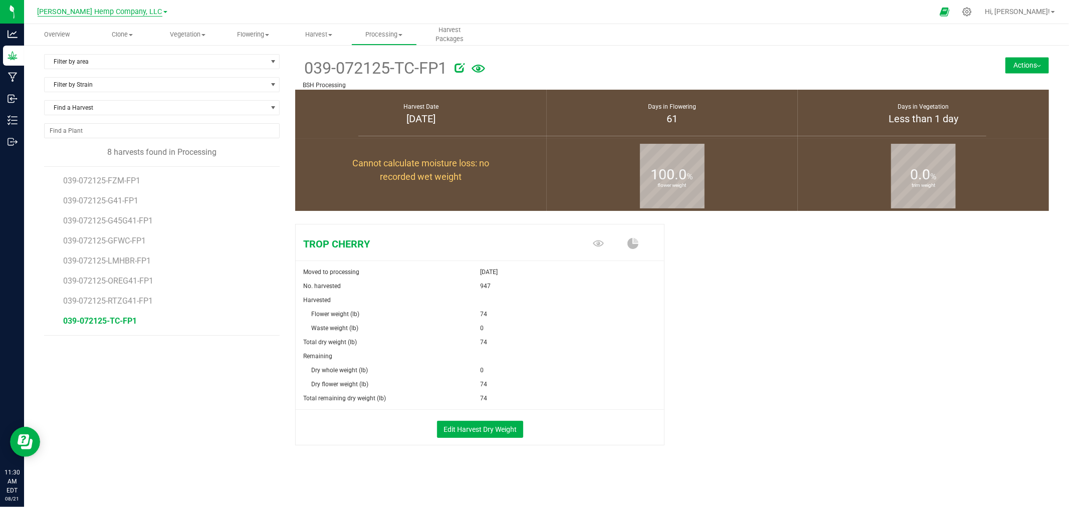
click at [103, 14] on span "[PERSON_NAME] Hemp Company, LLC" at bounding box center [100, 12] width 125 height 9
click at [102, 101] on link "Sugarhouse Limited Liability Company" at bounding box center [102, 102] width 146 height 14
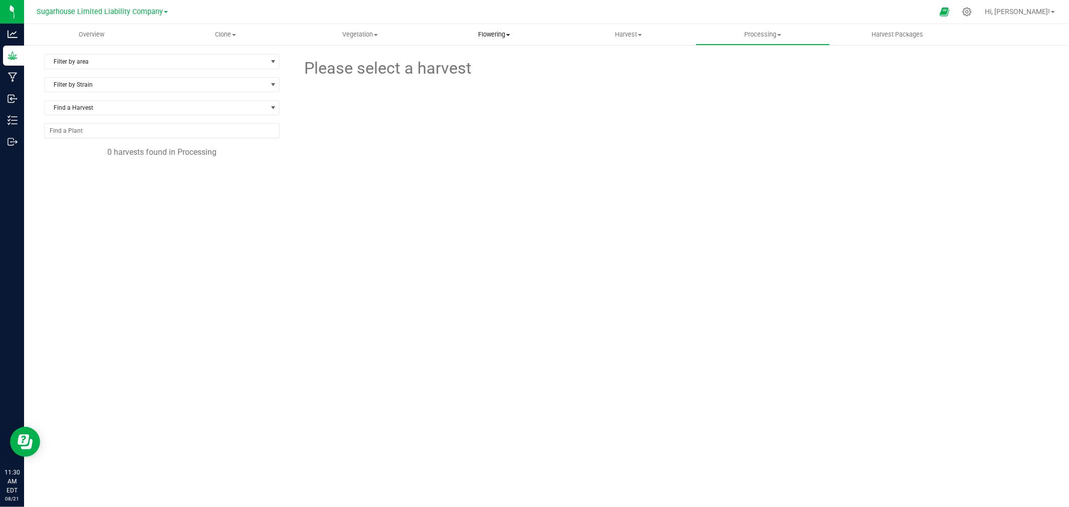
click at [497, 42] on uib-tab-heading "Flowering Create harvest Flowering groups Flowering plants Apply to plants" at bounding box center [493, 35] width 133 height 20
click at [487, 76] on span "Flowering groups" at bounding box center [468, 72] width 83 height 9
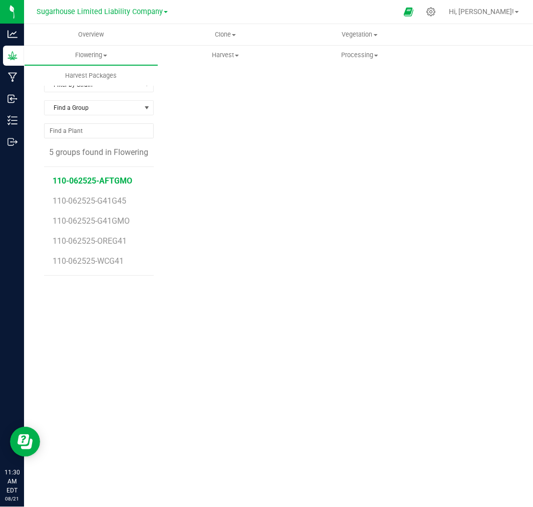
click at [78, 183] on span "110-062525-AFTGMO" at bounding box center [93, 181] width 80 height 10
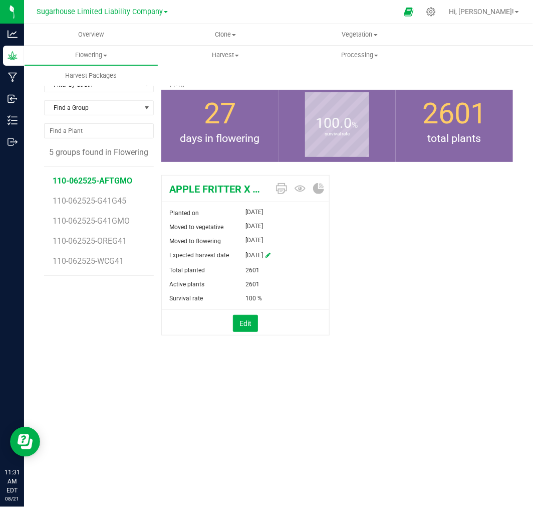
click at [487, 314] on div "APPLE FRITTER X TROP GMO Planted on [DATE] Moved to vegetative [DATE] Moved to …" at bounding box center [337, 265] width 352 height 189
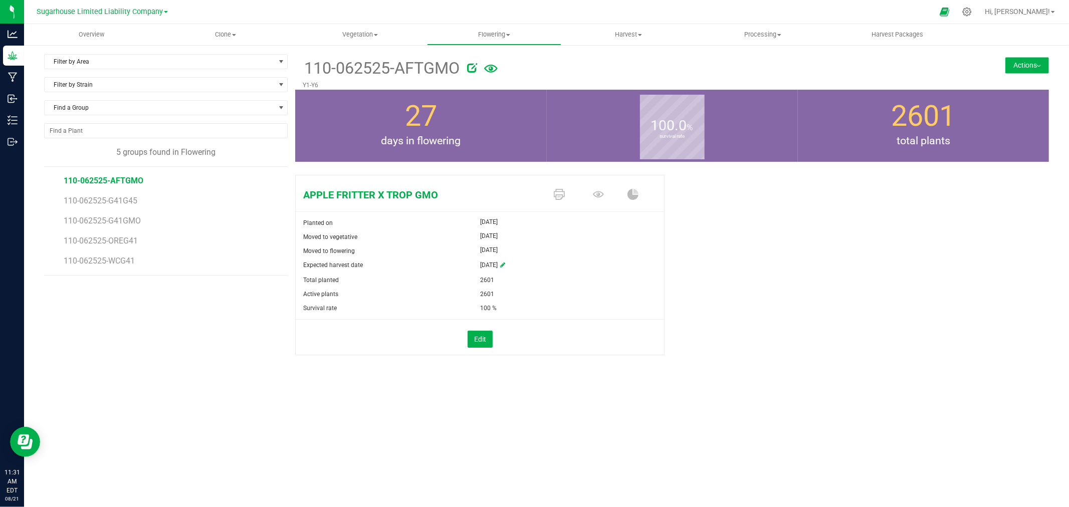
click at [1000, 66] on div "110-062525-AFTGMO Y1-Y6 Actions Move group Split group" at bounding box center [672, 72] width 754 height 36
click at [1028, 69] on button "Actions" at bounding box center [1027, 65] width 44 height 16
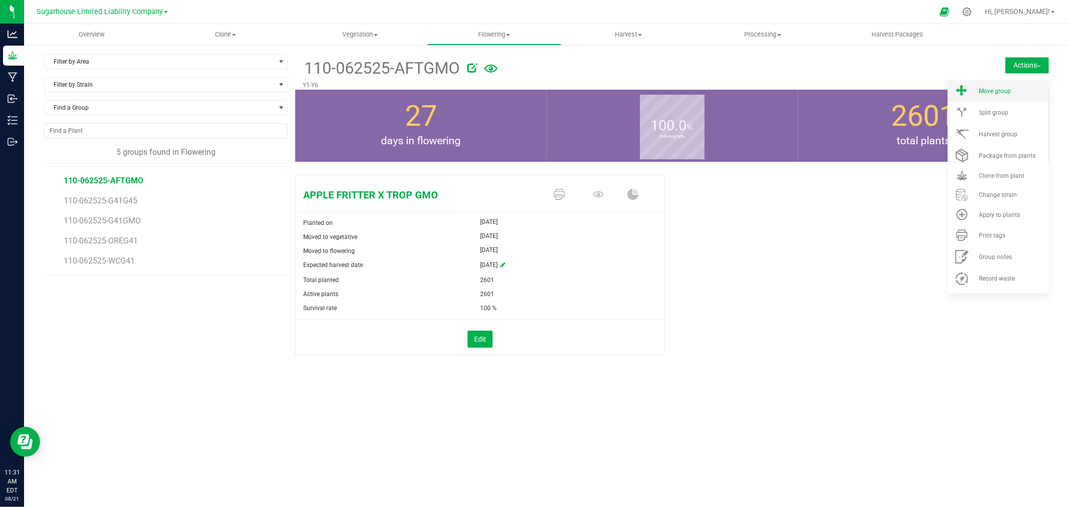
click at [1006, 86] on li "Move group" at bounding box center [997, 91] width 101 height 22
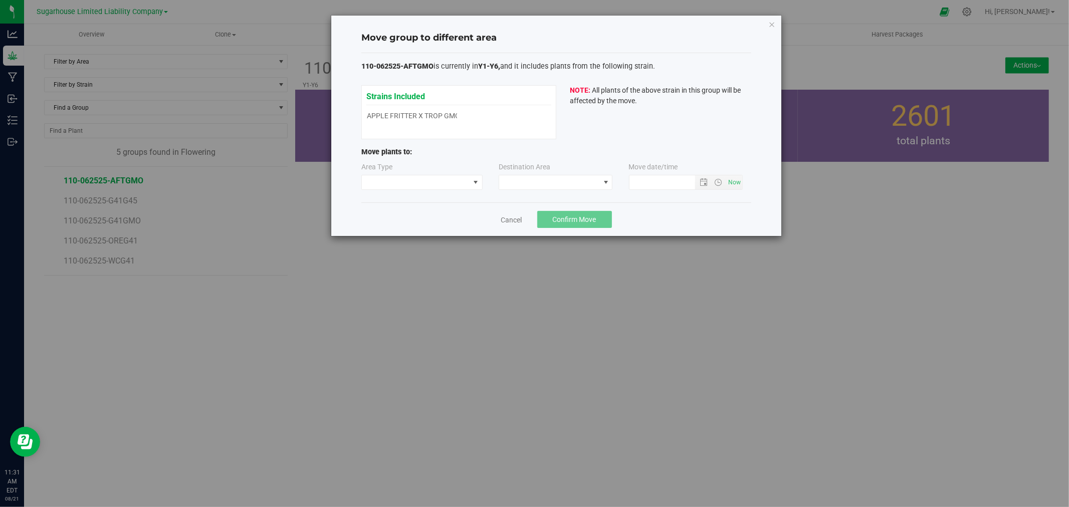
type input "[DATE] 11:31 AM"
click at [453, 181] on span at bounding box center [416, 182] width 108 height 14
click at [510, 216] on link "Cancel" at bounding box center [511, 220] width 21 height 10
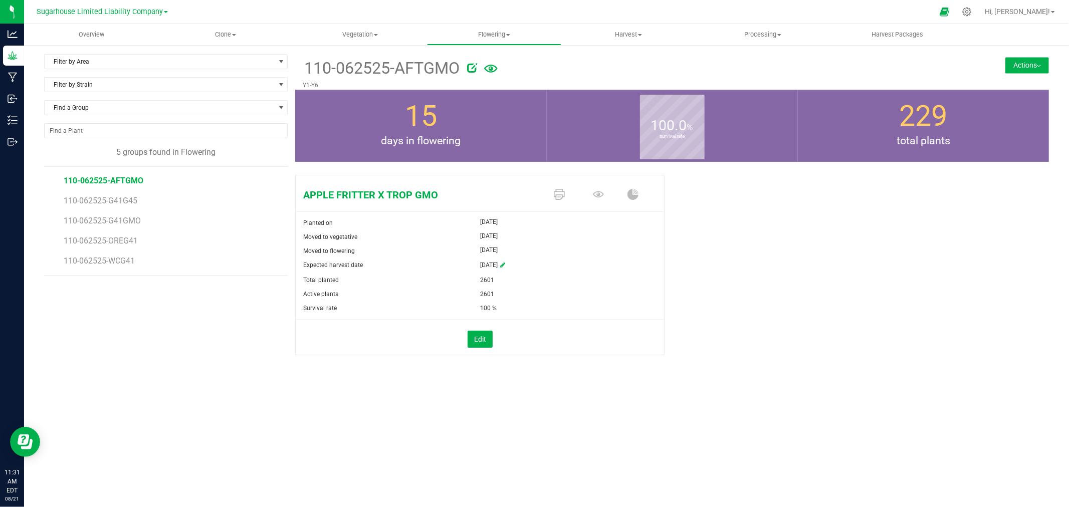
click at [1020, 62] on button "Actions" at bounding box center [1027, 65] width 44 height 16
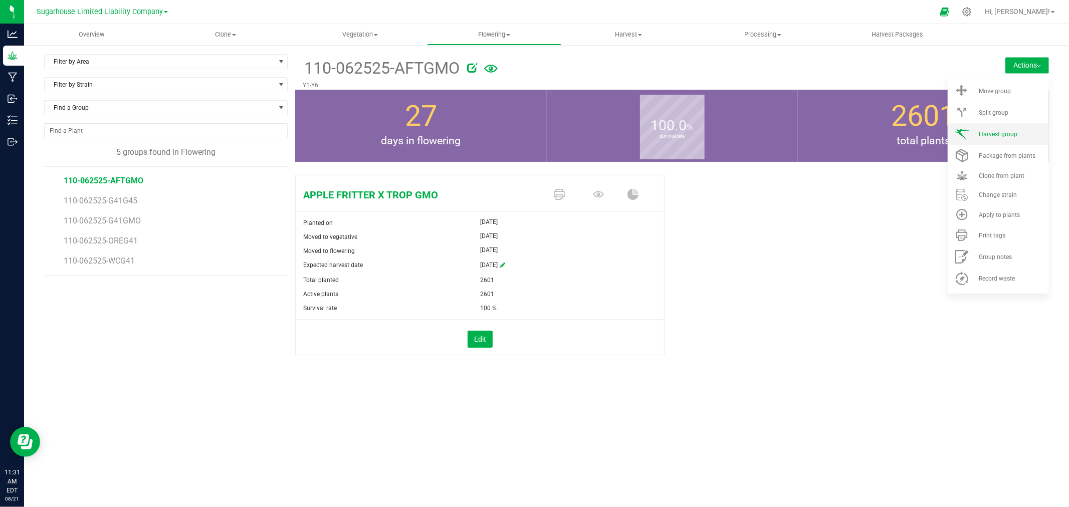
click at [1001, 139] on li "Harvest group" at bounding box center [997, 134] width 101 height 22
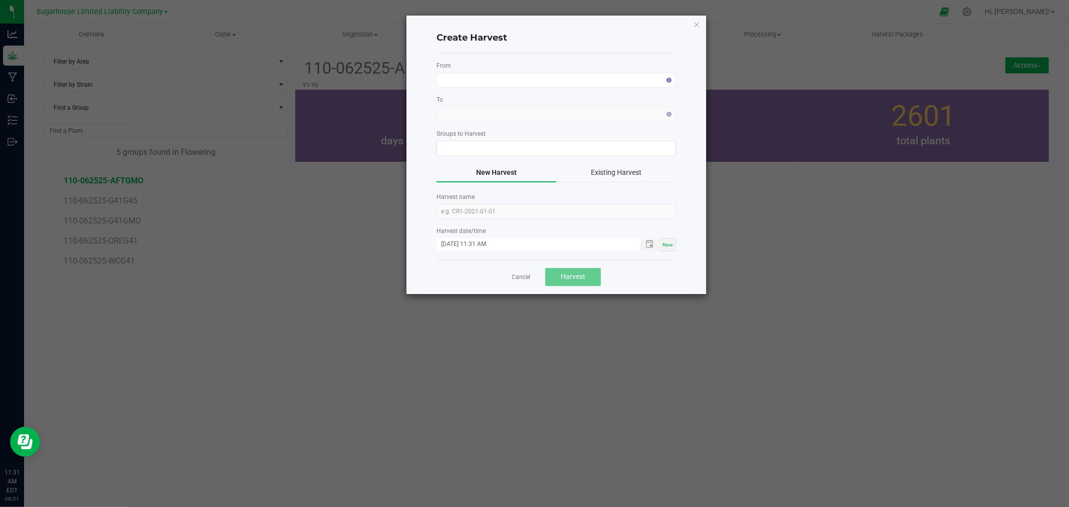
type input "110-062525-AFTGMO"
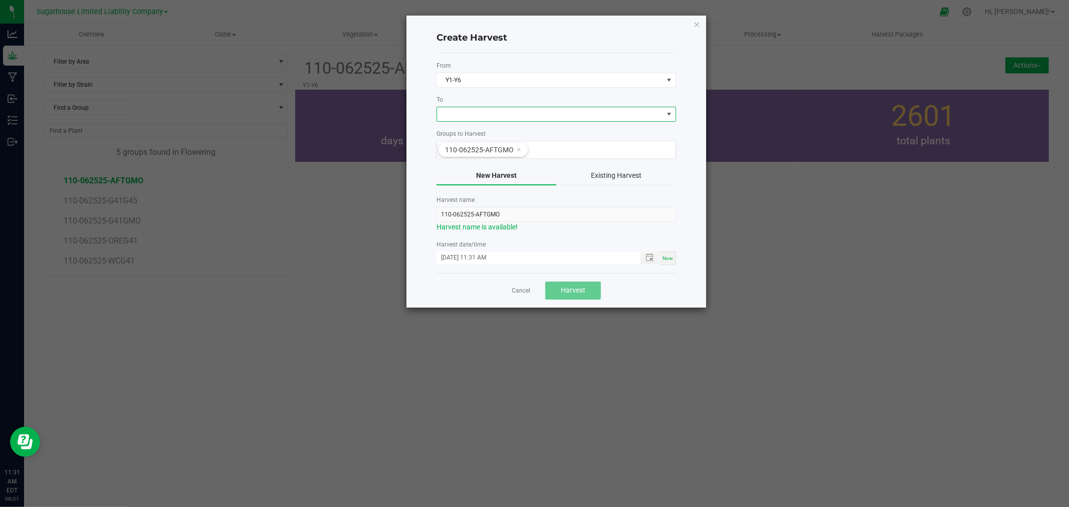
click at [574, 117] on span "NO DATA FOUND" at bounding box center [550, 114] width 226 height 14
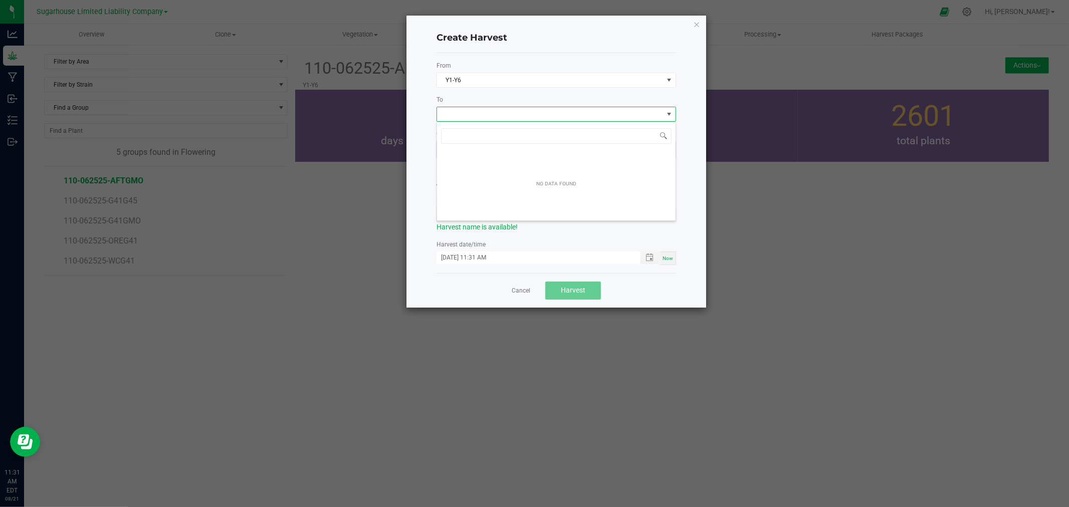
scroll to position [15, 239]
click at [527, 294] on link "Cancel" at bounding box center [521, 291] width 19 height 9
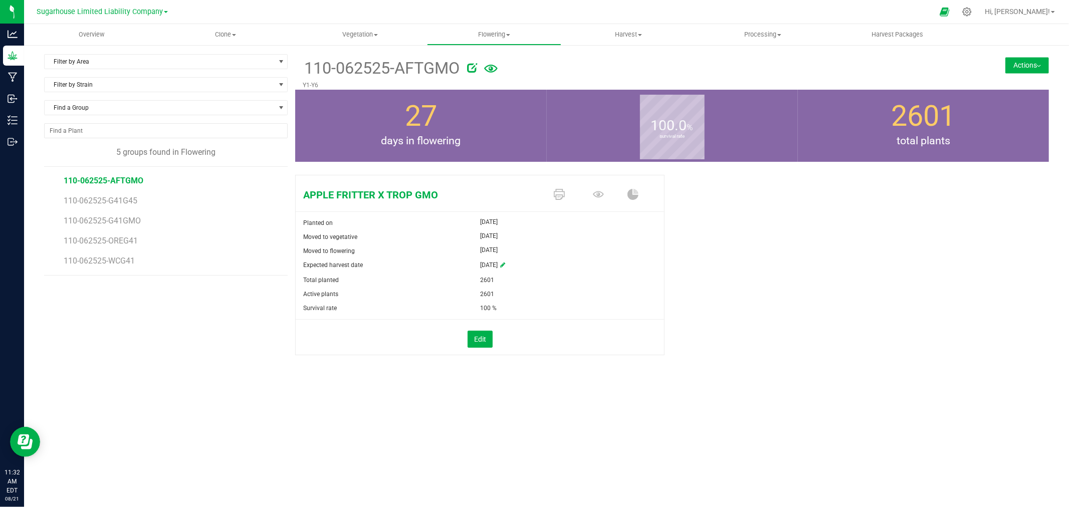
click at [1029, 63] on button "Actions" at bounding box center [1027, 65] width 44 height 16
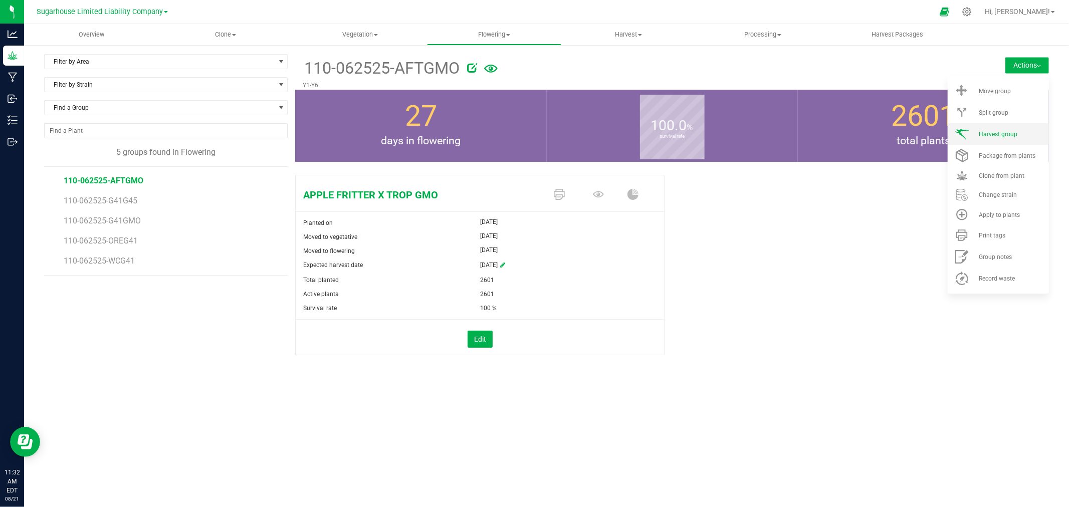
click at [1010, 131] on span "Harvest group" at bounding box center [997, 134] width 39 height 7
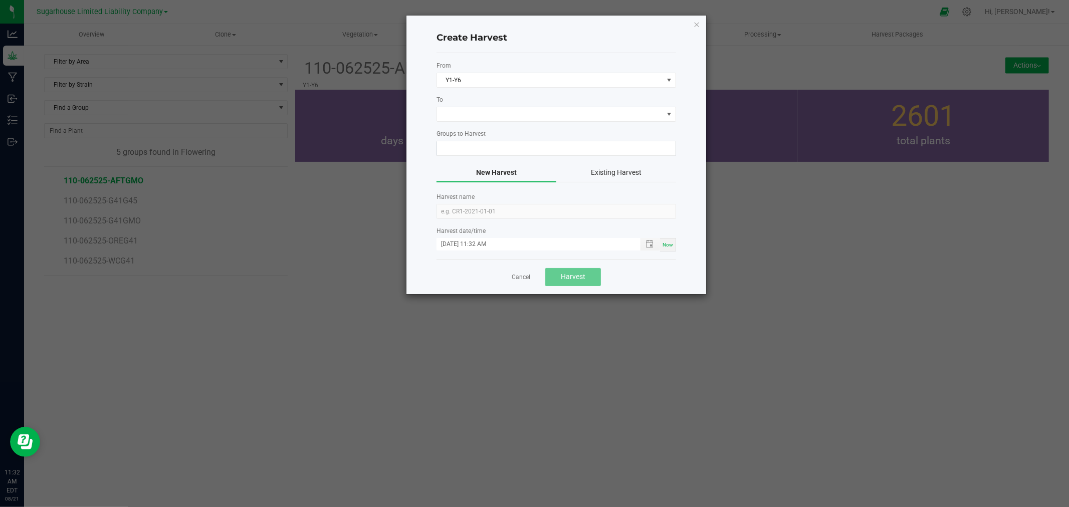
type input "110-062525-AFTGMO"
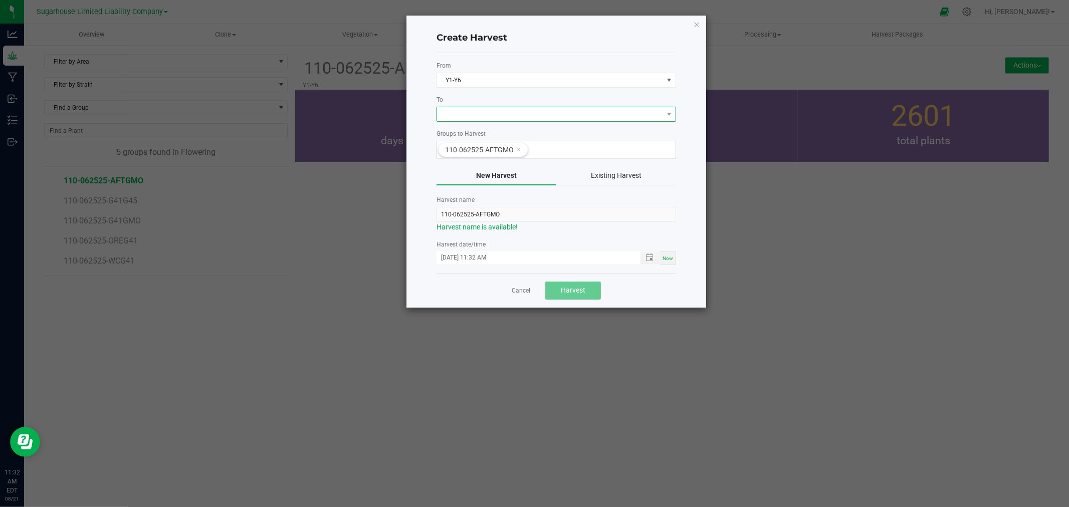
click at [454, 115] on span "NO DATA FOUND" at bounding box center [550, 114] width 226 height 14
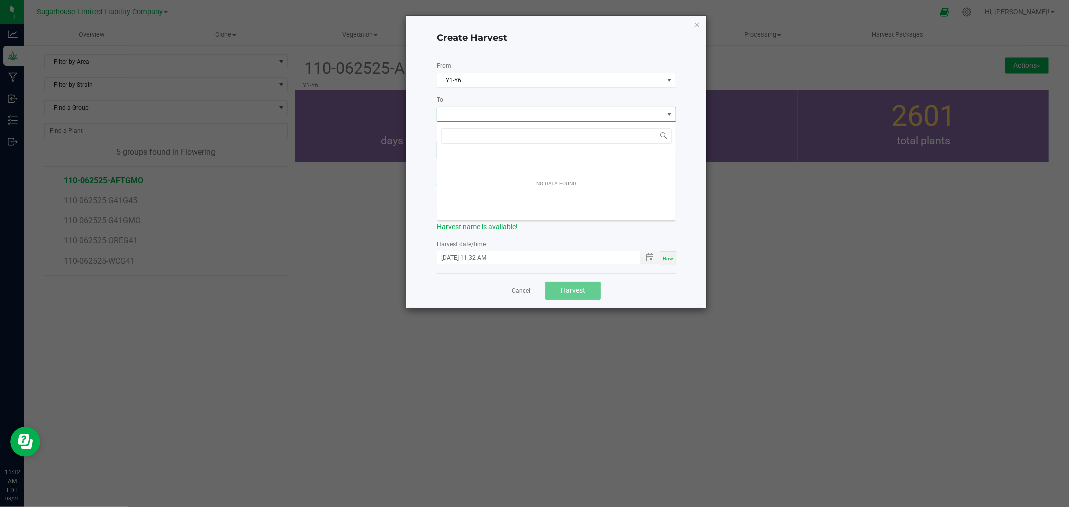
scroll to position [15, 239]
click at [344, 209] on ngb-modal-window "Create Harvest From Y1-Y6 To Groups to Harvest 110-062525-AFTGMO New Harvest Ex…" at bounding box center [538, 253] width 1076 height 507
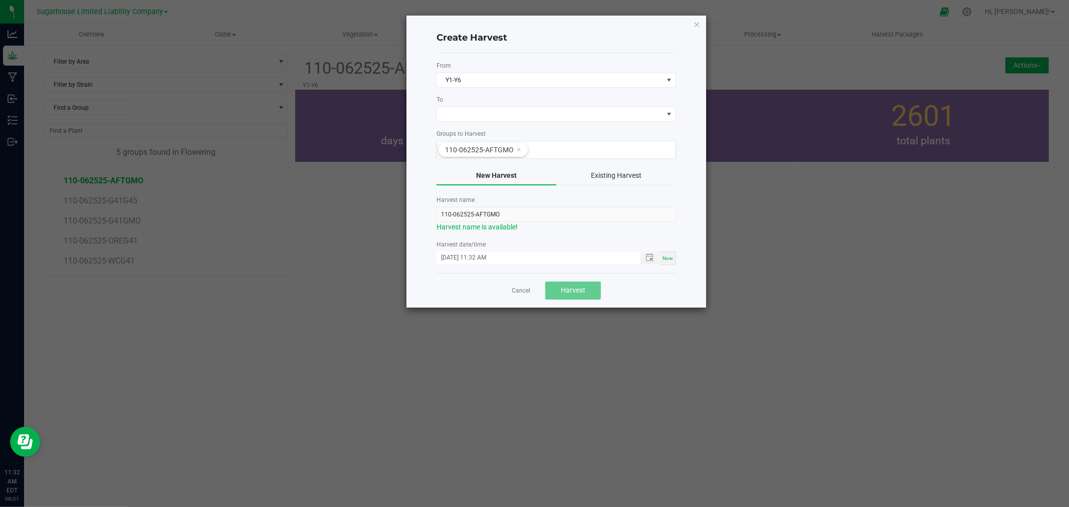
click at [332, 243] on ngb-modal-window "Create Harvest From Y1-Y6 To Groups to Harvest 110-062525-AFTGMO New Harvest Ex…" at bounding box center [538, 253] width 1076 height 507
click at [519, 287] on link "Cancel" at bounding box center [521, 291] width 19 height 9
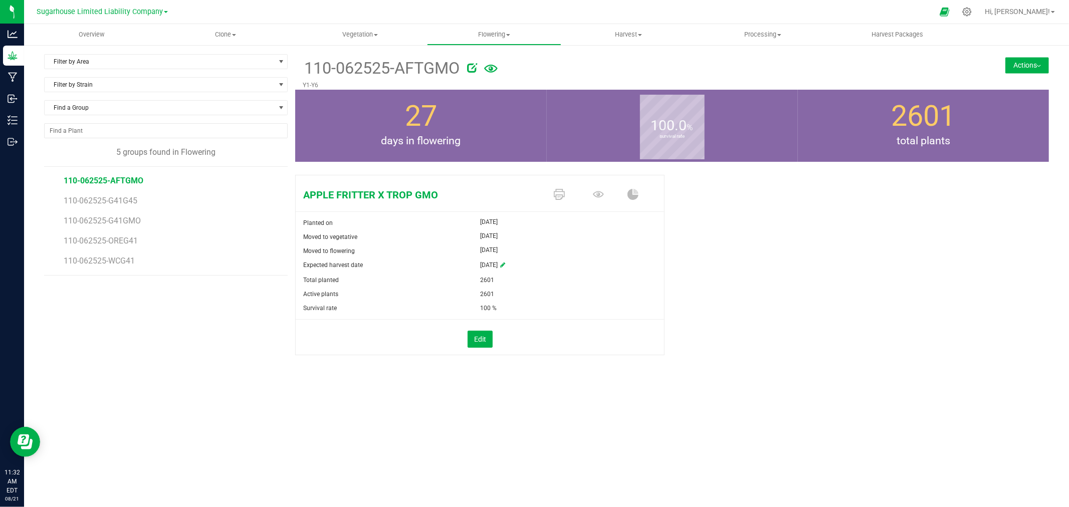
click at [101, 6] on div "Sugarhouse Limited Liability Company [PERSON_NAME] Hemp Company, LLC Cultivatio…" at bounding box center [102, 12] width 131 height 12
click at [99, 13] on span "Sugarhouse Limited Liability Company" at bounding box center [100, 12] width 126 height 9
click at [91, 35] on link "[PERSON_NAME] Hemp Company, LLC" at bounding box center [102, 36] width 146 height 14
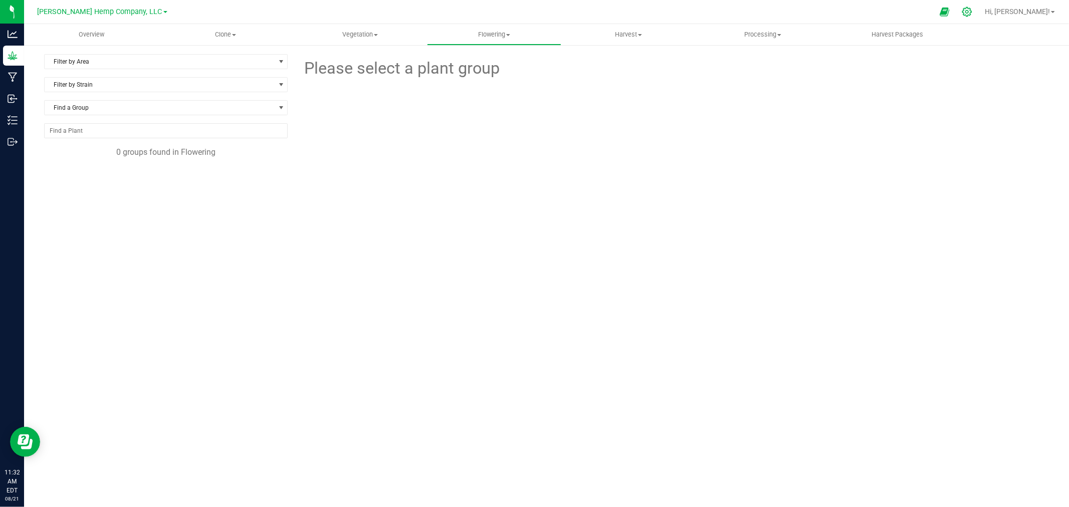
click at [972, 11] on icon at bounding box center [966, 12] width 11 height 11
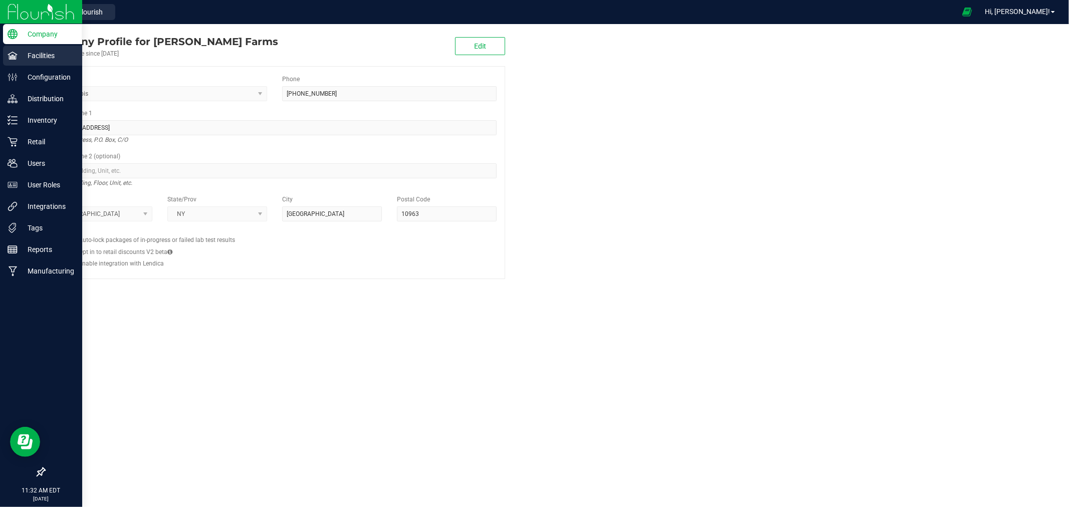
click at [54, 59] on p "Facilities" at bounding box center [48, 56] width 60 height 12
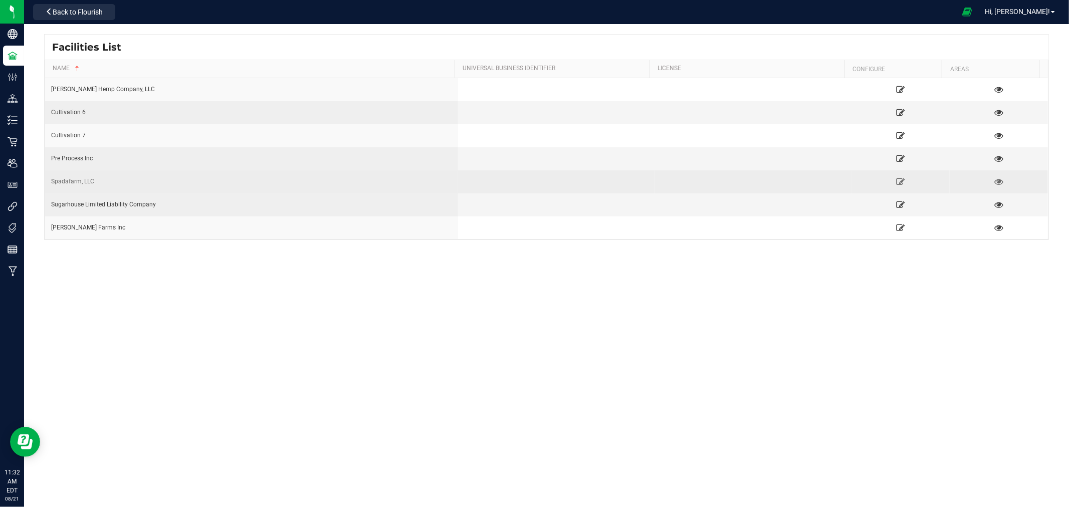
click at [172, 182] on div "Spadafarm, LLC" at bounding box center [251, 182] width 401 height 10
click at [995, 182] on icon at bounding box center [999, 181] width 10 height 7
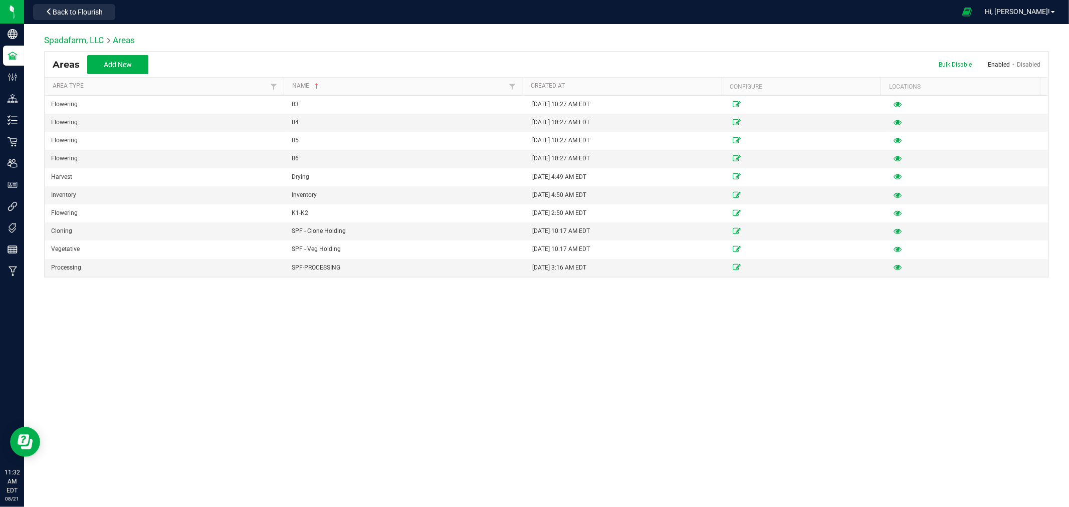
click at [268, 369] on div "Spadafarm, LLC Areas Areas Add New Bulk Disable Enabled Disabled Area Type Name…" at bounding box center [546, 265] width 1045 height 483
click at [90, 8] on span "Back to Flourish" at bounding box center [78, 12] width 50 height 8
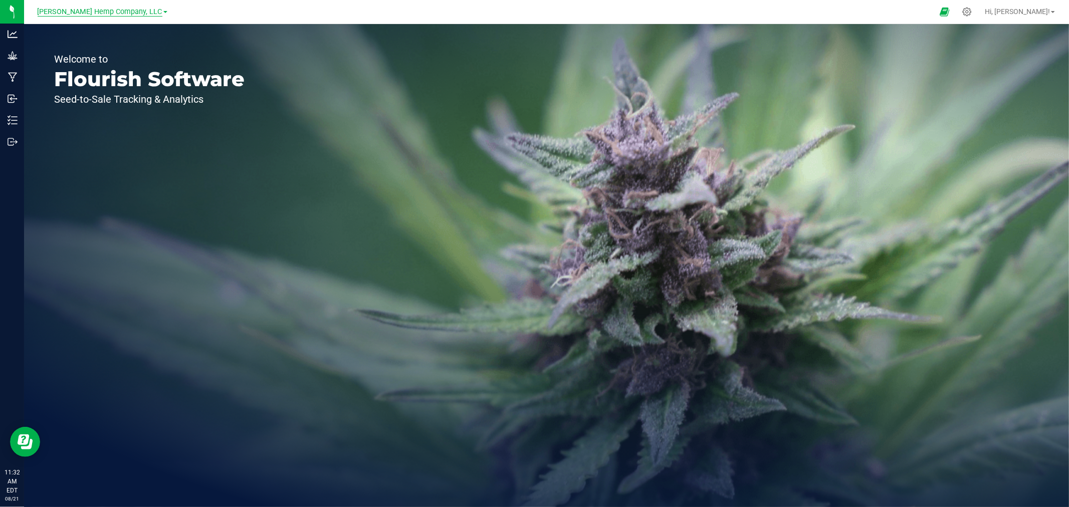
click at [116, 11] on span "[PERSON_NAME] Hemp Company, LLC" at bounding box center [100, 12] width 125 height 9
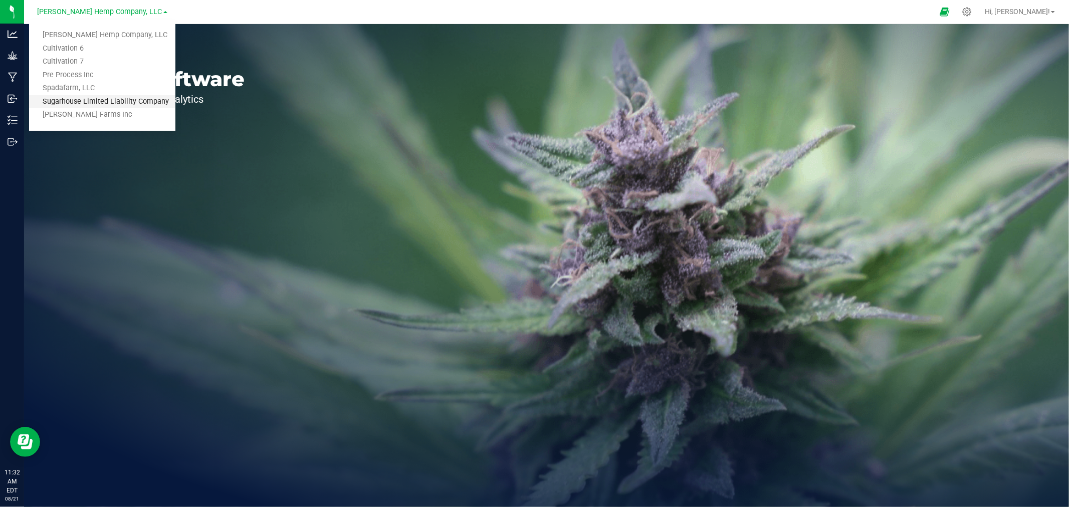
click at [120, 99] on link "Sugarhouse Limited Liability Company" at bounding box center [102, 102] width 146 height 14
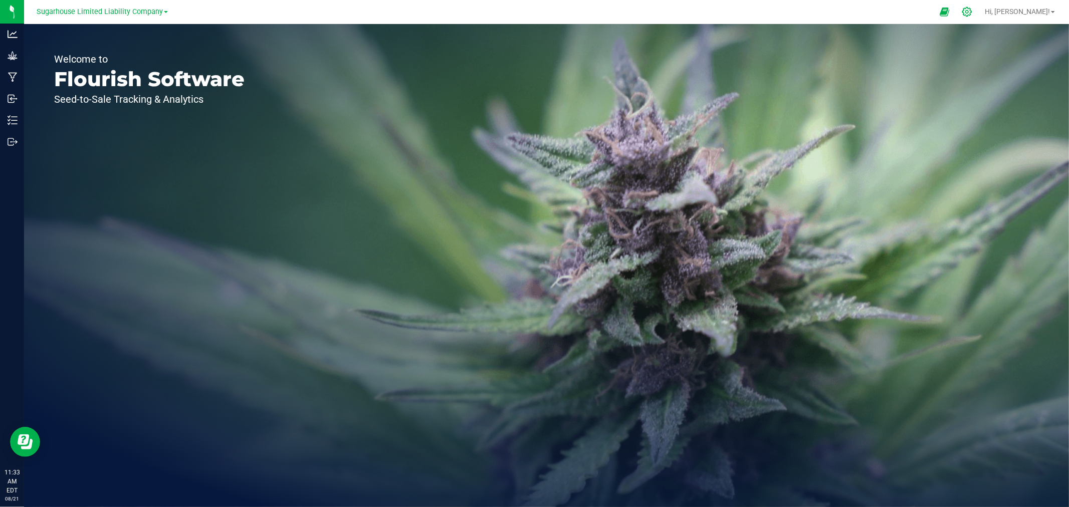
click at [972, 11] on icon at bounding box center [966, 12] width 11 height 11
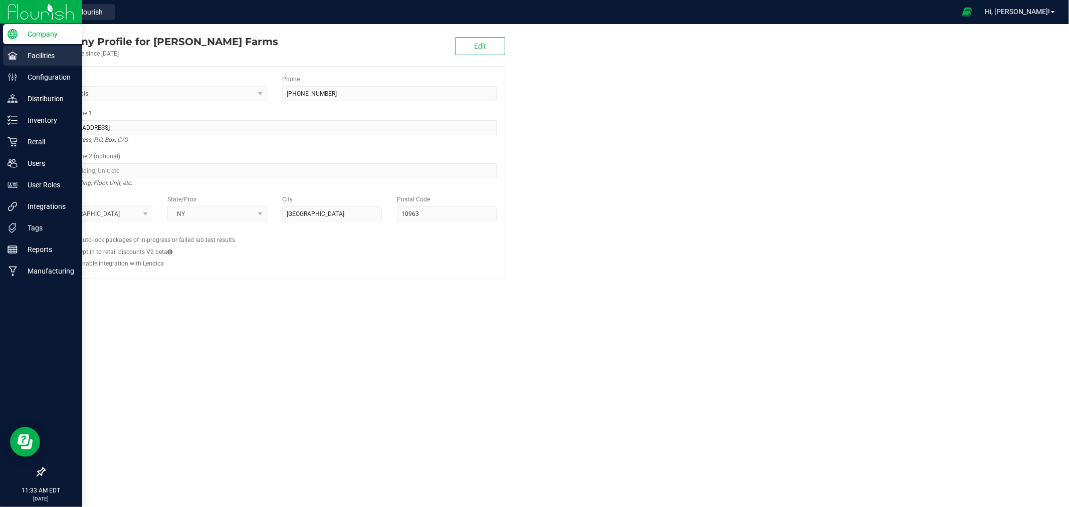
click at [52, 54] on p "Facilities" at bounding box center [48, 56] width 60 height 12
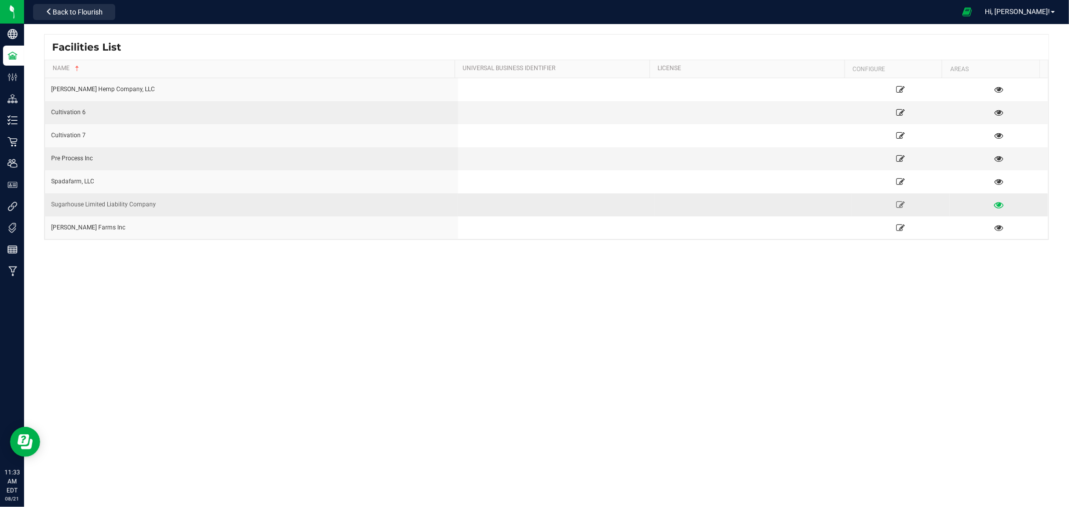
click at [994, 201] on icon at bounding box center [999, 204] width 10 height 7
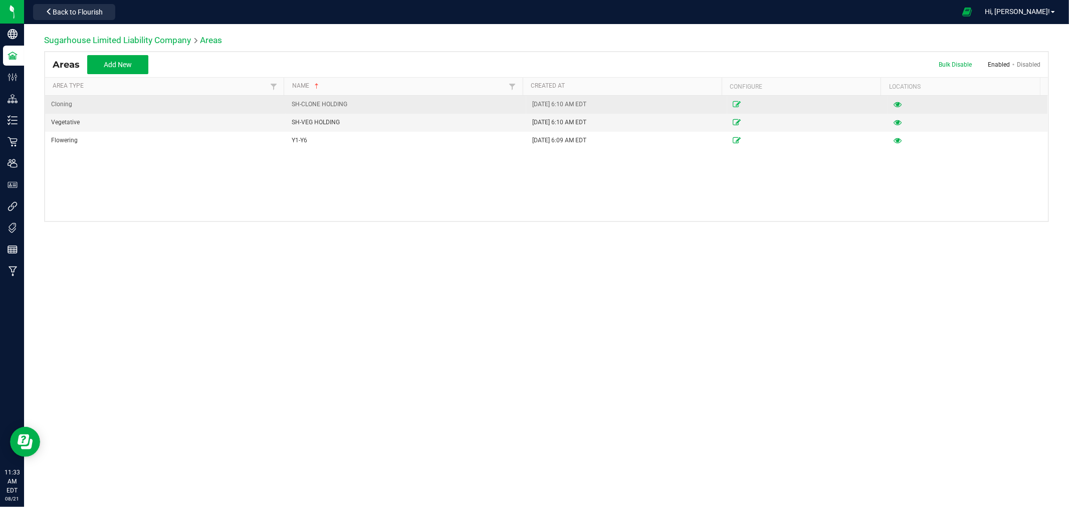
click at [733, 103] on icon at bounding box center [737, 104] width 8 height 6
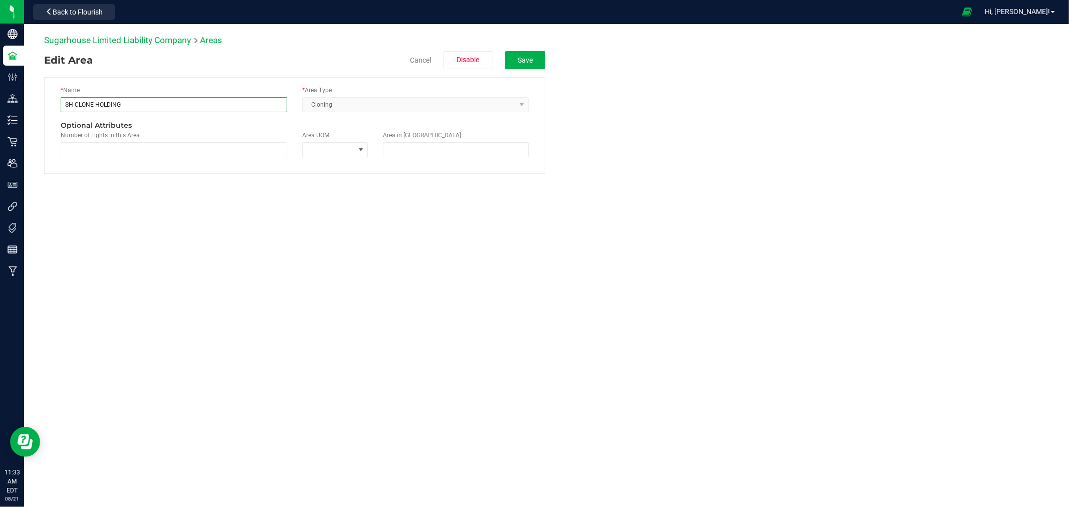
click at [72, 102] on input "SH-CLONE HOLDING" at bounding box center [174, 104] width 226 height 15
type input "SHF-CLONE HOLDING"
click at [523, 61] on button "Save" at bounding box center [525, 60] width 40 height 18
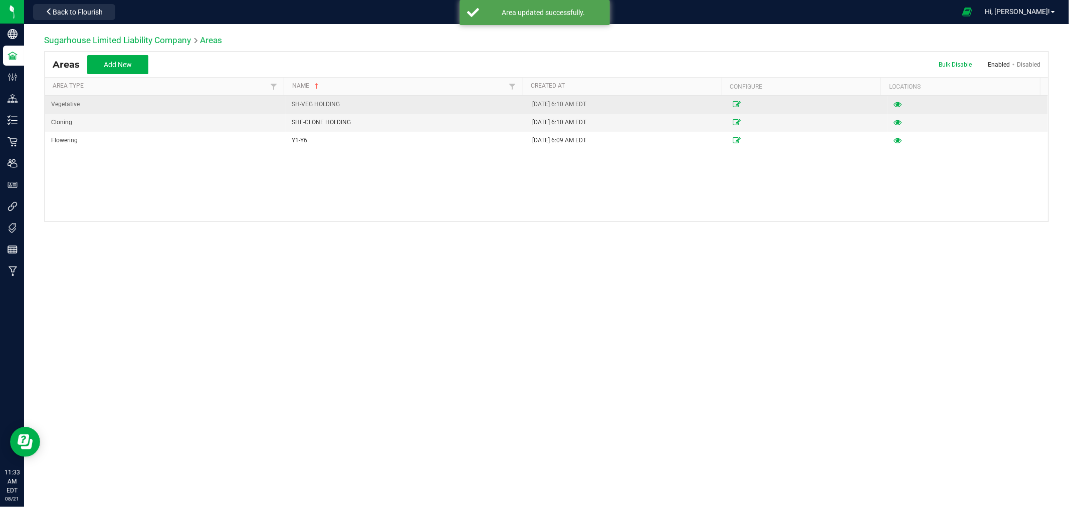
click at [328, 101] on div "SH-VEG HOLDING" at bounding box center [406, 105] width 228 height 10
click at [734, 102] on icon at bounding box center [737, 104] width 8 height 6
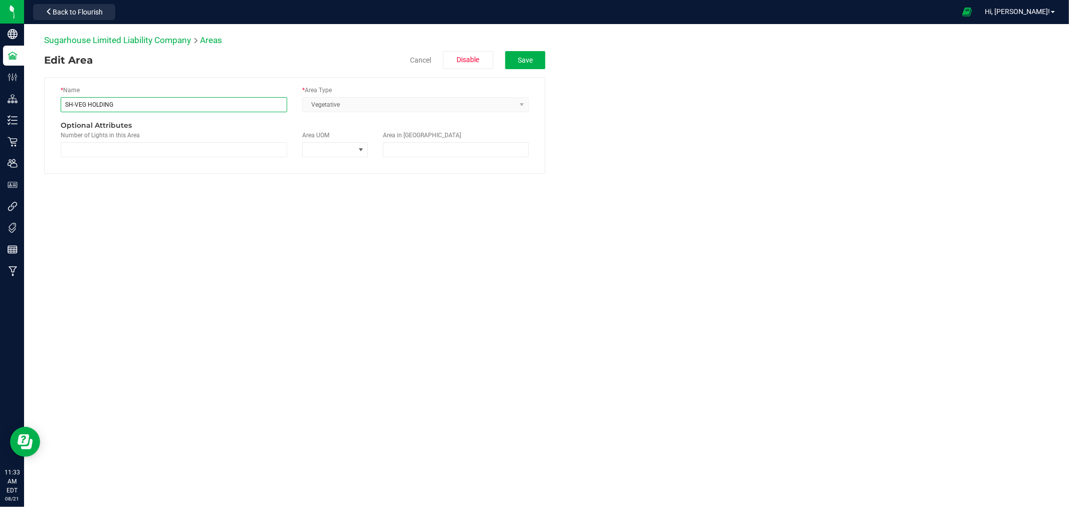
click at [72, 102] on input "SH-VEG HOLDING" at bounding box center [174, 104] width 226 height 15
type input "SHF-VEG HOLDING"
click at [540, 61] on button "Save" at bounding box center [525, 60] width 40 height 18
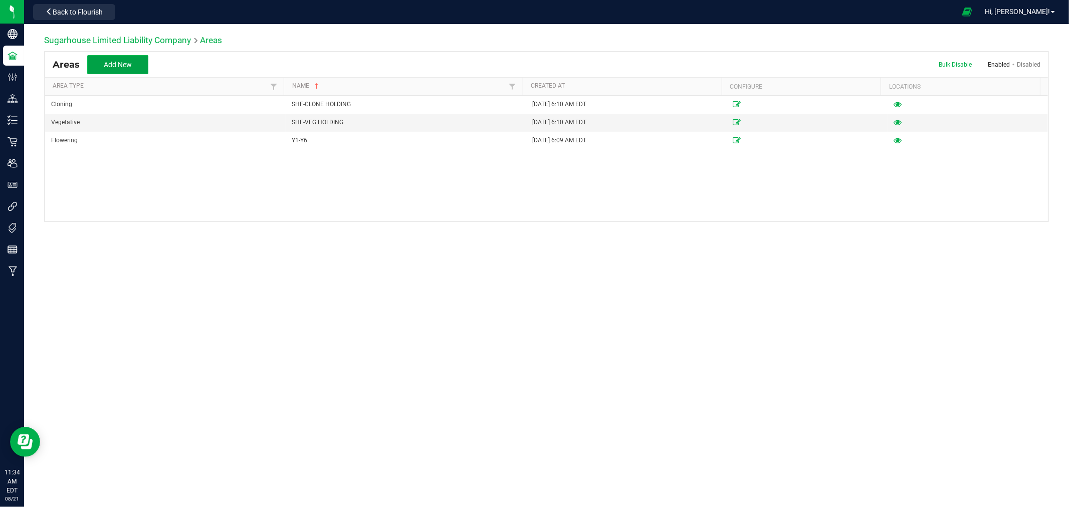
click at [127, 68] on span "Add New" at bounding box center [118, 65] width 28 height 8
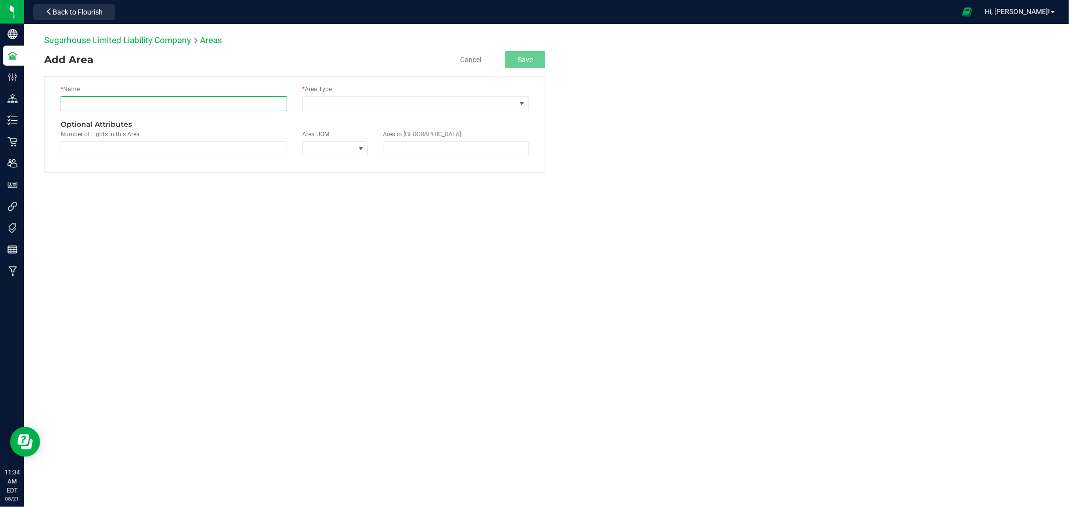
click at [123, 103] on input "text" at bounding box center [174, 103] width 226 height 15
type input "SHF-DRYING"
click at [354, 113] on div "* Area Type" at bounding box center [415, 102] width 241 height 35
click at [365, 106] on span at bounding box center [409, 104] width 213 height 14
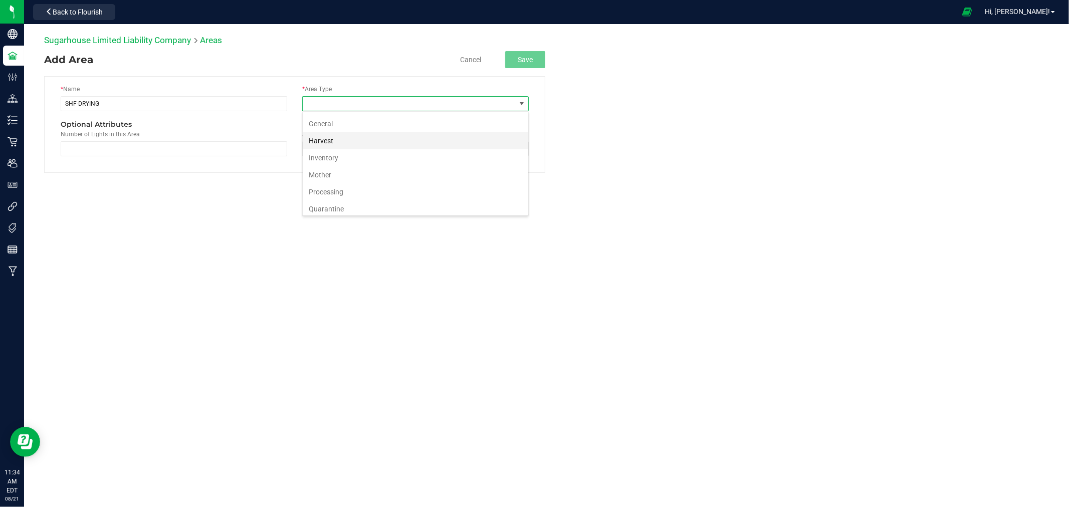
click at [386, 139] on li "Harvest" at bounding box center [415, 140] width 225 height 17
click at [525, 56] on button "Save" at bounding box center [525, 59] width 40 height 17
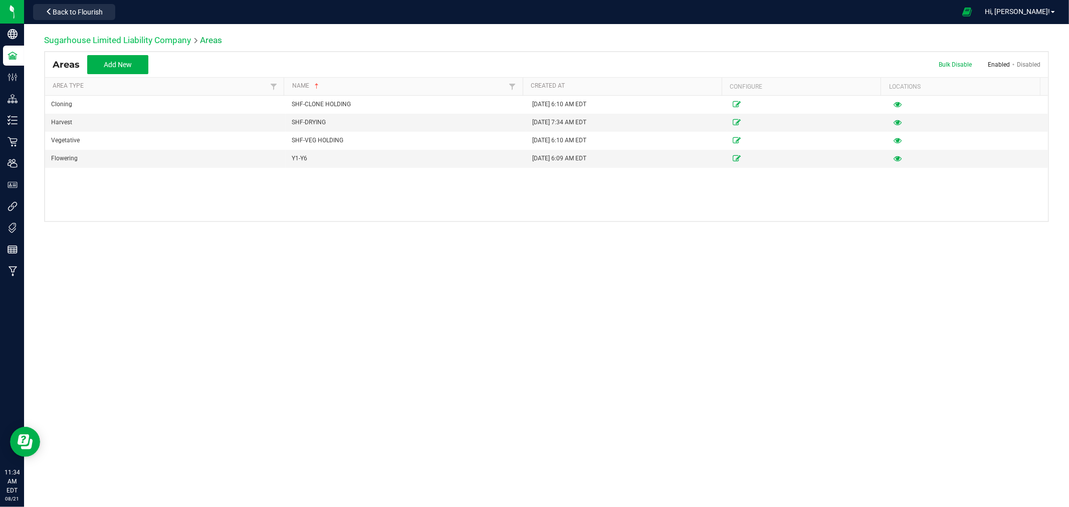
click at [101, 38] on link "Sugarhouse Limited Liability Company" at bounding box center [117, 40] width 147 height 10
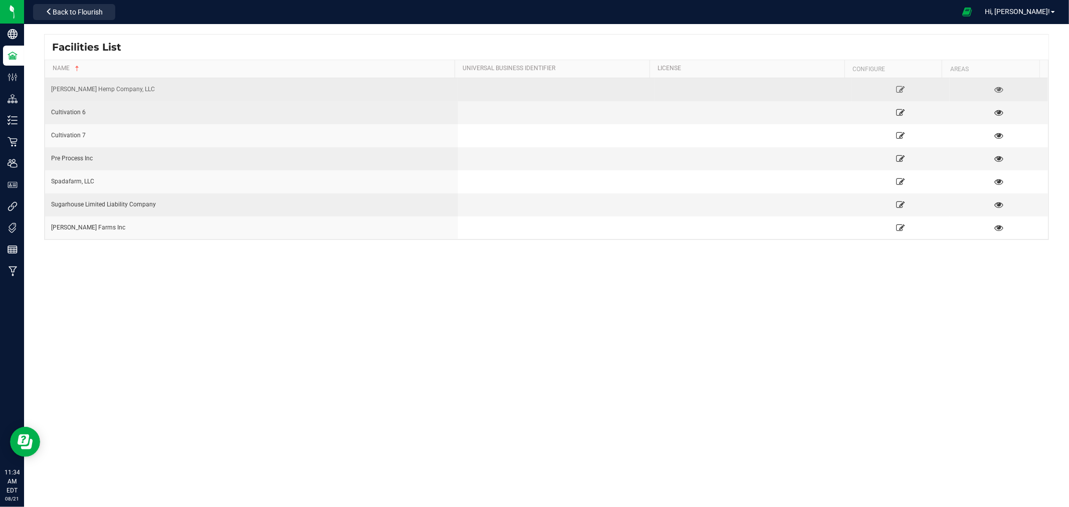
click at [112, 90] on div "[PERSON_NAME] Hemp Company, LLC" at bounding box center [251, 90] width 401 height 10
click at [895, 90] on icon at bounding box center [900, 89] width 10 height 7
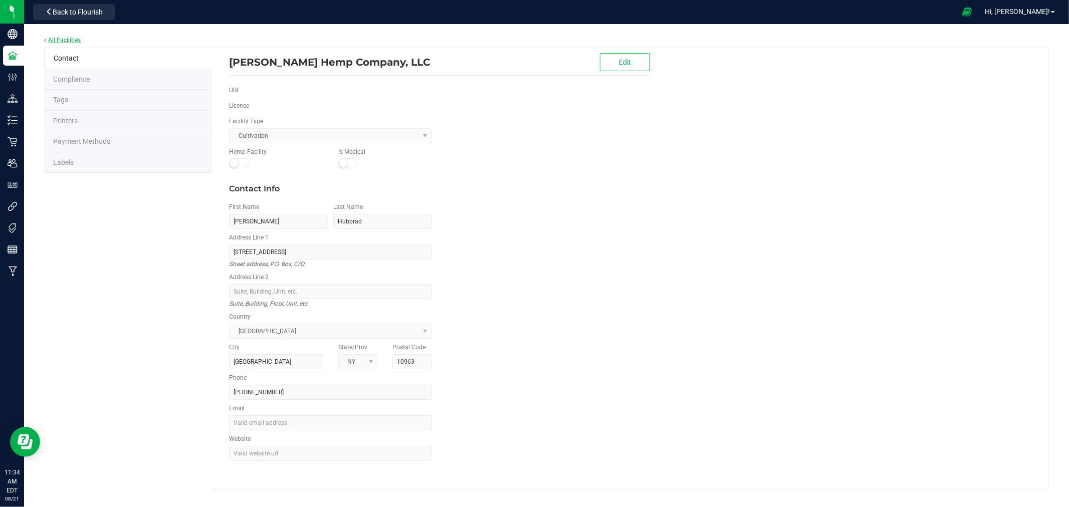
click at [53, 41] on link "All Facilities" at bounding box center [62, 40] width 37 height 7
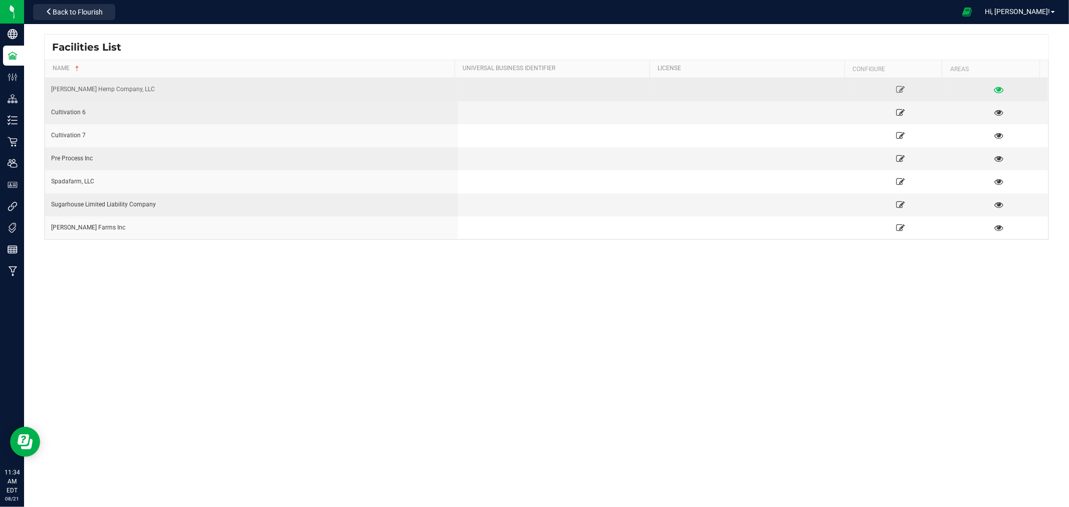
click at [994, 93] on icon at bounding box center [999, 89] width 10 height 7
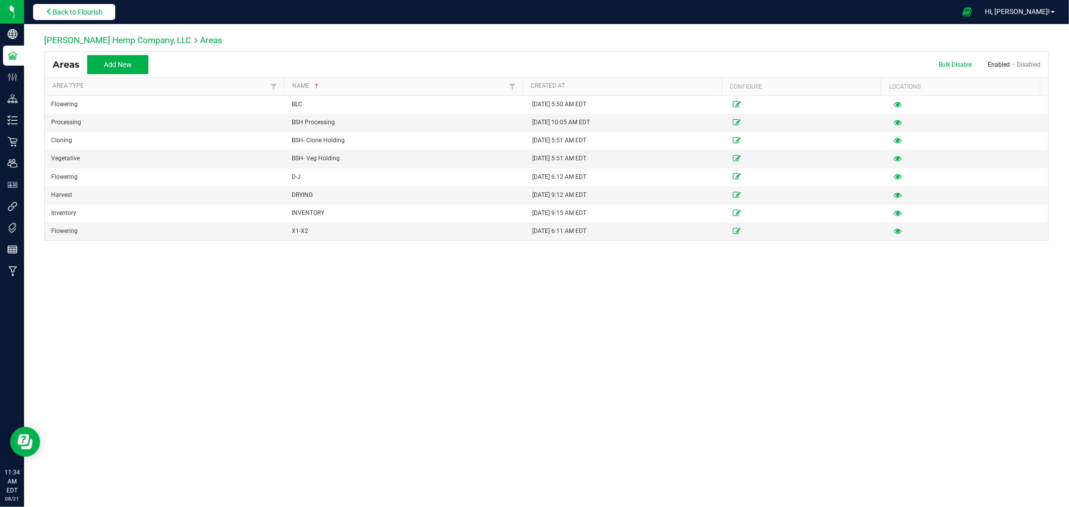
click at [81, 11] on span "Back to Flourish" at bounding box center [78, 12] width 50 height 8
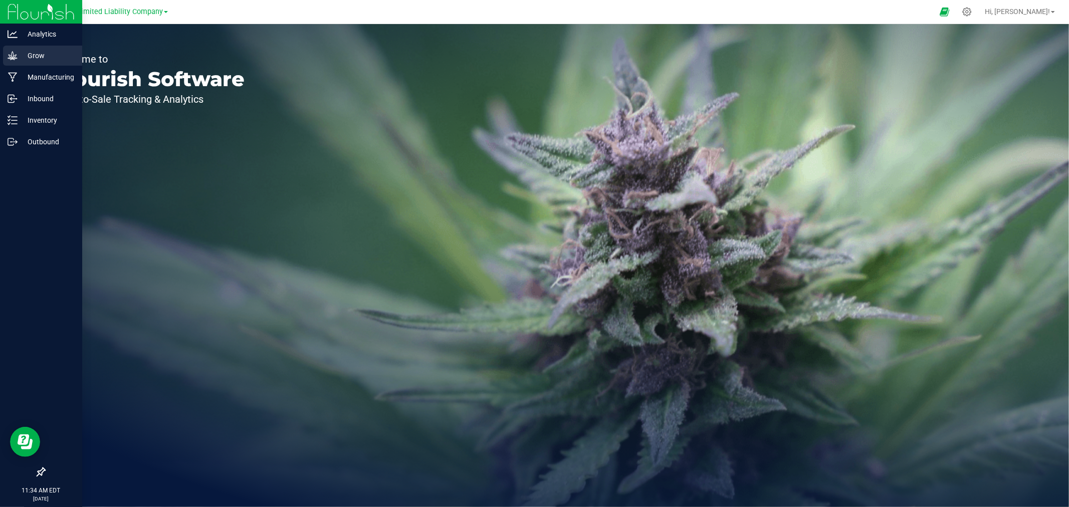
click at [53, 61] on p "Grow" at bounding box center [48, 56] width 60 height 12
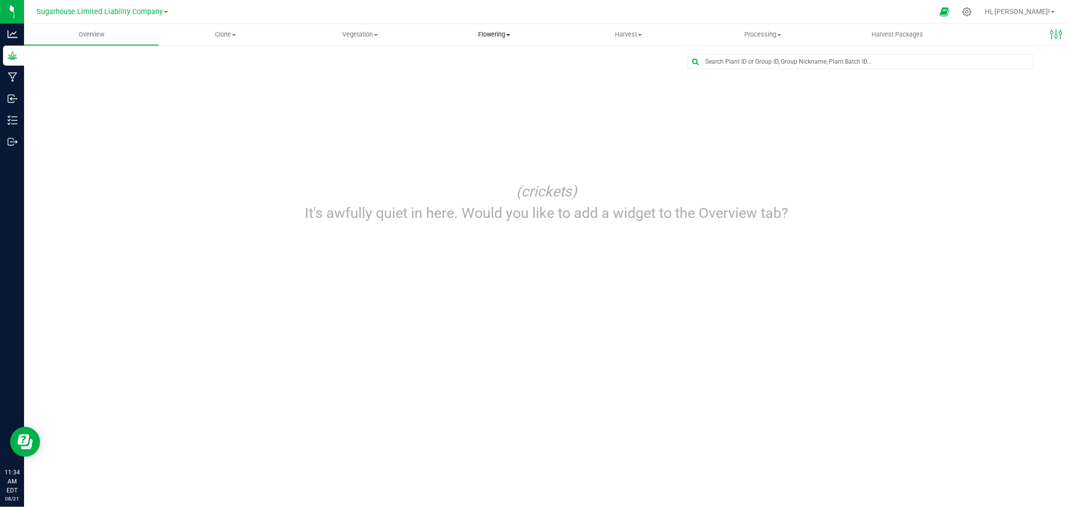
click at [495, 37] on span "Flowering" at bounding box center [493, 34] width 133 height 9
click at [483, 71] on span "Flowering groups" at bounding box center [468, 72] width 83 height 9
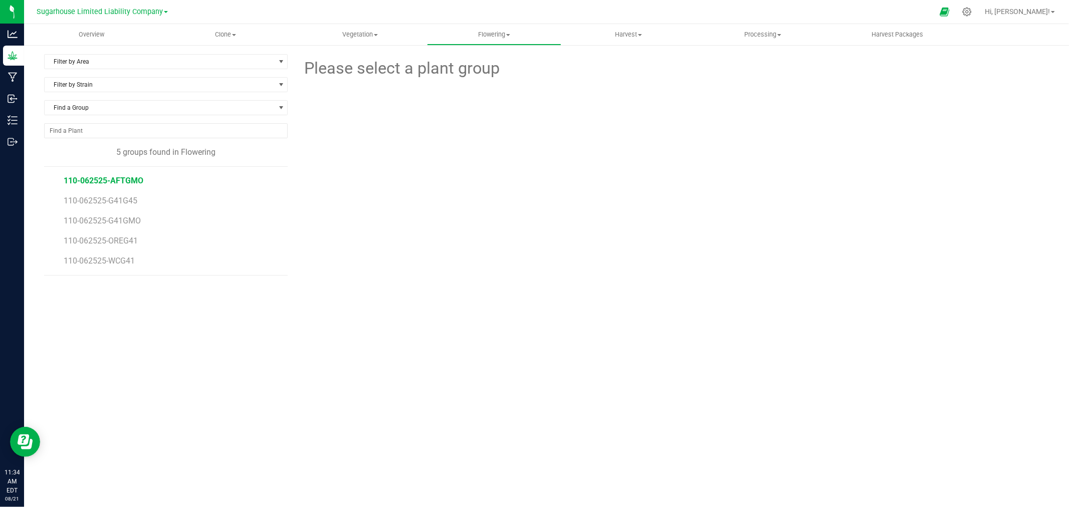
click at [91, 184] on span "110-062525-AFTGMO" at bounding box center [104, 181] width 80 height 10
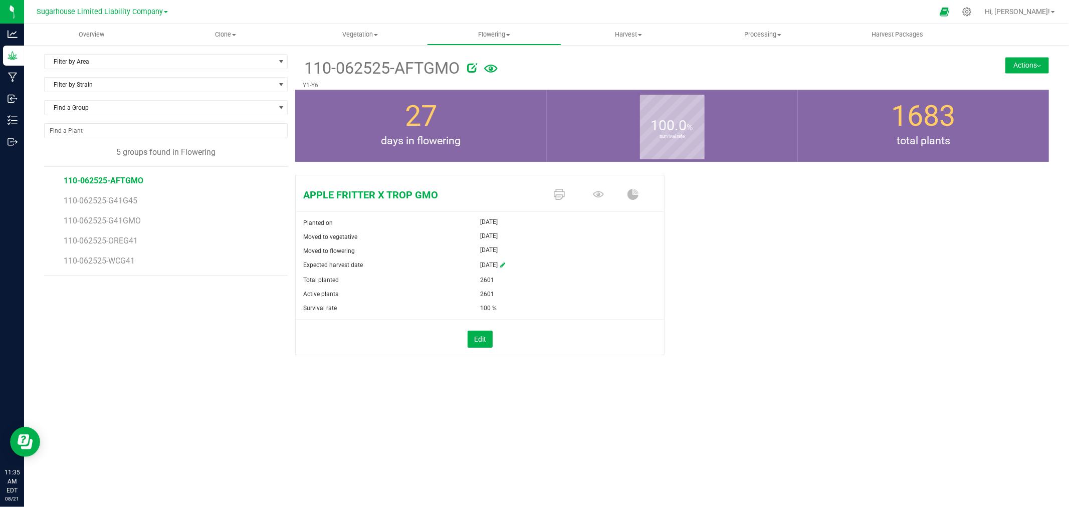
click at [1017, 56] on div "110-062525-AFTGMO Y1-Y6 Actions Move group Split group" at bounding box center [672, 72] width 754 height 36
click at [1013, 63] on button "Actions" at bounding box center [1027, 65] width 44 height 16
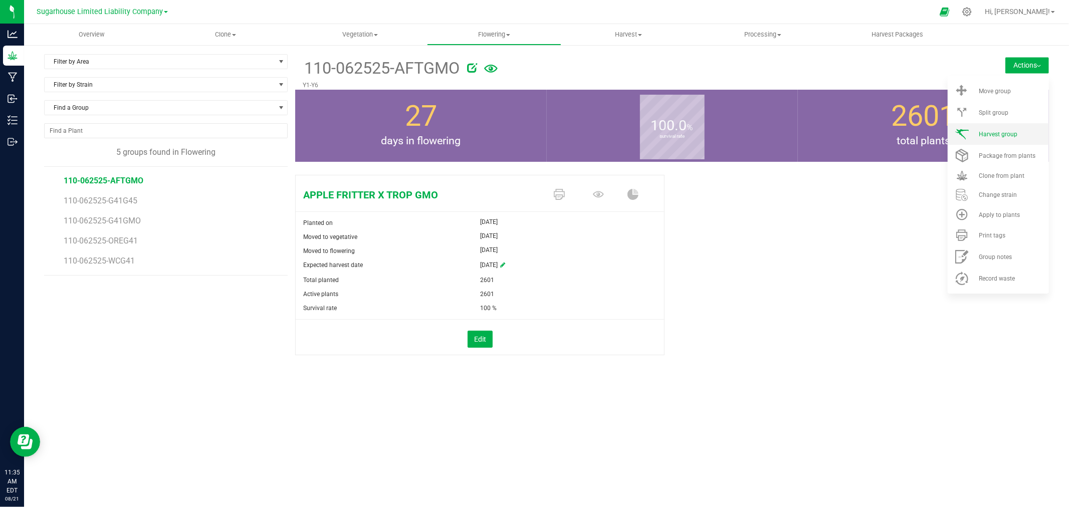
click at [998, 125] on li "Harvest group" at bounding box center [997, 134] width 101 height 22
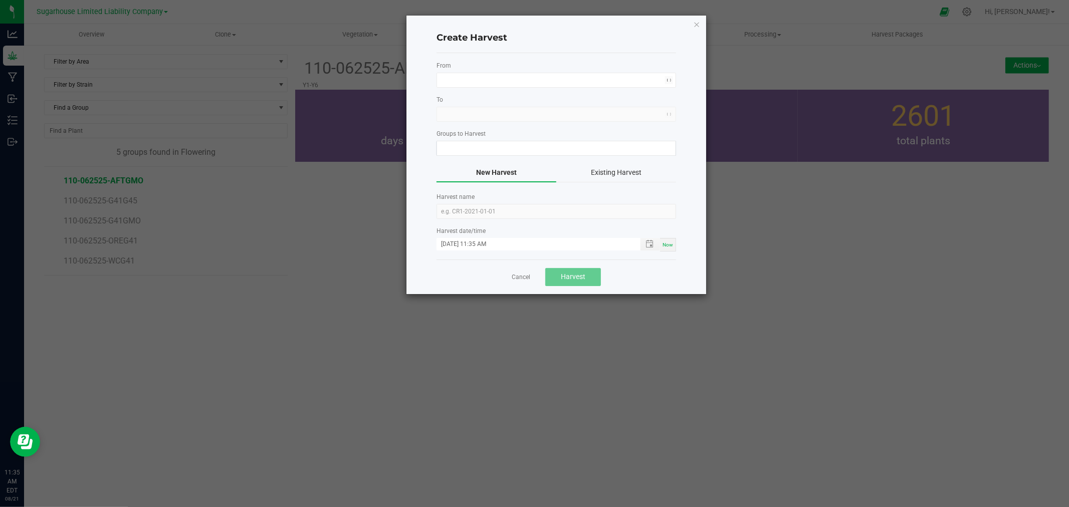
type input "110-062525-AFTGMO"
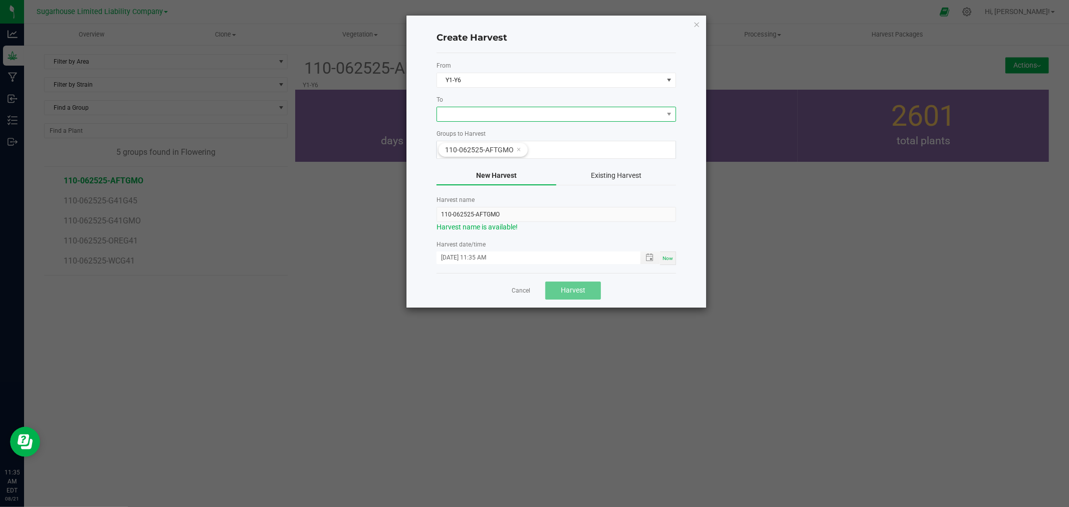
click at [495, 113] on span at bounding box center [550, 114] width 226 height 14
click at [495, 152] on li "SHF-DRYING" at bounding box center [556, 157] width 238 height 17
click at [486, 149] on span "110-062525-AFTGMO" at bounding box center [479, 150] width 69 height 8
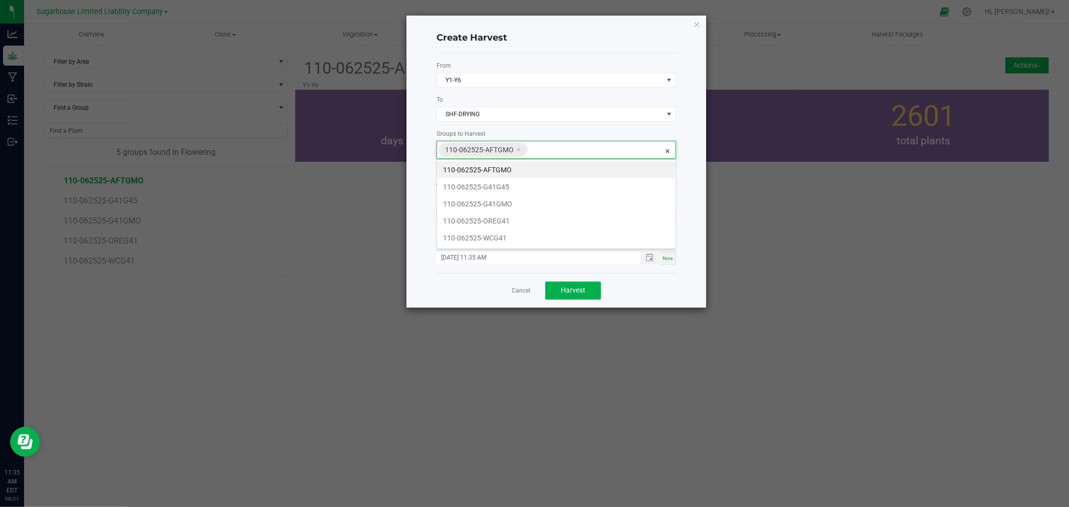
scroll to position [18, 239]
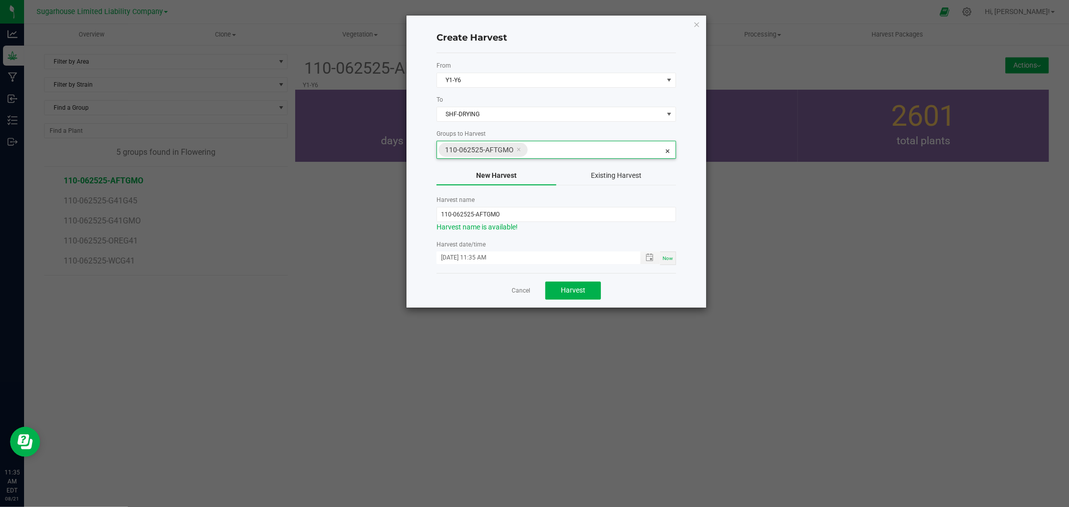
click at [484, 146] on span "110-062525-AFTGMO" at bounding box center [479, 150] width 69 height 8
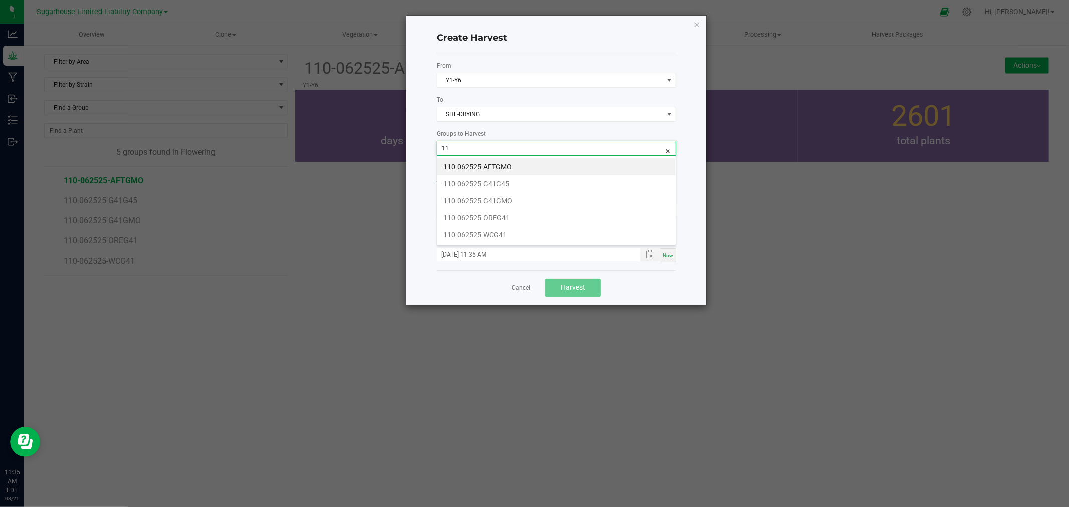
scroll to position [15, 239]
click at [547, 153] on input "110-081225-AFTGMO-FP1" at bounding box center [550, 148] width 226 height 14
click at [650, 256] on span "Toggle popup" at bounding box center [649, 255] width 8 height 8
type input "110-081225-AFTGMO-FP1"
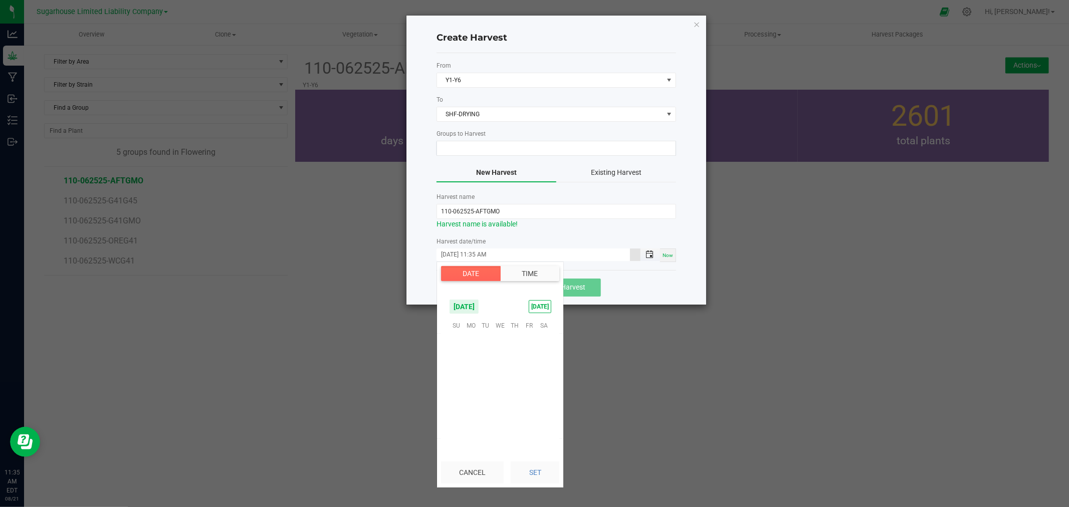
scroll to position [476, 0]
click at [487, 368] on span "12" at bounding box center [485, 372] width 15 height 16
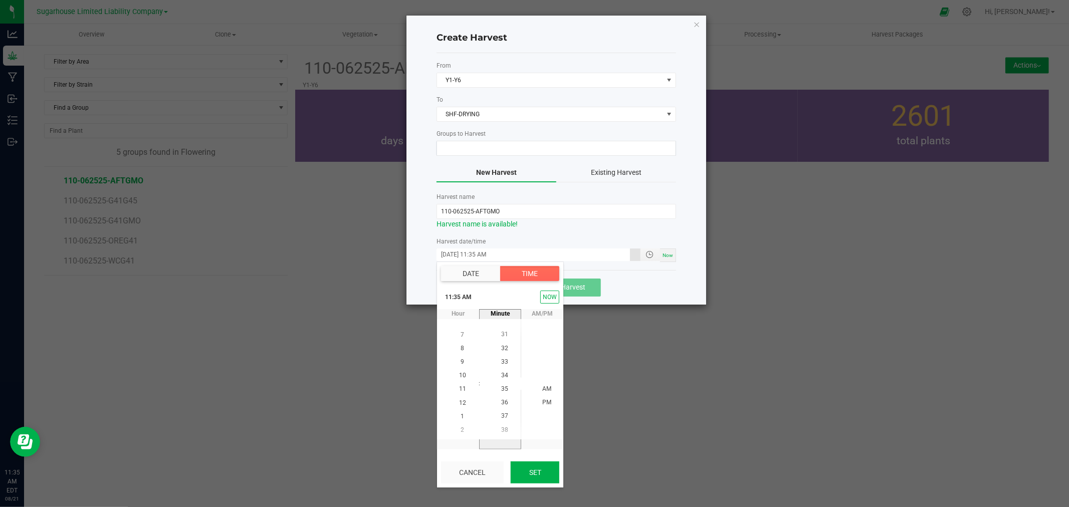
click at [534, 469] on button "Set" at bounding box center [535, 472] width 49 height 22
type input "[DATE] 11:35 AM"
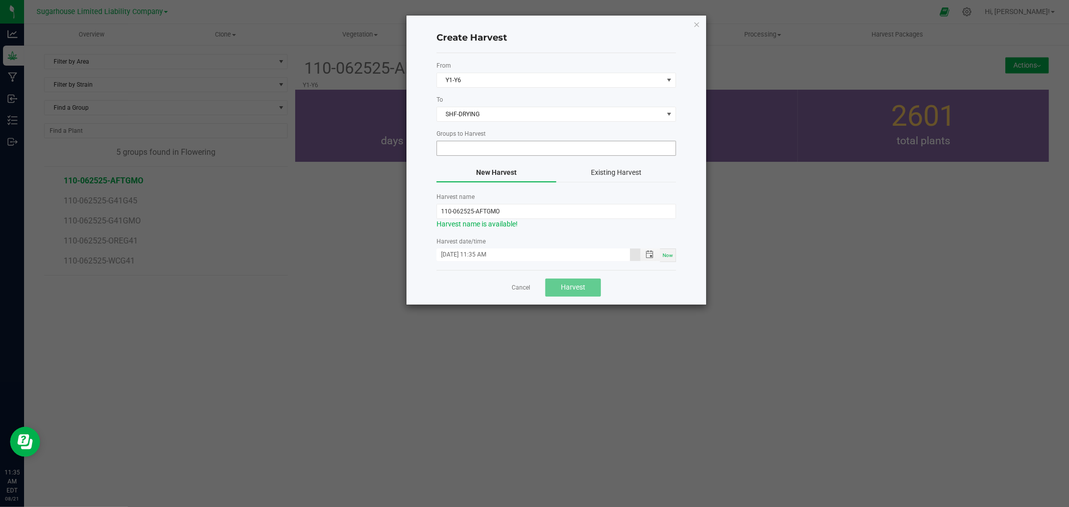
click at [497, 146] on input at bounding box center [550, 148] width 226 height 14
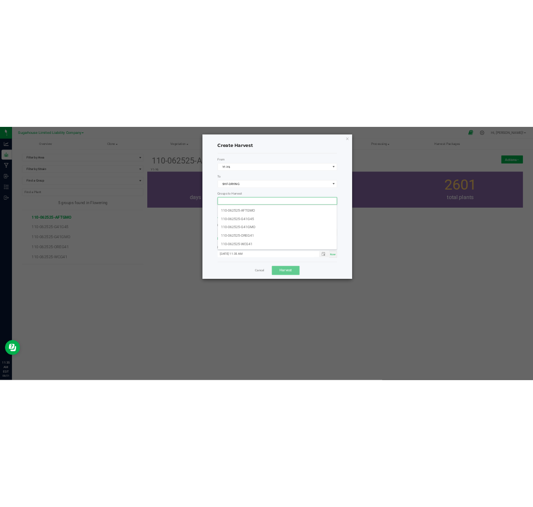
scroll to position [15, 239]
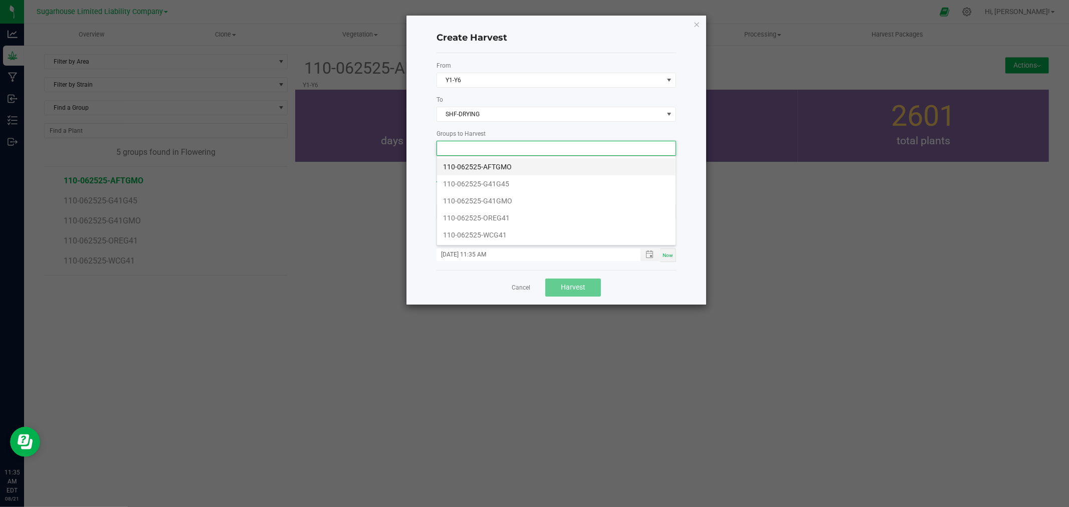
click at [495, 162] on li "110-062525-AFTGMO" at bounding box center [556, 166] width 238 height 17
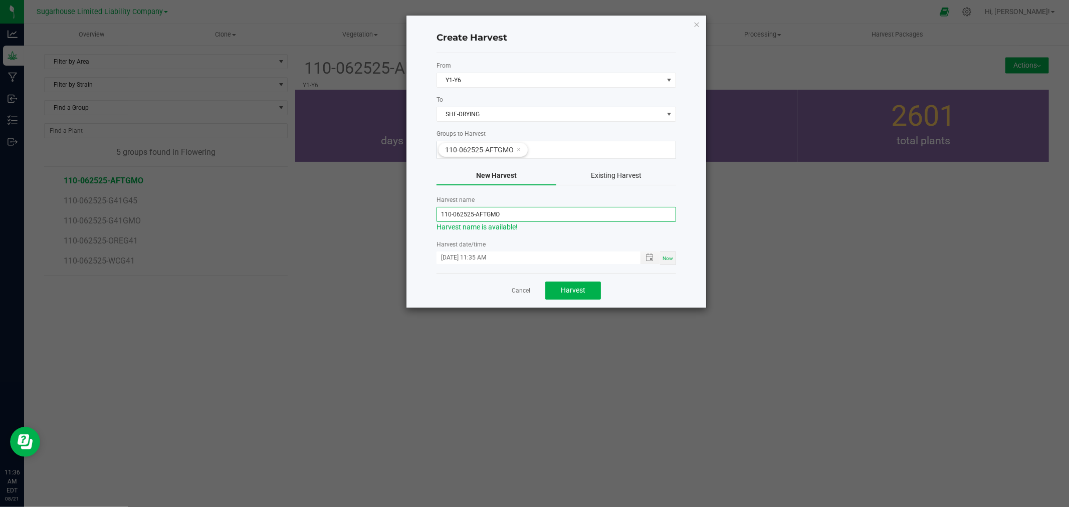
click at [465, 221] on input "110-062525-AFTGMO" at bounding box center [555, 214] width 239 height 15
drag, startPoint x: 464, startPoint y: 214, endPoint x: 455, endPoint y: 214, distance: 9.0
click at [455, 214] on input "110-062525-AFTGMO" at bounding box center [555, 214] width 239 height 15
click at [504, 215] on input "110-081225-AFTGMO" at bounding box center [555, 214] width 239 height 15
type input "110-081225-AFTGMO-FP1"
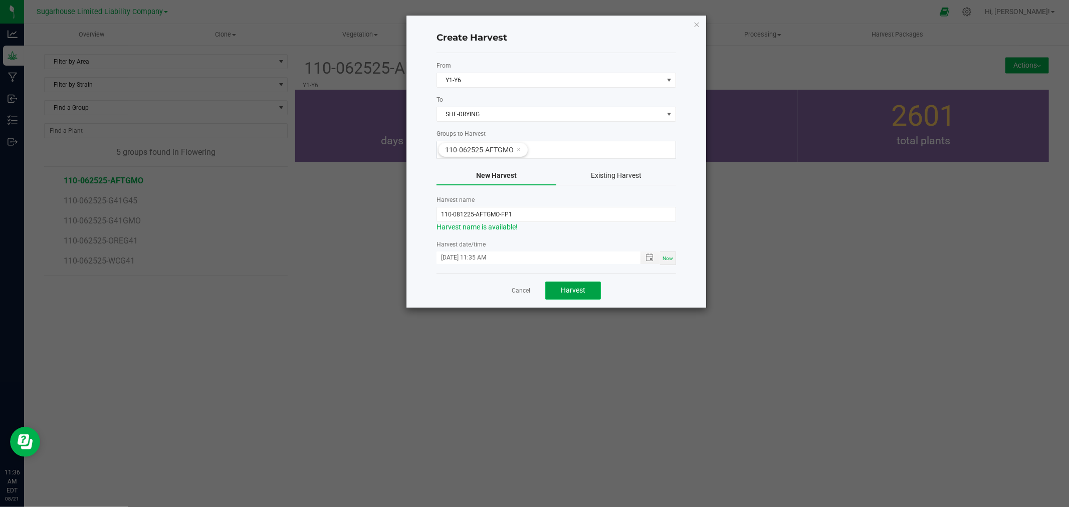
click at [573, 291] on span "Harvest" at bounding box center [573, 290] width 25 height 8
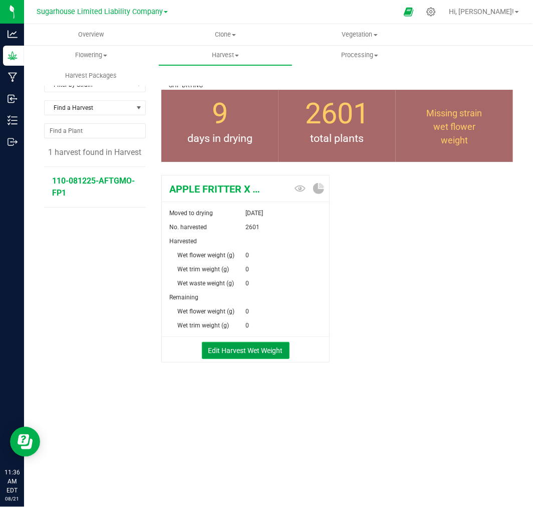
click at [259, 348] on button "Edit Harvest Wet Weight" at bounding box center [246, 350] width 88 height 17
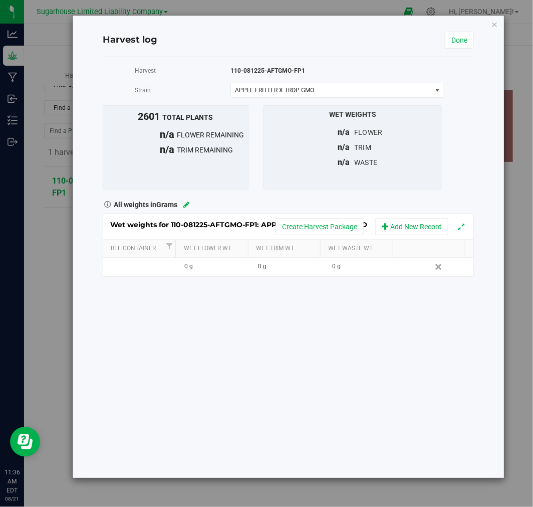
click at [48, 54] on div "Harvest log Done Harvest 110-081225-AFTGMO-FP1 [GEOGRAPHIC_DATA] APPLE FRITTER …" at bounding box center [270, 246] width 468 height 463
click at [493, 23] on icon "button" at bounding box center [494, 24] width 7 height 12
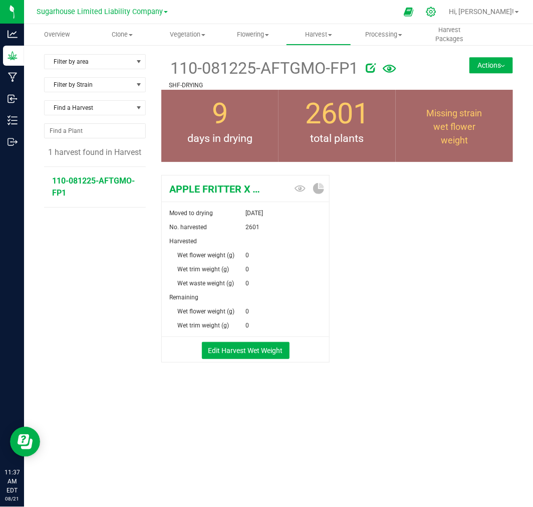
click at [444, 17] on div at bounding box center [431, 12] width 25 height 22
click at [436, 8] on icon at bounding box center [431, 12] width 11 height 11
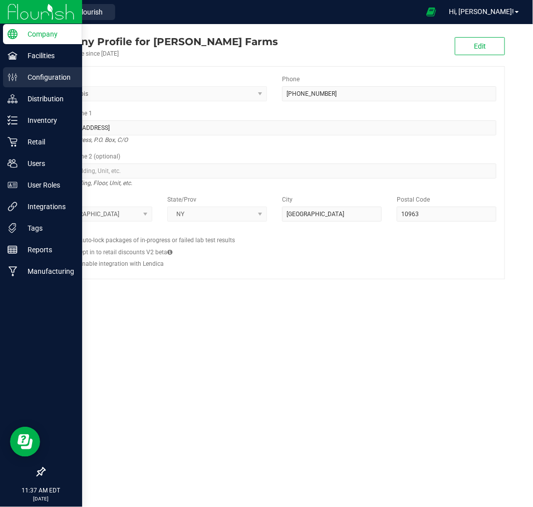
click at [43, 70] on div "Configuration" at bounding box center [42, 77] width 79 height 20
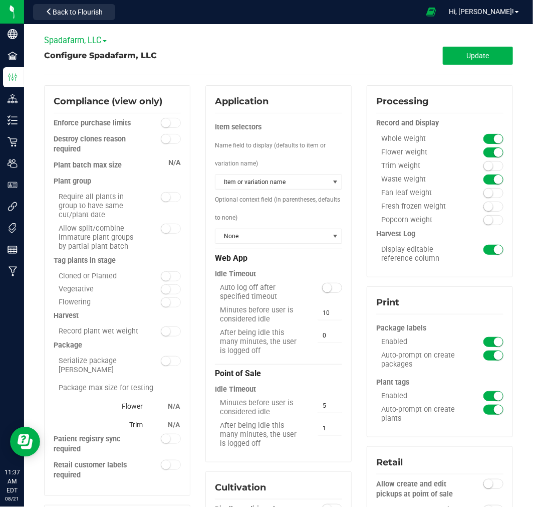
click at [101, 37] on span "Spadafarm, LLC" at bounding box center [75, 41] width 63 height 10
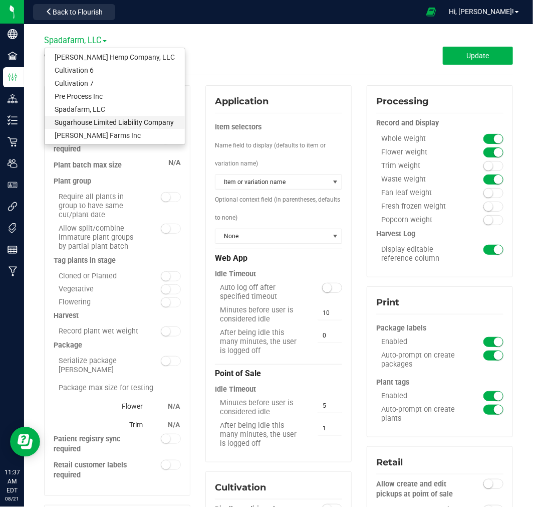
click at [98, 118] on link "Sugarhouse Limited Liability Company" at bounding box center [115, 122] width 140 height 13
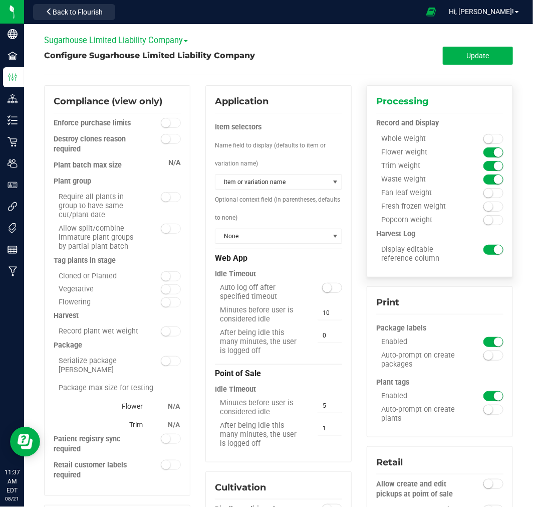
click at [483, 134] on span at bounding box center [493, 139] width 20 height 10
click at [493, 160] on div "Flower weight" at bounding box center [439, 155] width 127 height 14
click at [494, 168] on small at bounding box center [498, 165] width 9 height 9
click at [454, 51] on button "Update" at bounding box center [478, 56] width 70 height 18
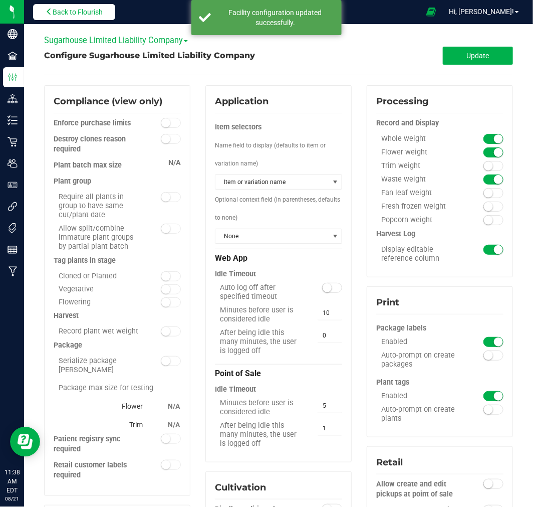
click at [87, 16] on span "Back to Flourish" at bounding box center [78, 12] width 50 height 8
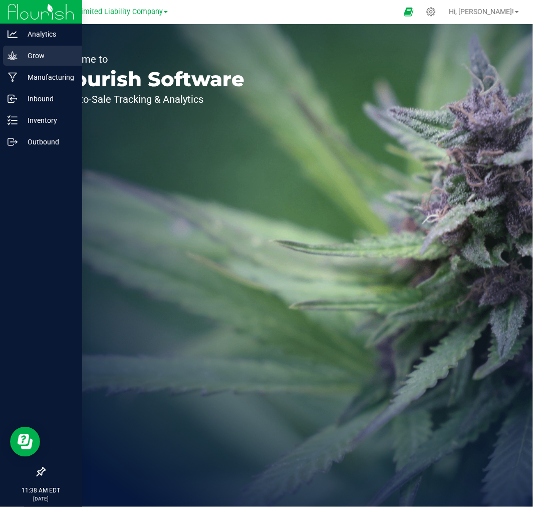
click at [24, 52] on p "Grow" at bounding box center [48, 56] width 60 height 12
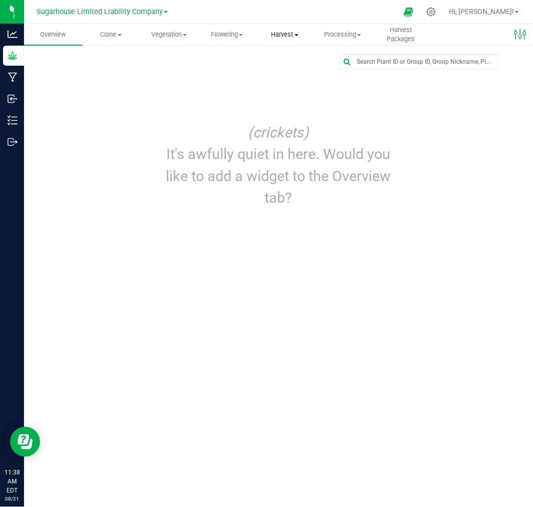
click at [280, 32] on span "Harvest" at bounding box center [285, 34] width 57 height 9
click at [281, 56] on span "Harvests" at bounding box center [284, 60] width 56 height 9
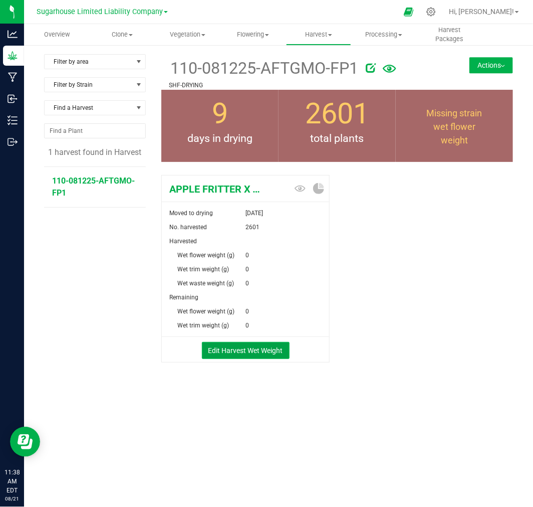
click at [251, 352] on button "Edit Harvest Wet Weight" at bounding box center [246, 350] width 88 height 17
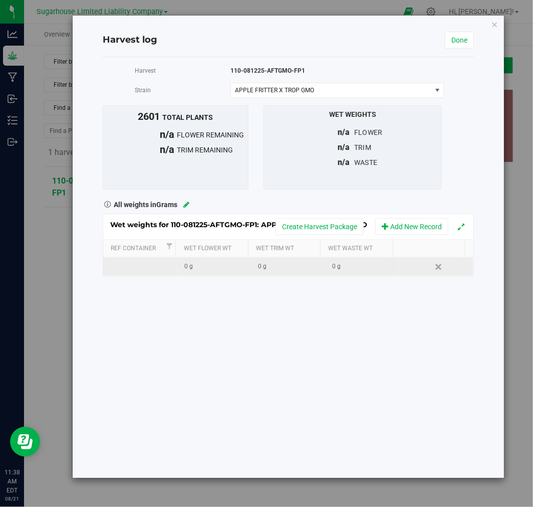
click at [147, 268] on td at bounding box center [140, 267] width 74 height 18
type input "1"
click at [202, 271] on div "Wet weights for 110-081225-AFTGMO-FP1: APPLE FRITTER X TROP GMO Create Harvest …" at bounding box center [288, 244] width 371 height 63
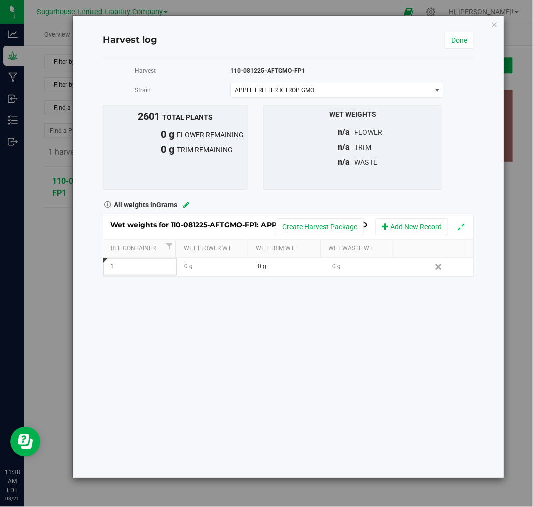
click at [184, 203] on icon at bounding box center [186, 204] width 6 height 7
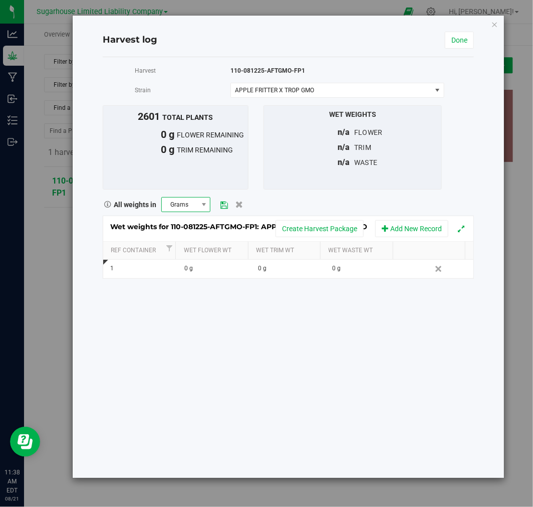
click at [197, 208] on span at bounding box center [203, 204] width 13 height 14
click at [184, 285] on li "Pounds" at bounding box center [186, 291] width 49 height 17
click at [223, 203] on icon at bounding box center [224, 204] width 8 height 7
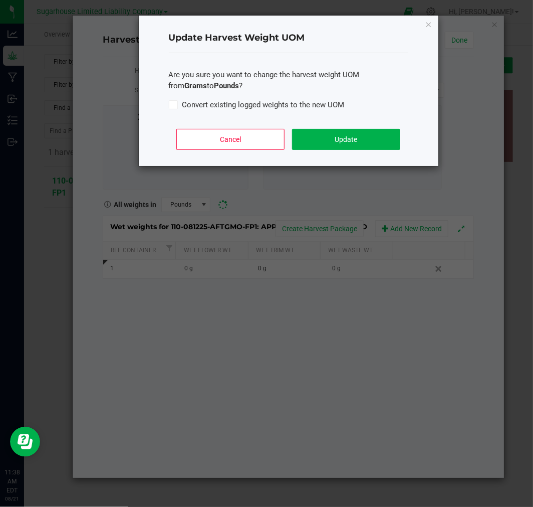
click at [175, 105] on icon at bounding box center [173, 105] width 7 height 0
click at [0, 0] on input "Convert existing logged weights to the new UOM" at bounding box center [0, 0] width 0 height 0
click at [312, 134] on button "Update" at bounding box center [346, 139] width 108 height 21
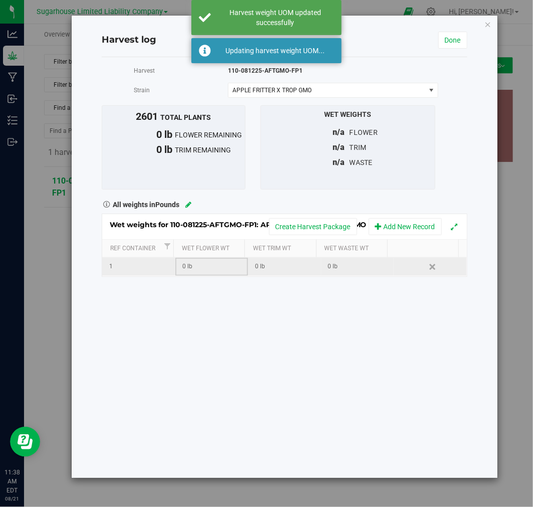
click at [202, 266] on div "0 lb" at bounding box center [214, 267] width 65 height 10
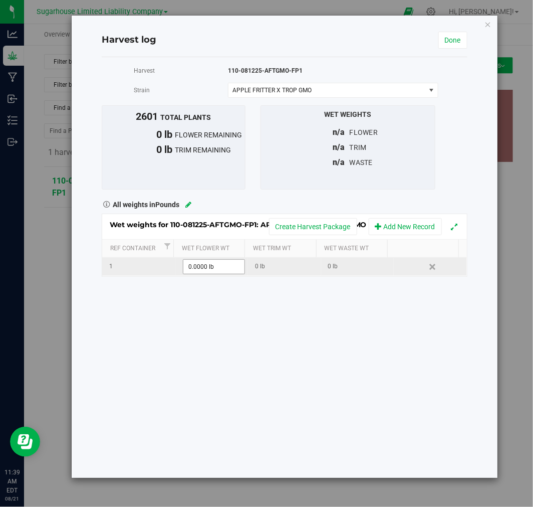
click at [216, 261] on span "0.0000 lb 0" at bounding box center [214, 266] width 62 height 15
paste input "2665"
type input "2665"
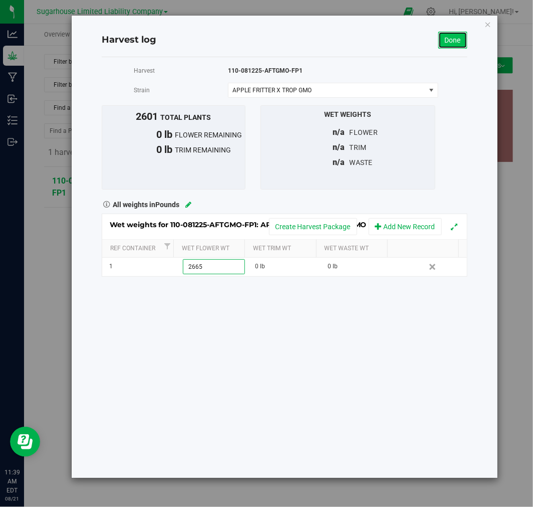
click at [451, 34] on link "Done" at bounding box center [452, 40] width 29 height 17
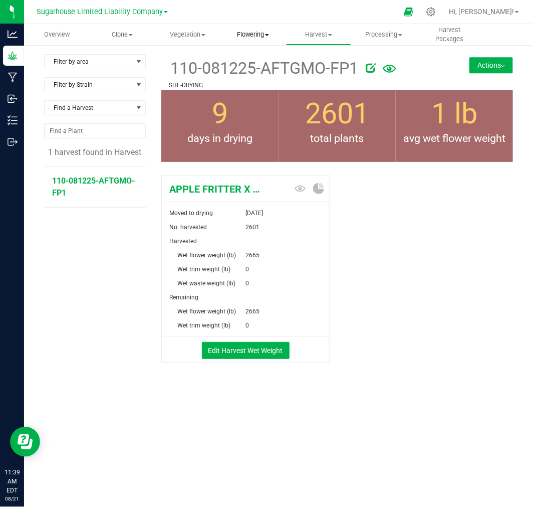
click at [253, 36] on span "Flowering" at bounding box center [253, 34] width 65 height 9
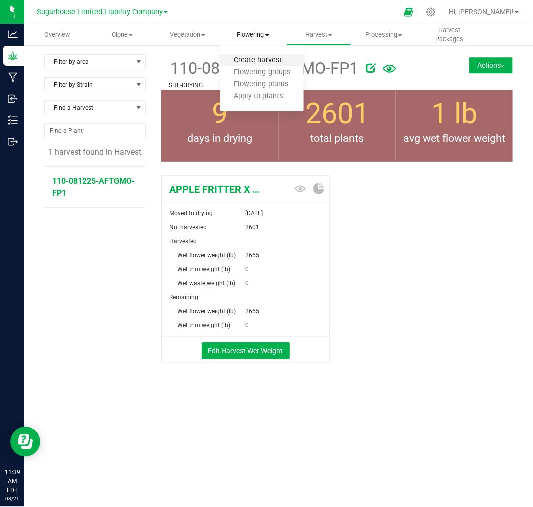
click at [247, 57] on span "Create harvest" at bounding box center [257, 60] width 75 height 9
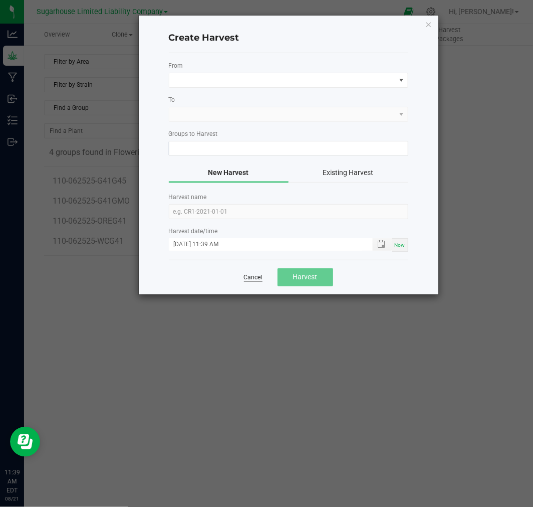
click at [256, 276] on link "Cancel" at bounding box center [253, 277] width 19 height 9
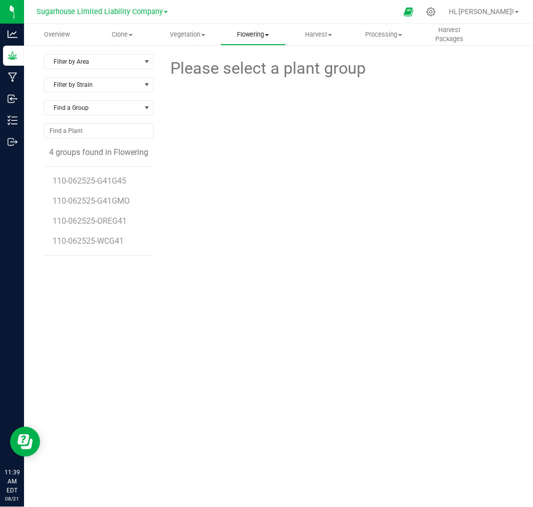
click at [250, 29] on uib-tab-heading "Flowering Create harvest Flowering groups Flowering plants Apply to plants" at bounding box center [253, 35] width 65 height 20
click at [252, 70] on span "Flowering groups" at bounding box center [261, 72] width 83 height 9
click at [102, 177] on span "110-062525-G41G45" at bounding box center [91, 181] width 76 height 10
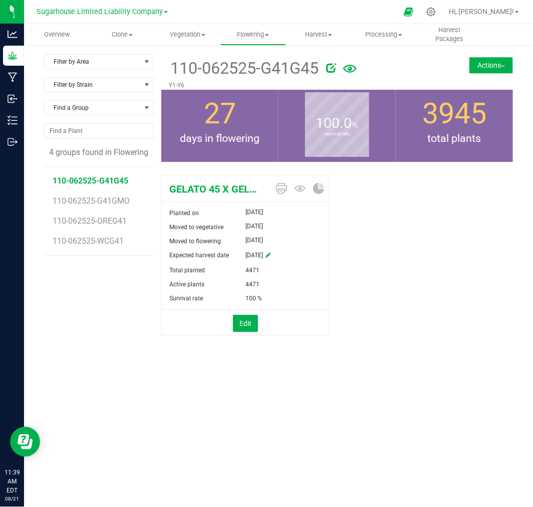
click at [477, 69] on button "Actions" at bounding box center [491, 65] width 44 height 16
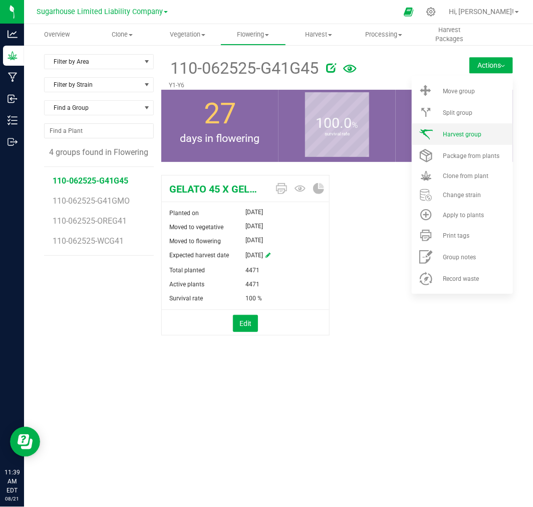
click at [465, 137] on span "Harvest group" at bounding box center [462, 134] width 39 height 7
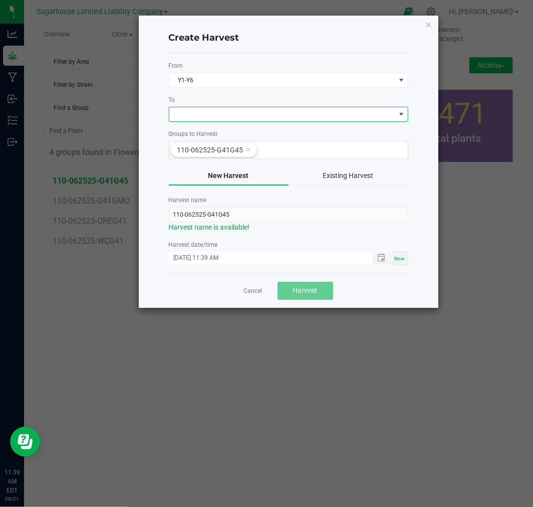
click at [209, 115] on span at bounding box center [282, 114] width 226 height 14
click at [218, 152] on li "SHF-DRYING" at bounding box center [288, 157] width 238 height 17
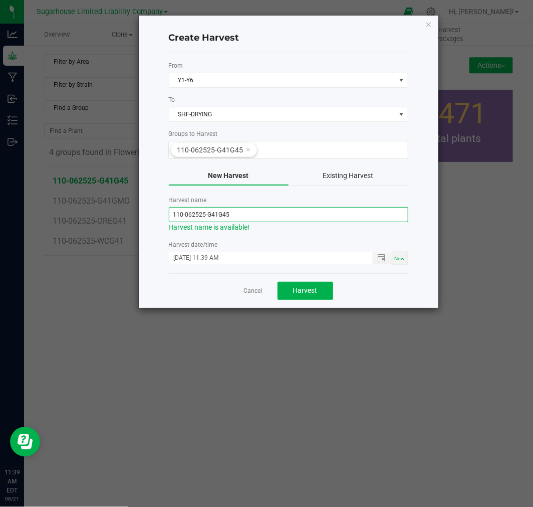
drag, startPoint x: 198, startPoint y: 212, endPoint x: 188, endPoint y: 211, distance: 10.6
click at [188, 211] on input "110-062525-G41G45" at bounding box center [288, 214] width 239 height 15
click at [249, 220] on input "110-081225-G41G45" at bounding box center [288, 214] width 239 height 15
click at [380, 258] on span "Toggle popup" at bounding box center [381, 258] width 8 height 8
type input "110-081225-G41G45-FP1"
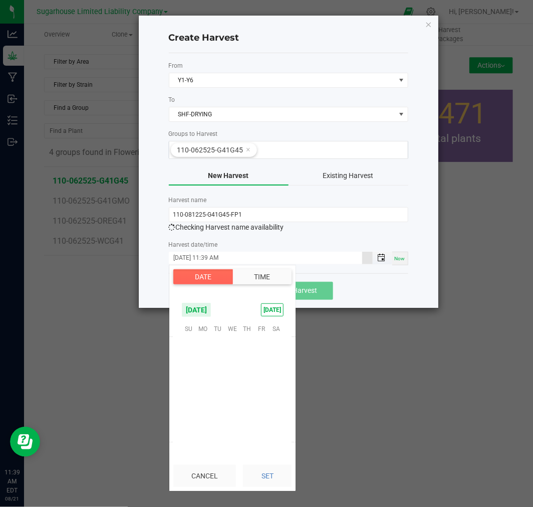
scroll to position [530, 0]
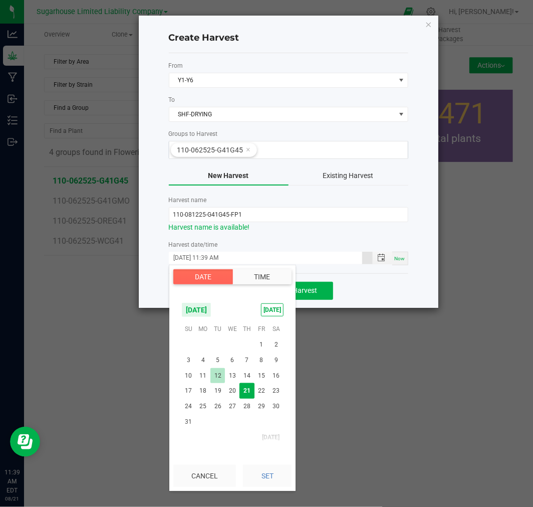
click at [218, 378] on span "12" at bounding box center [217, 376] width 15 height 16
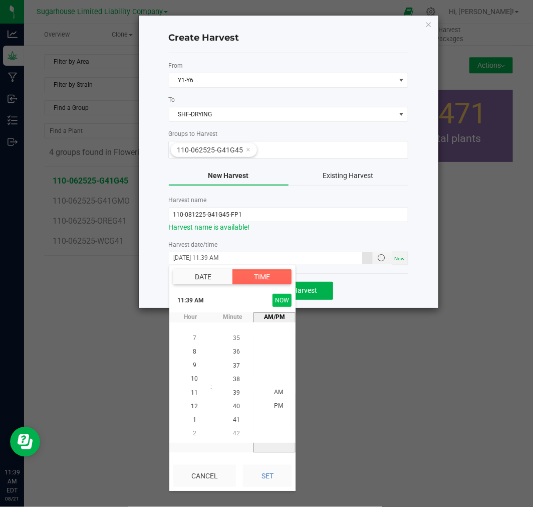
click at [282, 302] on button "NOW" at bounding box center [282, 300] width 19 height 13
click at [261, 473] on button "Set" at bounding box center [267, 475] width 49 height 22
type input "[DATE] 11:39 AM"
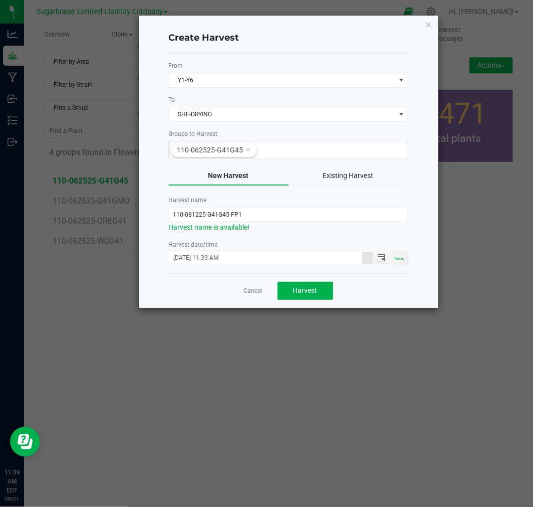
click at [292, 363] on ngb-modal-window "Create Harvest From Y1-Y6 To SHF-DRYING Groups to Harvest 110-062525-G41G45 New…" at bounding box center [270, 253] width 541 height 507
click at [302, 284] on button "Harvest" at bounding box center [306, 291] width 56 height 18
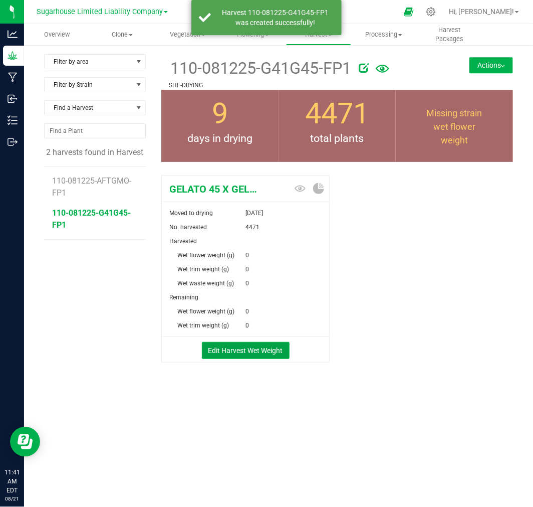
click at [250, 349] on button "Edit Harvest Wet Weight" at bounding box center [246, 350] width 88 height 17
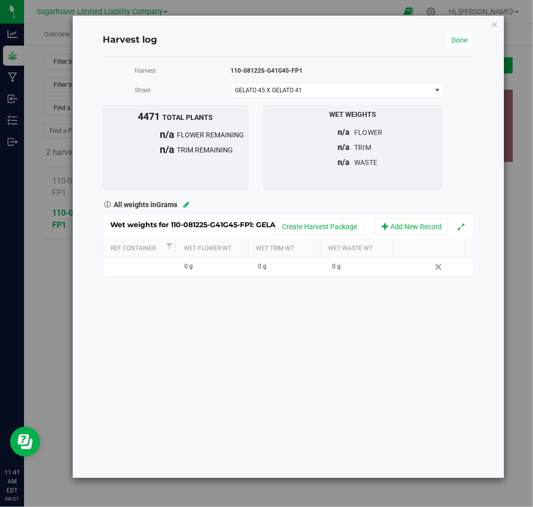
click at [184, 202] on icon at bounding box center [186, 204] width 6 height 7
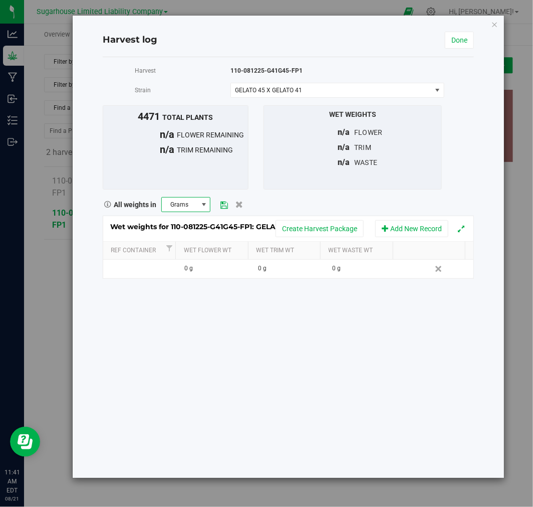
click at [184, 202] on span "Grams" at bounding box center [180, 204] width 36 height 14
click at [192, 291] on li "Pounds" at bounding box center [186, 291] width 49 height 17
click at [228, 206] on link at bounding box center [235, 204] width 15 height 15
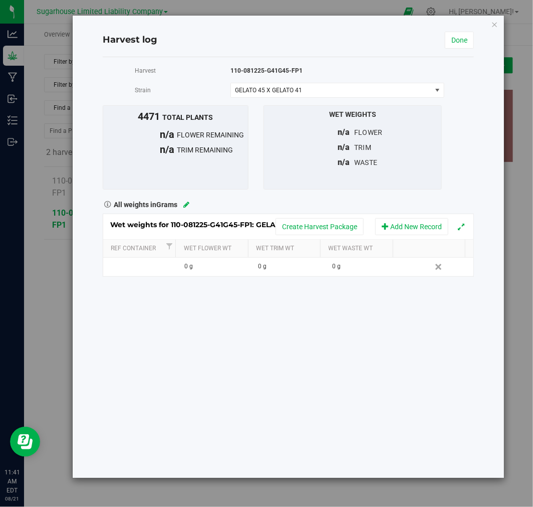
click at [187, 203] on icon at bounding box center [186, 204] width 6 height 7
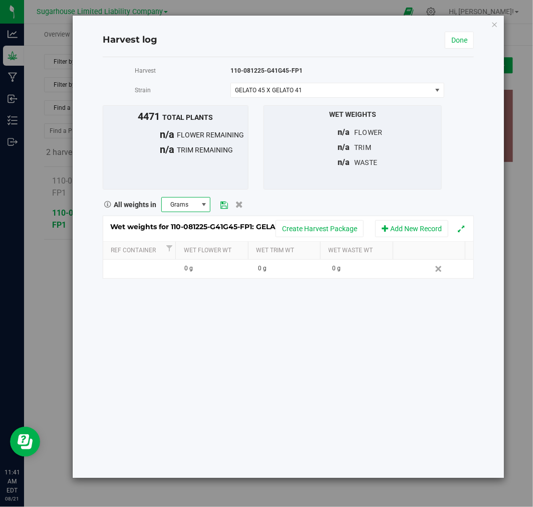
click at [196, 208] on span "Grams" at bounding box center [180, 204] width 36 height 14
click at [193, 286] on li "Pounds" at bounding box center [186, 291] width 49 height 17
click at [221, 205] on icon at bounding box center [224, 204] width 8 height 7
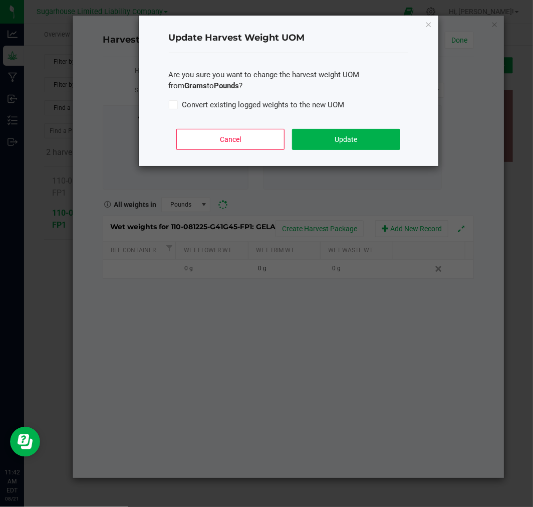
click at [174, 105] on icon at bounding box center [173, 105] width 7 height 0
click at [0, 0] on input "Convert existing logged weights to the new UOM" at bounding box center [0, 0] width 0 height 0
click at [363, 141] on button "Update" at bounding box center [346, 139] width 108 height 21
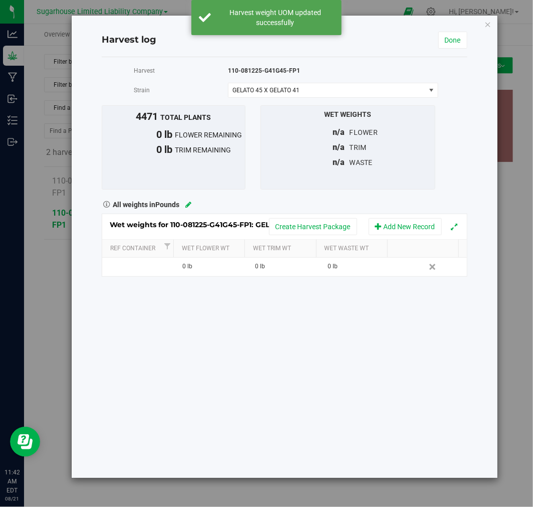
click at [67, 306] on div "Harvest log Done Harvest 110-081225-G41G45-FP1 [GEOGRAPHIC_DATA] GELATO 45 X GE…" at bounding box center [266, 246] width 462 height 463
click at [49, 283] on div "Harvest log Done Harvest 110-081225-G41G45-FP1 [GEOGRAPHIC_DATA] GELATO 45 X GE…" at bounding box center [266, 246] width 462 height 463
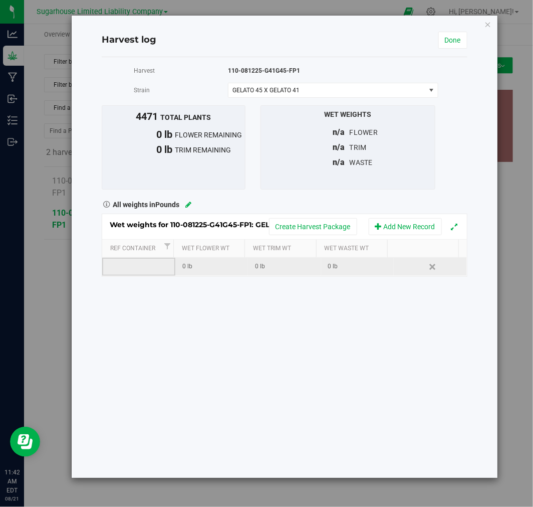
click at [135, 267] on td at bounding box center [138, 267] width 73 height 18
type input "1"
click at [197, 269] on div "Wet weights for 110-081225-G41G45-FP1: GELATO 45 X GELATO 41 Create Harvest Pac…" at bounding box center [284, 244] width 365 height 63
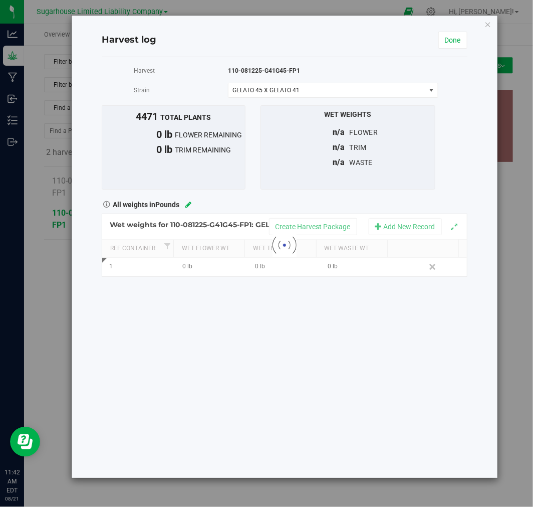
click at [198, 269] on div at bounding box center [284, 245] width 364 height 62
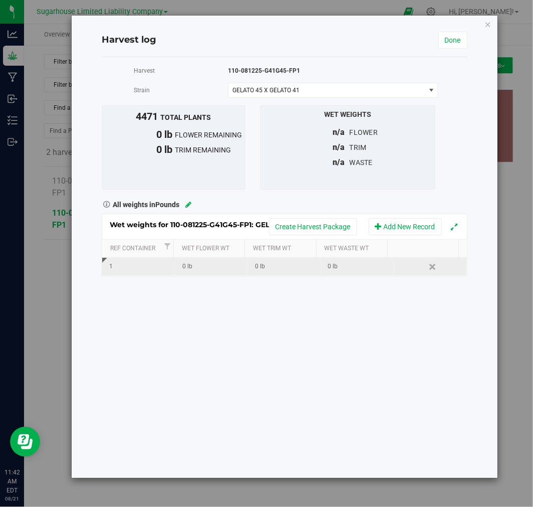
click at [216, 271] on div "0 lb" at bounding box center [214, 267] width 65 height 10
type input "3210"
click at [342, 367] on div "Harvest 110-081225-G41G45-FP1 [GEOGRAPHIC_DATA] GELATO 45 X GELATO 41 Select st…" at bounding box center [284, 267] width 365 height 420
click at [442, 44] on link "Done" at bounding box center [452, 40] width 29 height 17
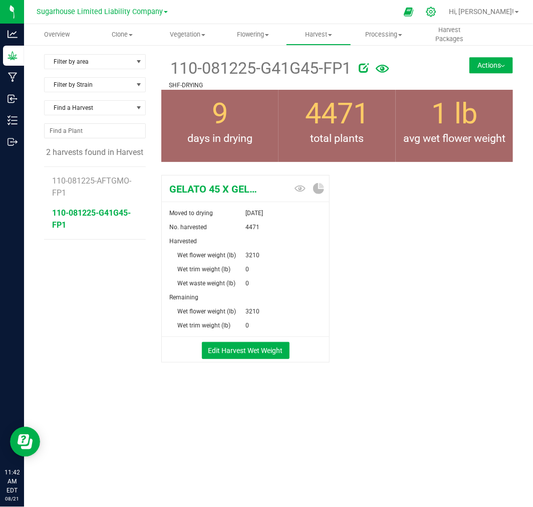
click at [444, 12] on div at bounding box center [431, 12] width 25 height 22
click at [436, 8] on icon at bounding box center [431, 12] width 11 height 11
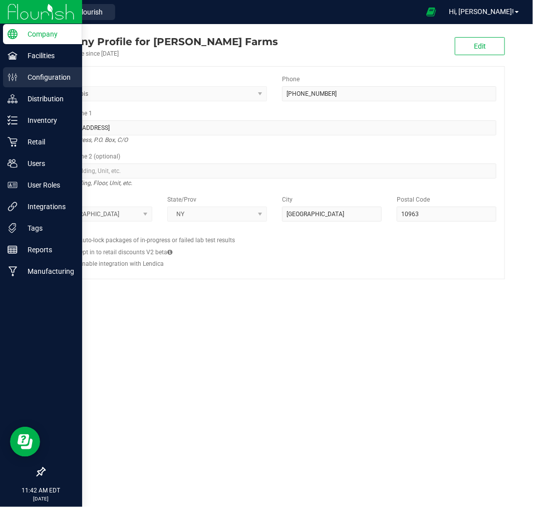
click at [50, 80] on p "Configuration" at bounding box center [48, 77] width 60 height 12
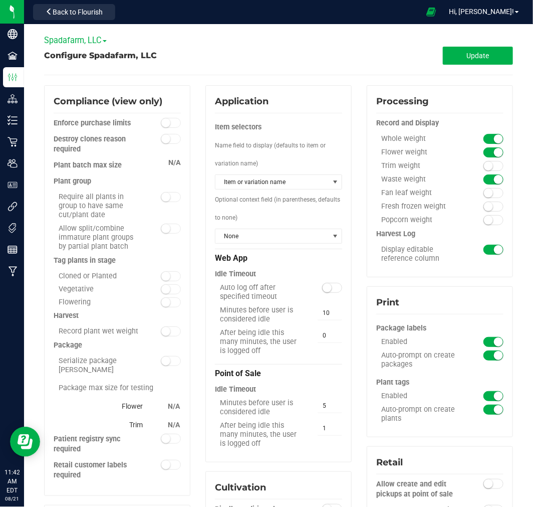
click at [91, 40] on span "Spadafarm, LLC" at bounding box center [75, 41] width 63 height 10
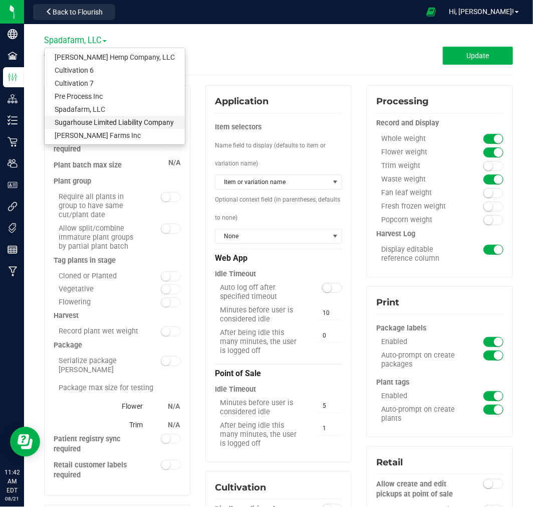
click at [103, 118] on link "Sugarhouse Limited Liability Company" at bounding box center [115, 122] width 140 height 13
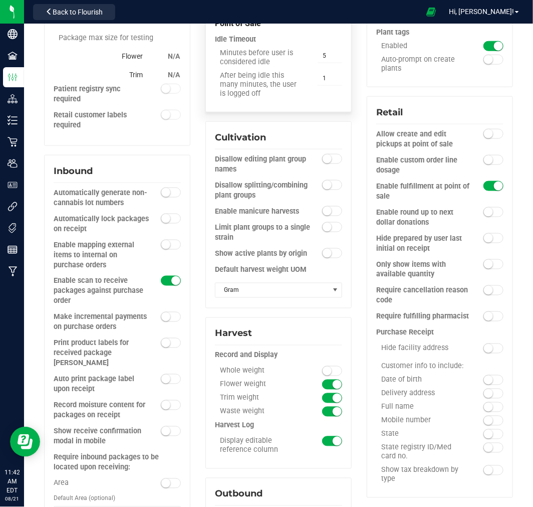
scroll to position [334, 0]
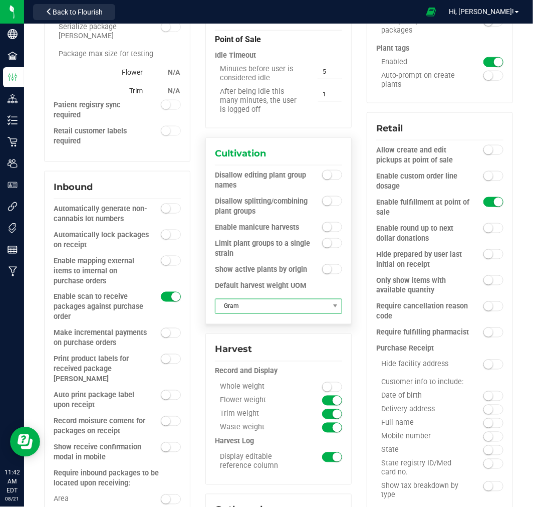
click at [259, 299] on span "Gram" at bounding box center [272, 306] width 114 height 14
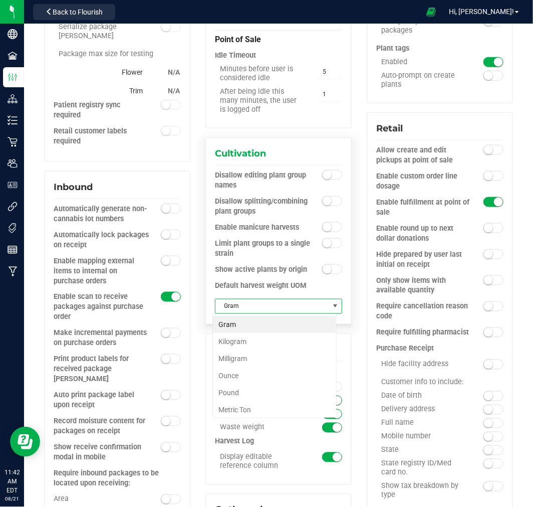
scroll to position [15, 124]
click at [253, 387] on li "Pound" at bounding box center [274, 392] width 123 height 17
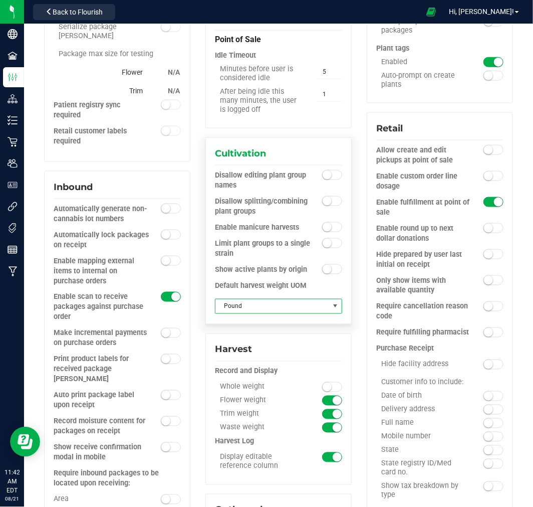
click at [301, 321] on div "Cultivation Disallow editing plant group names Disallow splitting/combining pla…" at bounding box center [278, 230] width 146 height 187
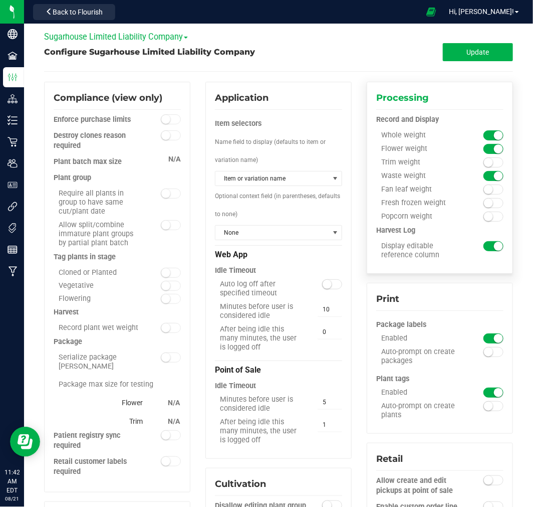
scroll to position [0, 0]
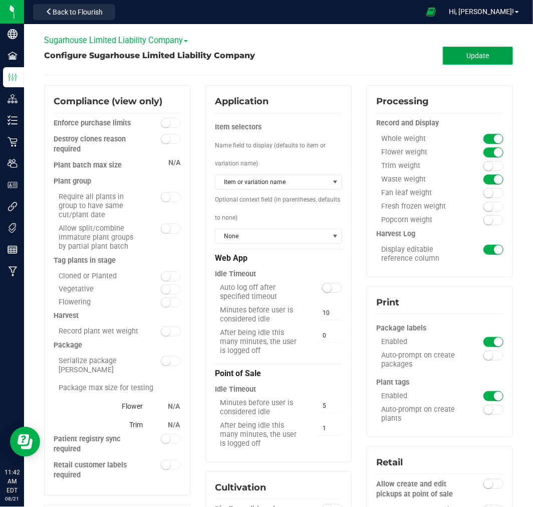
click at [456, 54] on button "Update" at bounding box center [478, 56] width 70 height 18
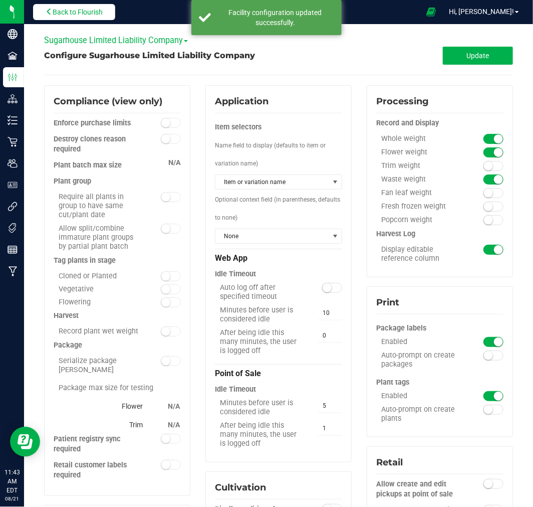
click at [69, 11] on span "Back to Flourish" at bounding box center [78, 12] width 50 height 8
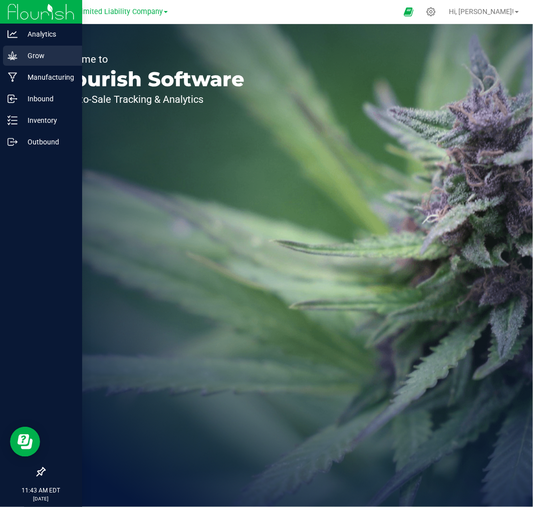
click at [24, 58] on p "Grow" at bounding box center [48, 56] width 60 height 12
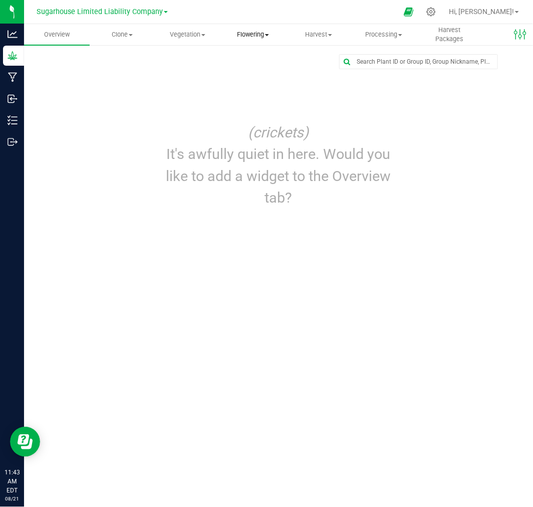
click at [262, 34] on span "Flowering" at bounding box center [253, 34] width 65 height 9
click at [255, 72] on span "Flowering groups" at bounding box center [261, 72] width 83 height 9
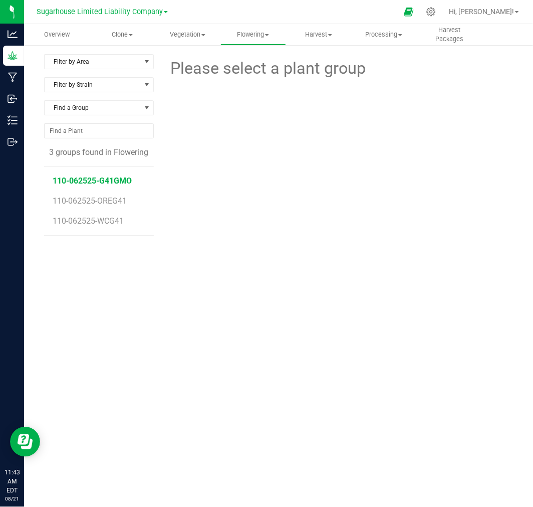
click at [87, 176] on span "110-062525-G41GMO" at bounding box center [92, 181] width 79 height 10
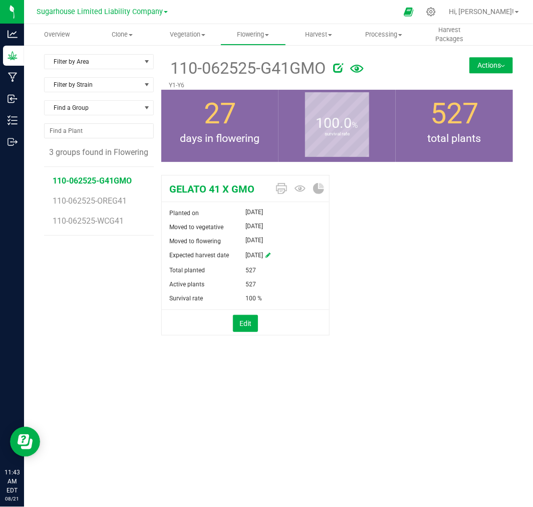
click at [495, 67] on button "Actions" at bounding box center [491, 65] width 44 height 16
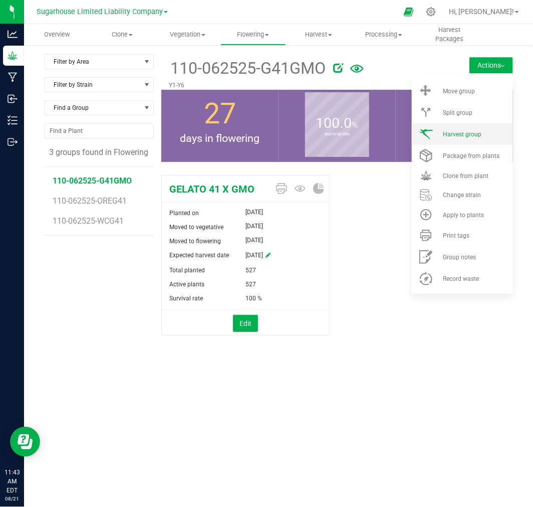
click at [455, 128] on li "Harvest group" at bounding box center [462, 134] width 101 height 22
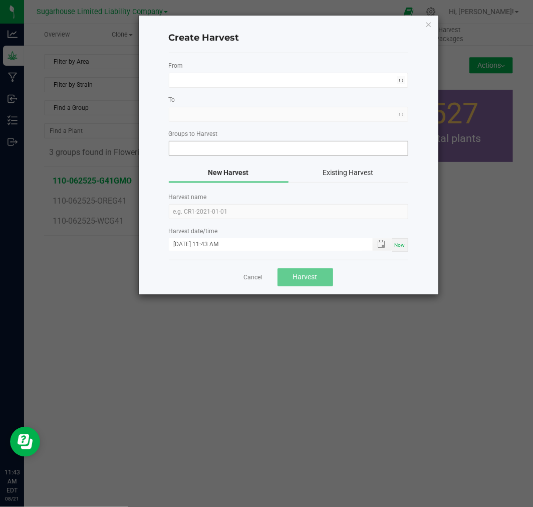
type input "110-062525-G41GMO"
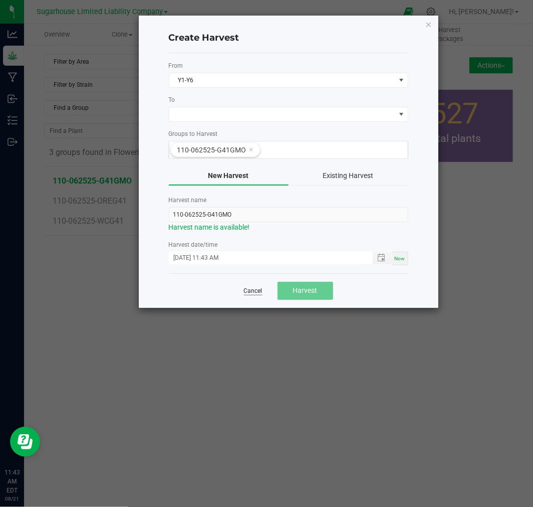
click at [250, 287] on link "Cancel" at bounding box center [253, 291] width 19 height 9
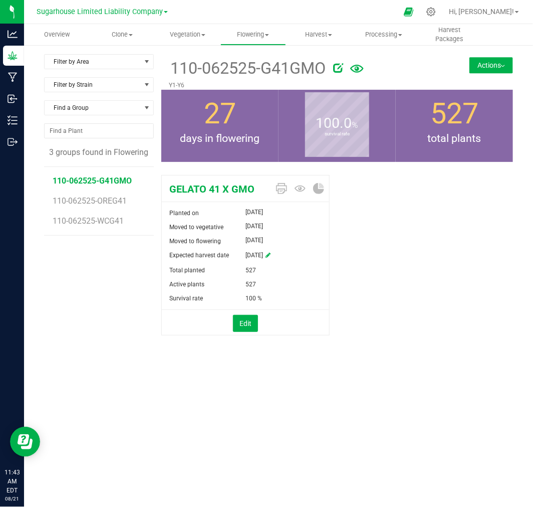
click at [487, 58] on button "Actions" at bounding box center [491, 65] width 44 height 16
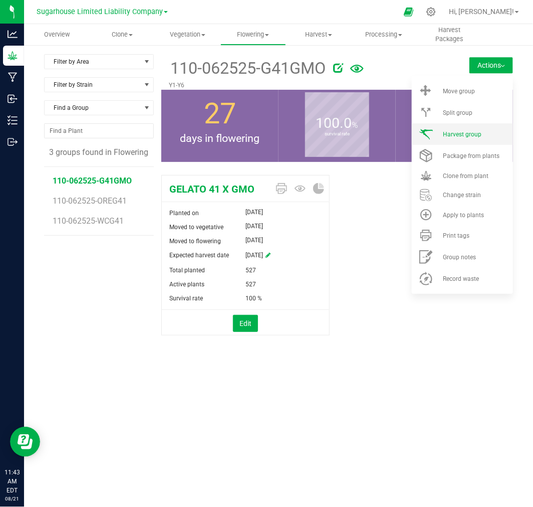
click at [456, 136] on span "Harvest group" at bounding box center [462, 134] width 39 height 7
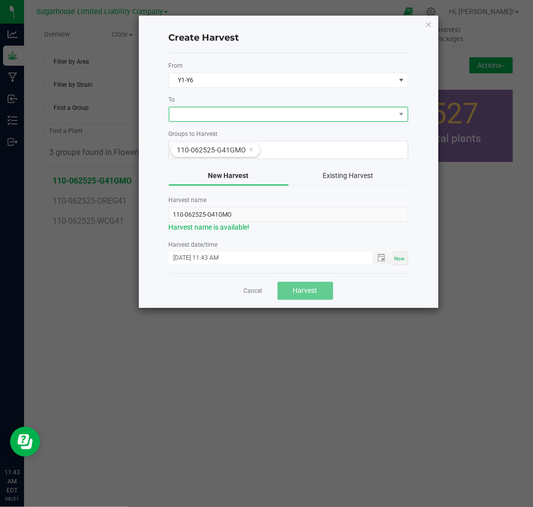
click at [208, 114] on span at bounding box center [282, 114] width 226 height 14
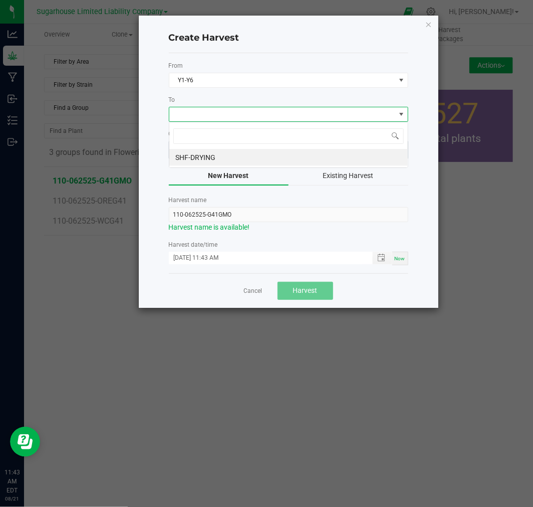
scroll to position [15, 239]
click at [207, 152] on li "SHF-DRYING" at bounding box center [288, 157] width 238 height 17
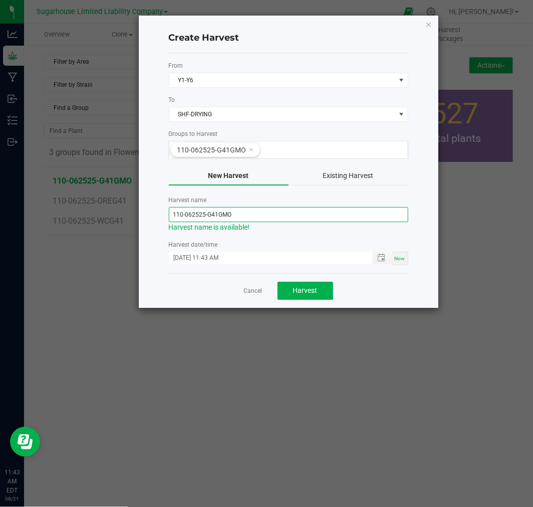
drag, startPoint x: 203, startPoint y: 213, endPoint x: 187, endPoint y: 212, distance: 15.6
click at [187, 212] on input "110-062525-G41GMO" at bounding box center [288, 214] width 239 height 15
click at [377, 257] on span "Toggle popup" at bounding box center [381, 258] width 8 height 8
type input "110-081225-G41GMO"
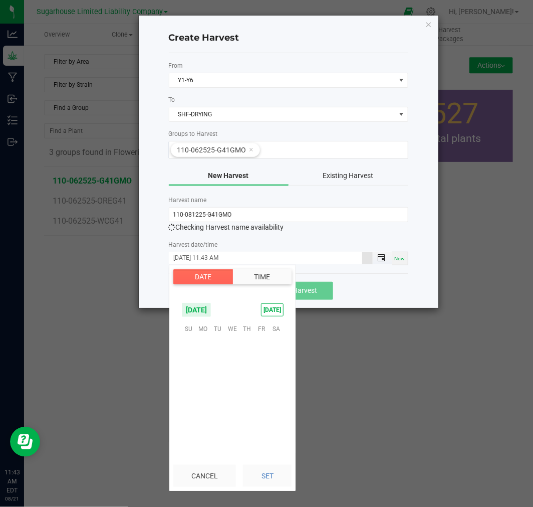
scroll to position [585, 0]
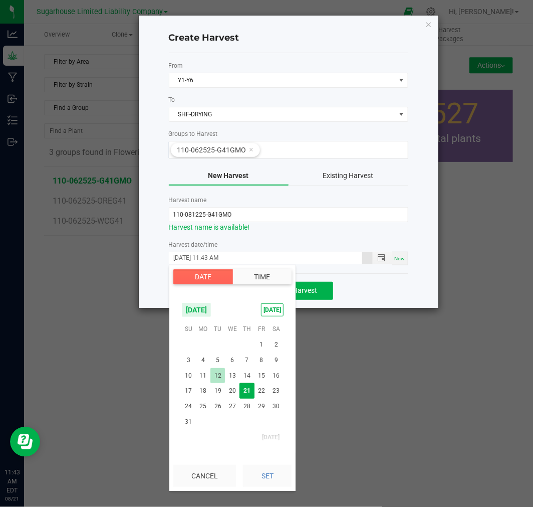
click at [213, 369] on span "12" at bounding box center [217, 376] width 15 height 16
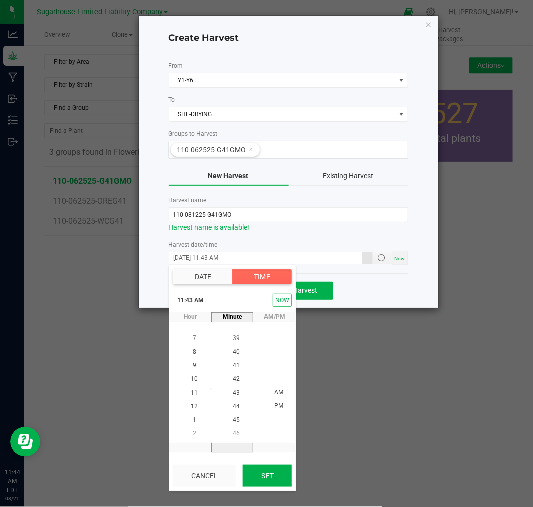
click at [263, 483] on button "Set" at bounding box center [267, 475] width 49 height 22
type input "[DATE] 11:43 AM"
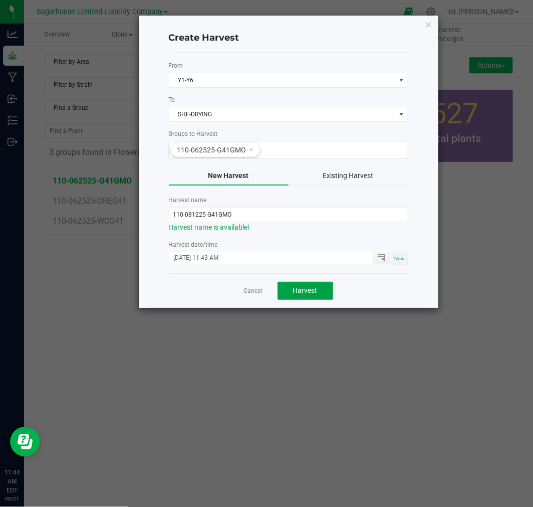
click at [307, 292] on span "Harvest" at bounding box center [305, 290] width 25 height 8
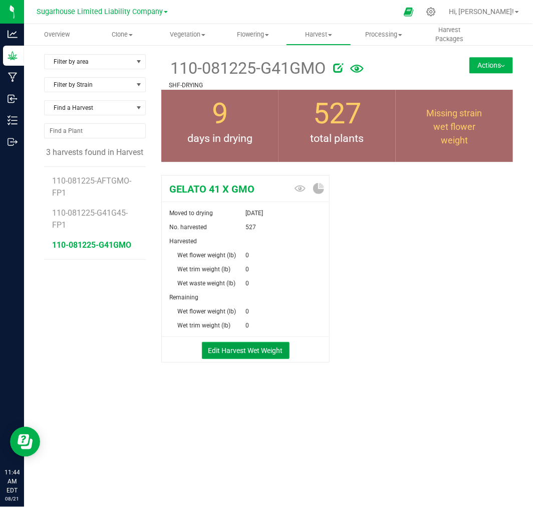
click at [271, 349] on button "Edit Harvest Wet Weight" at bounding box center [246, 350] width 88 height 17
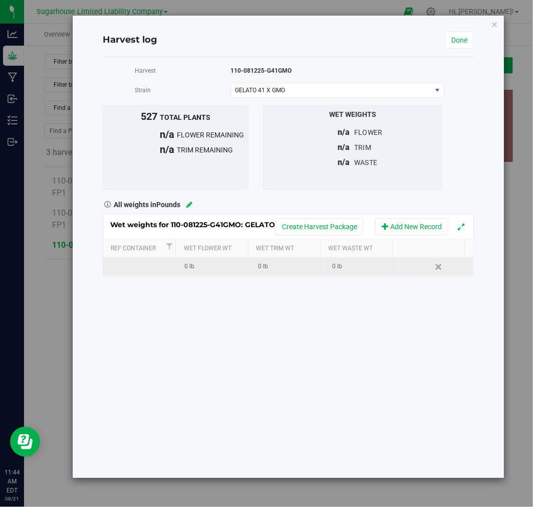
click at [142, 270] on td at bounding box center [140, 267] width 74 height 18
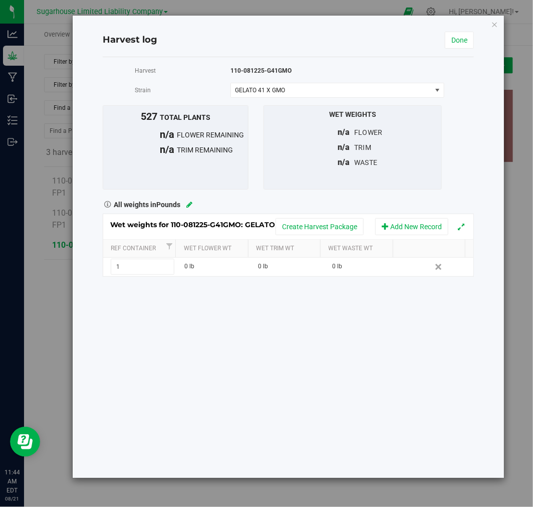
type input "1"
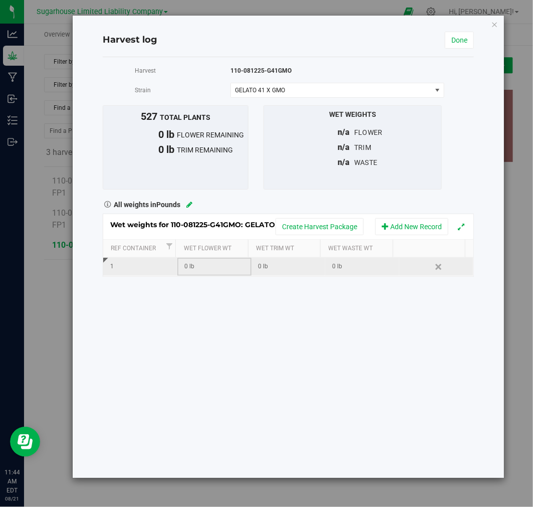
click at [207, 269] on div "0 lb" at bounding box center [217, 267] width 66 height 10
type input "429.93"
click at [463, 43] on link "Done" at bounding box center [459, 40] width 29 height 17
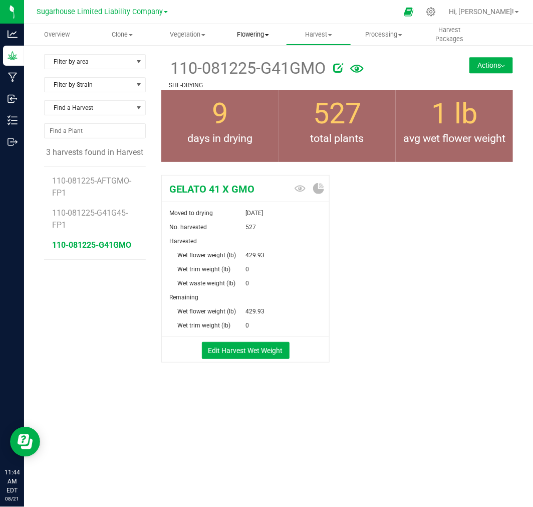
click at [265, 34] on span "Flowering" at bounding box center [253, 34] width 65 height 9
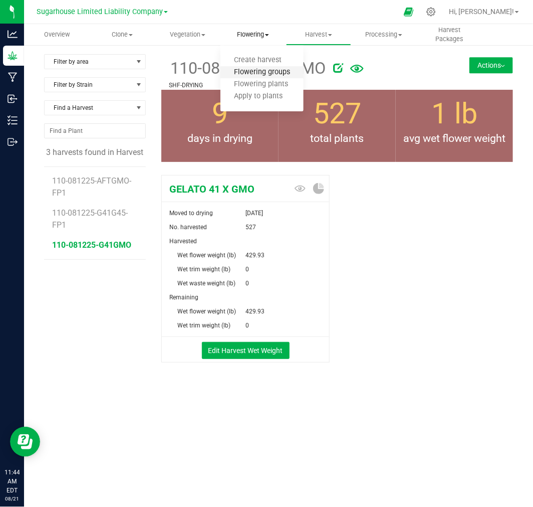
click at [264, 73] on span "Flowering groups" at bounding box center [261, 72] width 83 height 9
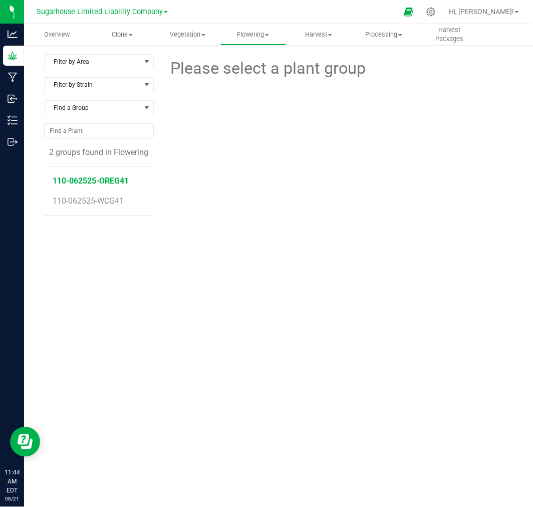
click at [112, 181] on span "110-062525-OREG41" at bounding box center [91, 181] width 76 height 10
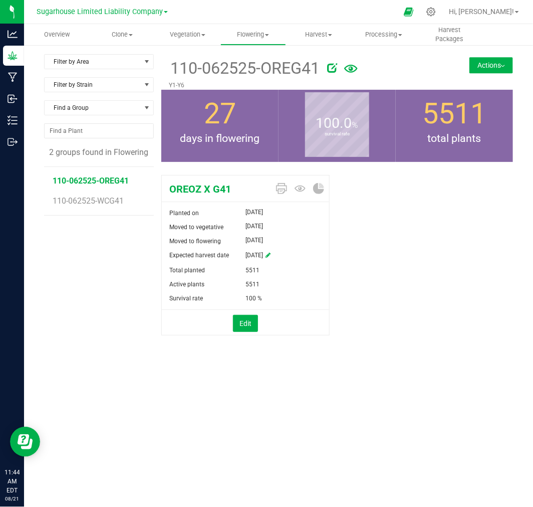
click at [487, 64] on button "Actions" at bounding box center [491, 65] width 44 height 16
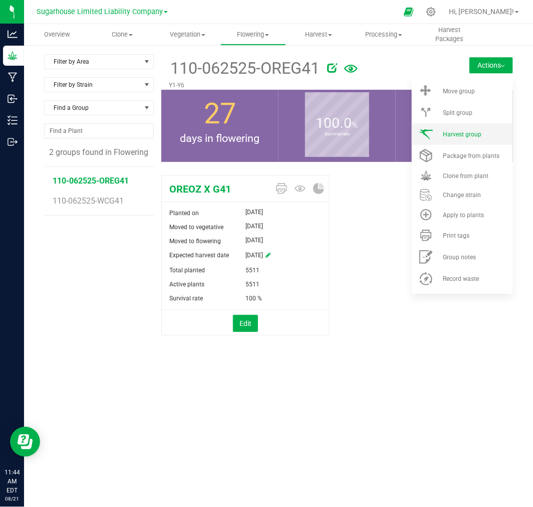
click at [451, 134] on span "Harvest group" at bounding box center [462, 134] width 39 height 7
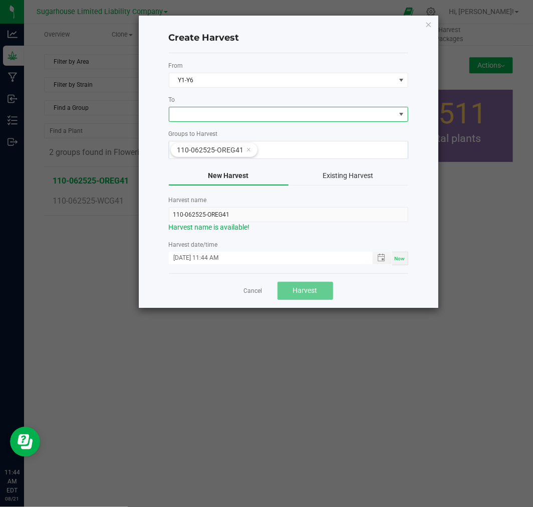
click at [241, 111] on span at bounding box center [282, 114] width 226 height 14
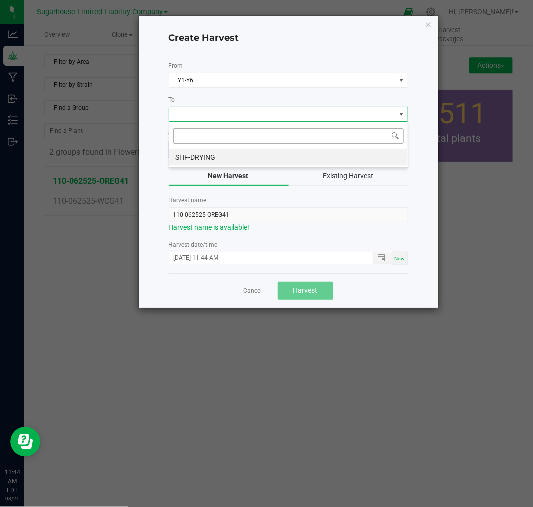
scroll to position [15, 239]
click at [231, 154] on li "SHF-DRYING" at bounding box center [288, 157] width 238 height 17
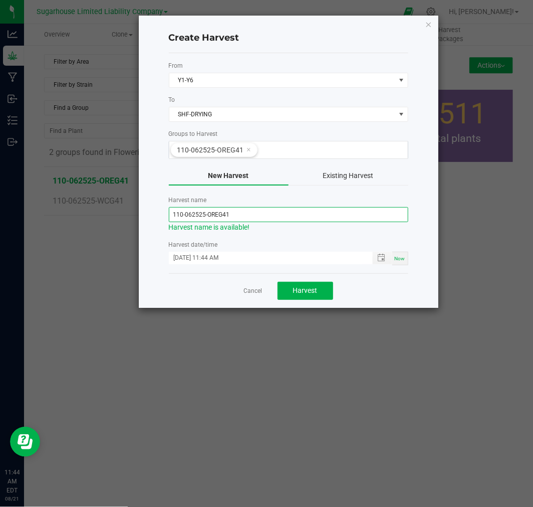
drag, startPoint x: 198, startPoint y: 214, endPoint x: 189, endPoint y: 212, distance: 9.8
click at [189, 212] on input "110-062525-OREG41" at bounding box center [288, 214] width 239 height 15
click at [377, 259] on span "Toggle popup" at bounding box center [381, 258] width 17 height 8
type input "110-081225-OREG41"
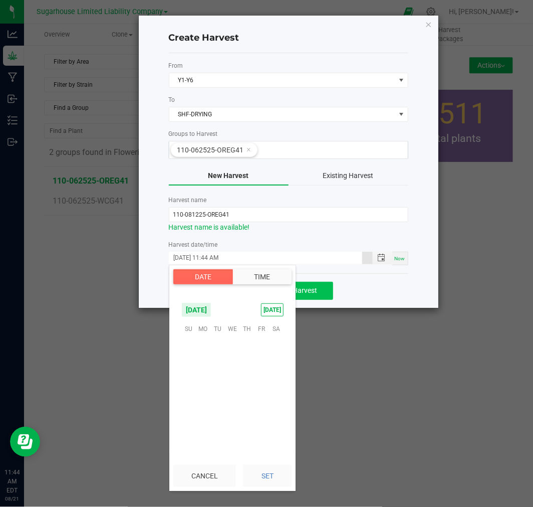
scroll to position [598, 0]
click at [222, 379] on span "12" at bounding box center [217, 376] width 15 height 16
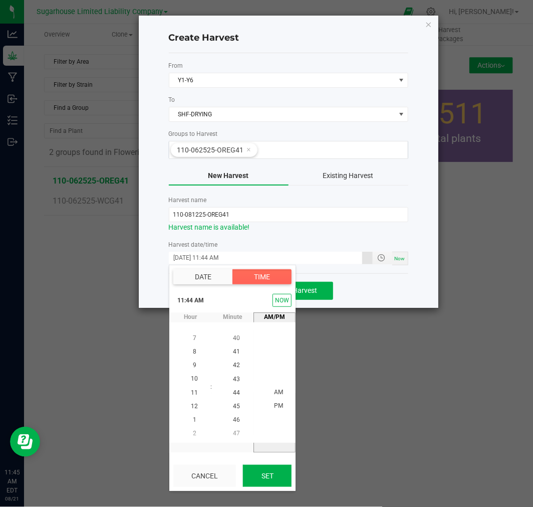
click at [267, 470] on button "Set" at bounding box center [267, 475] width 49 height 22
type input "[DATE] 11:44 AM"
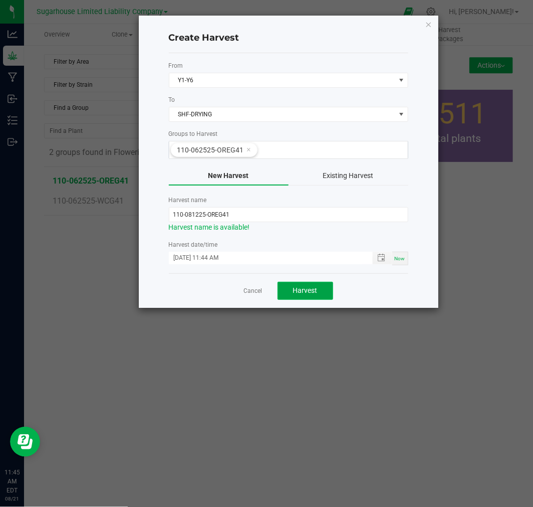
click at [307, 293] on span "Harvest" at bounding box center [305, 290] width 25 height 8
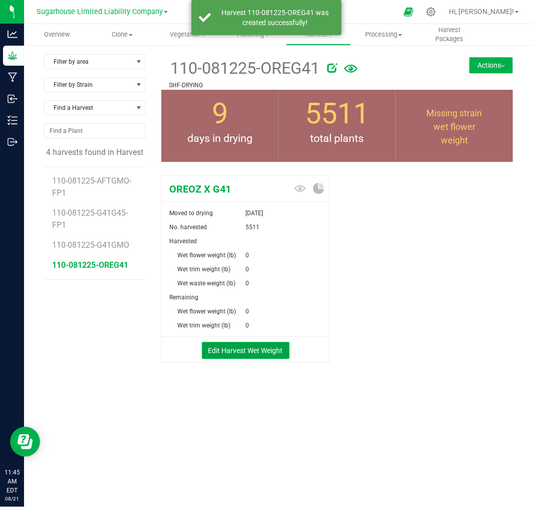
click at [265, 348] on button "Edit Harvest Wet Weight" at bounding box center [246, 350] width 88 height 17
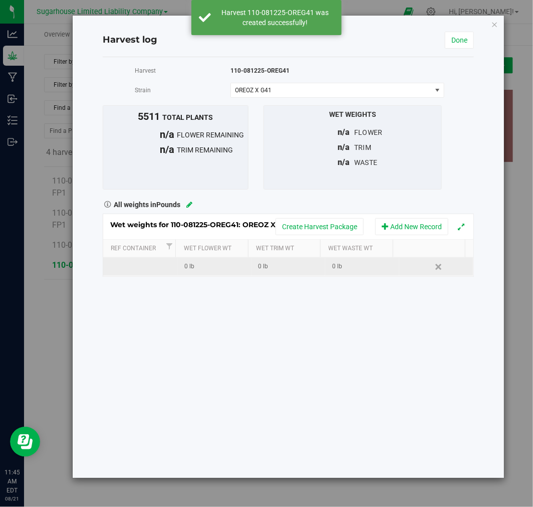
click at [208, 264] on div "0 lb" at bounding box center [217, 267] width 66 height 10
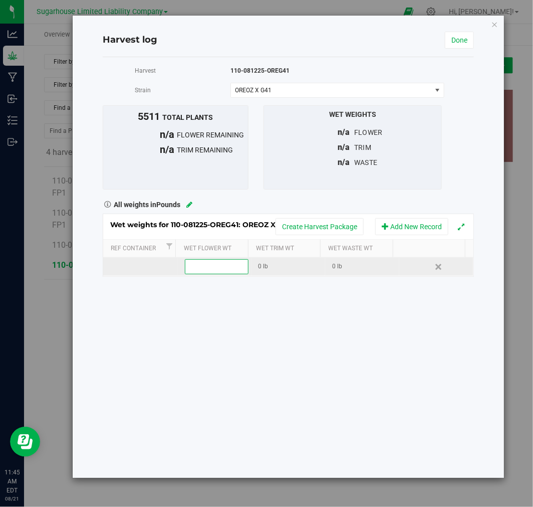
type input "5302.66"
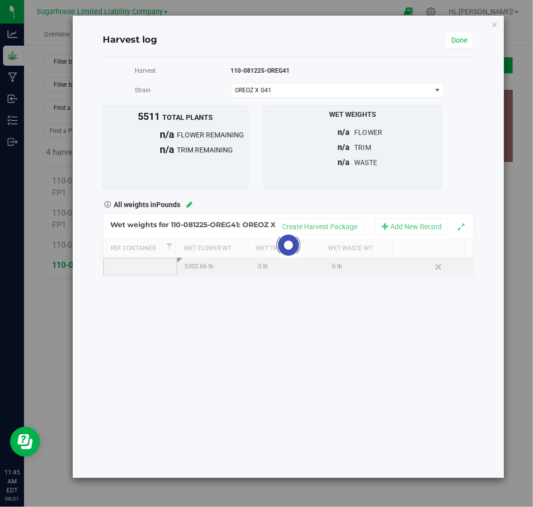
click at [156, 268] on div "Loading... Wet weights for 110-081225-OREG41: OREOZ X G41 Create Harvest Packag…" at bounding box center [288, 244] width 371 height 63
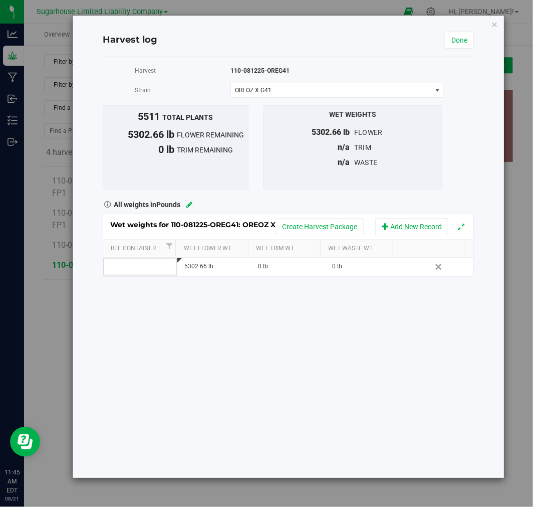
click at [156, 268] on td at bounding box center [140, 267] width 74 height 18
type input "1"
click at [276, 314] on div "Harvest 110-081225-OREG41 [GEOGRAPHIC_DATA] OREOZ X G41 Select strain OREOZ X G…" at bounding box center [288, 267] width 371 height 420
click at [456, 43] on link "Done" at bounding box center [459, 40] width 29 height 17
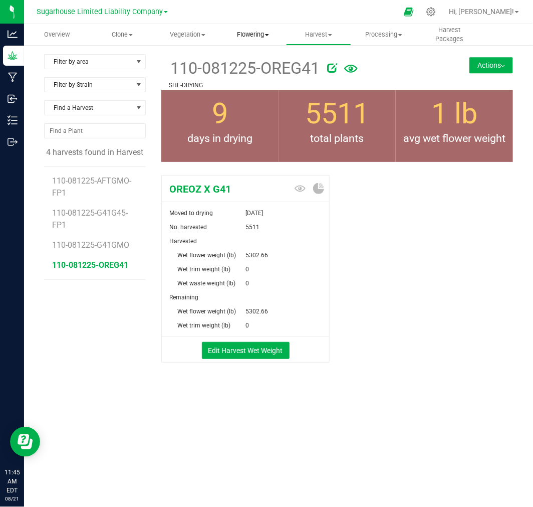
click at [245, 35] on span "Flowering" at bounding box center [253, 34] width 65 height 9
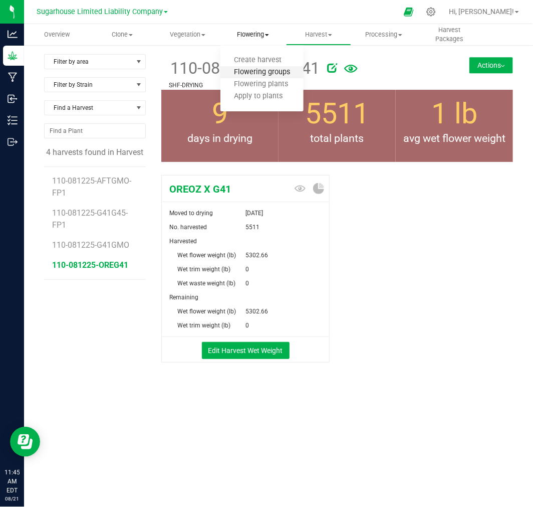
click at [254, 73] on span "Flowering groups" at bounding box center [261, 72] width 83 height 9
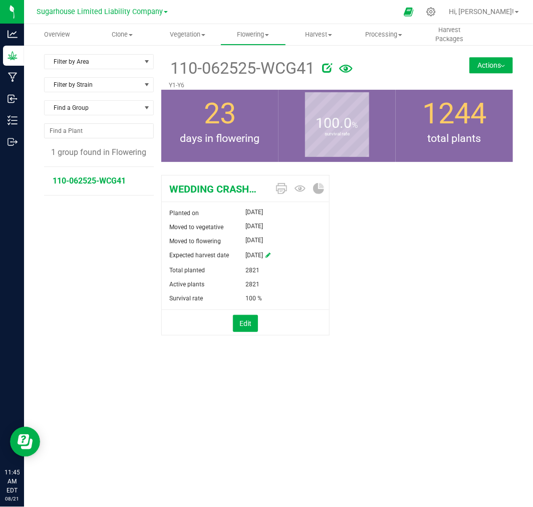
click at [98, 181] on span "110-062525-WCG41" at bounding box center [89, 181] width 73 height 10
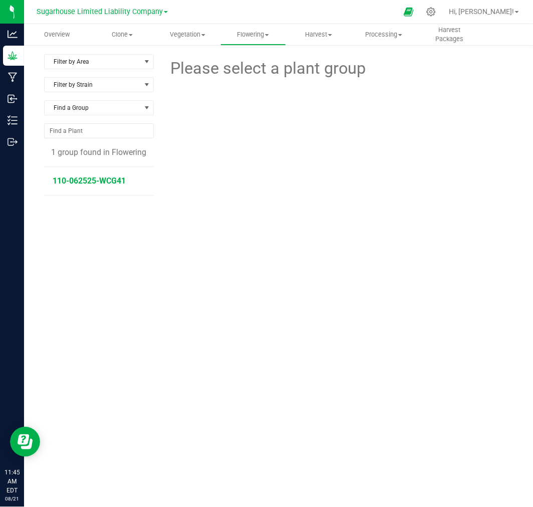
click at [81, 176] on span "110-062525-WCG41" at bounding box center [89, 181] width 73 height 10
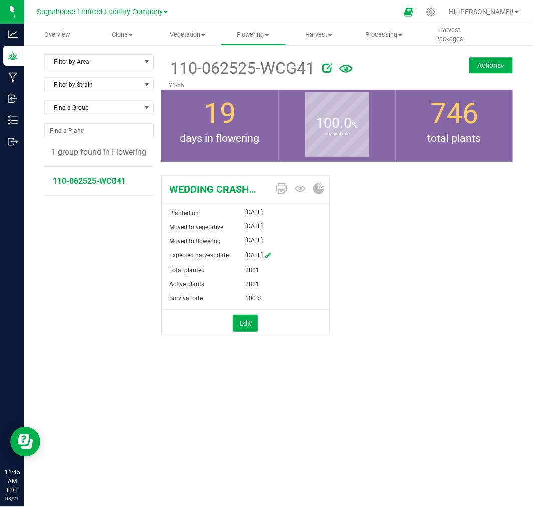
click at [486, 67] on button "Actions" at bounding box center [491, 65] width 44 height 16
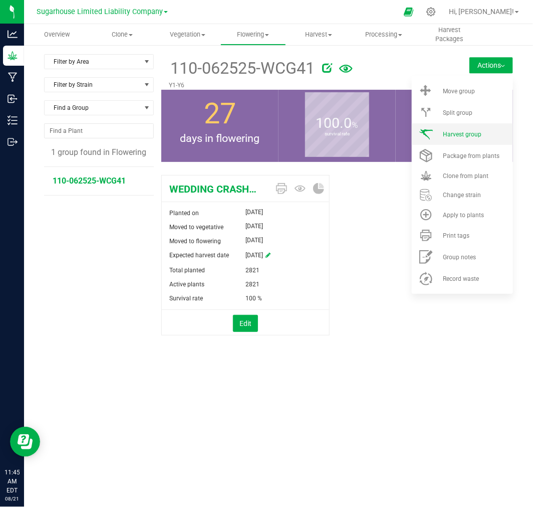
click at [463, 136] on span "Harvest group" at bounding box center [462, 134] width 39 height 7
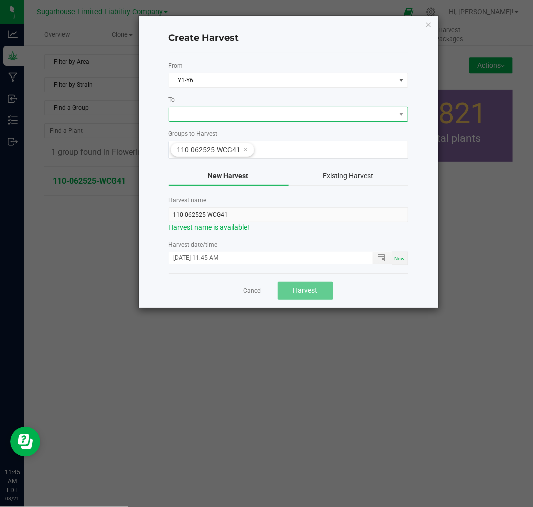
click at [223, 112] on span at bounding box center [282, 114] width 226 height 14
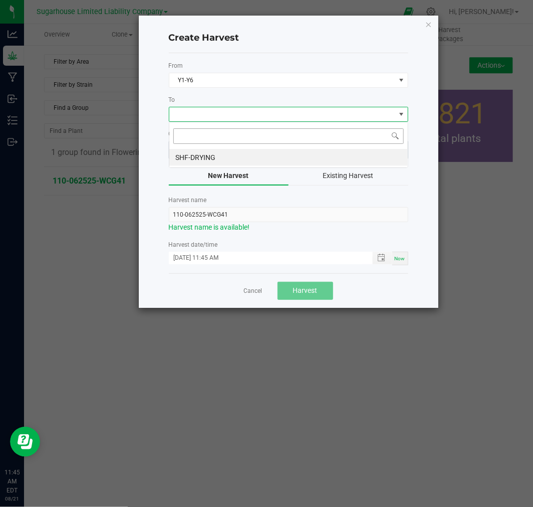
scroll to position [15, 239]
click at [227, 157] on li "SHF-DRYING" at bounding box center [288, 157] width 238 height 17
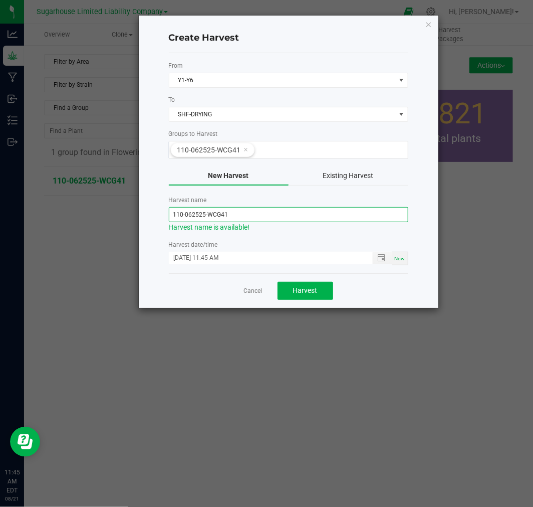
click at [206, 212] on input "110-062525-WCG41" at bounding box center [288, 214] width 239 height 15
drag, startPoint x: 198, startPoint y: 212, endPoint x: 189, endPoint y: 211, distance: 9.5
click at [189, 211] on input "110-062525-WCG41" at bounding box center [288, 214] width 239 height 15
click at [385, 261] on span "Toggle popup" at bounding box center [381, 258] width 8 height 8
type input "110-081225-WCG41"
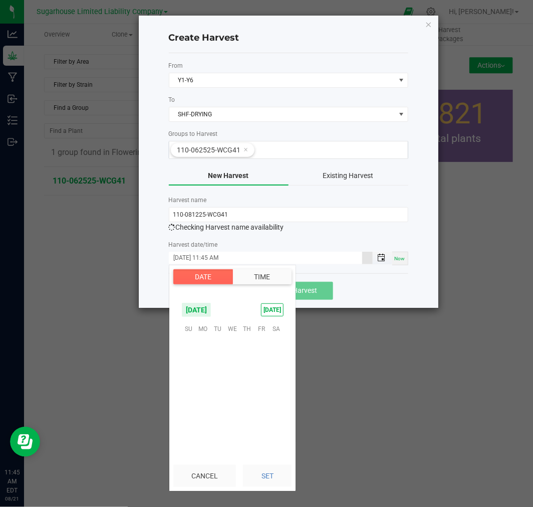
scroll to position [612, 0]
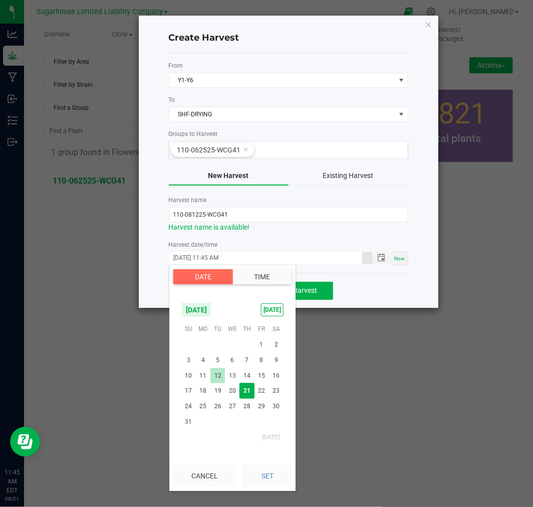
click at [217, 378] on span "12" at bounding box center [217, 376] width 15 height 16
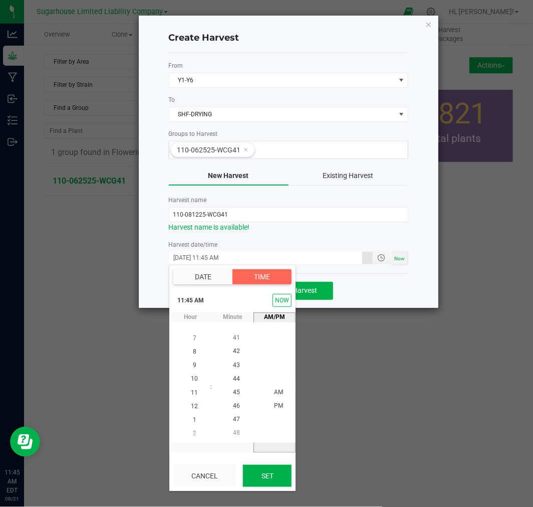
click at [266, 481] on button "Set" at bounding box center [267, 475] width 49 height 22
type input "[DATE] 11:45 AM"
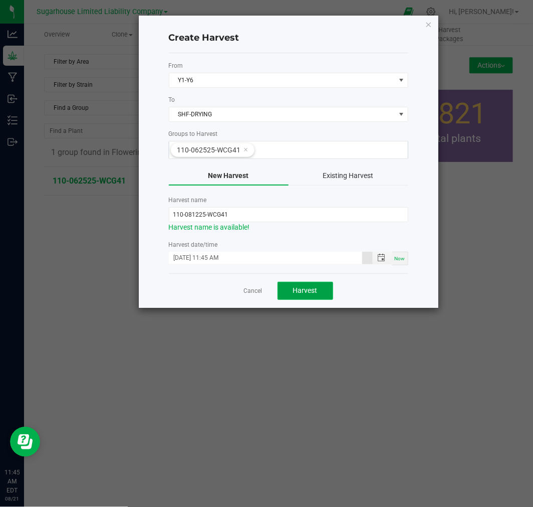
click at [318, 288] on button "Harvest" at bounding box center [306, 291] width 56 height 18
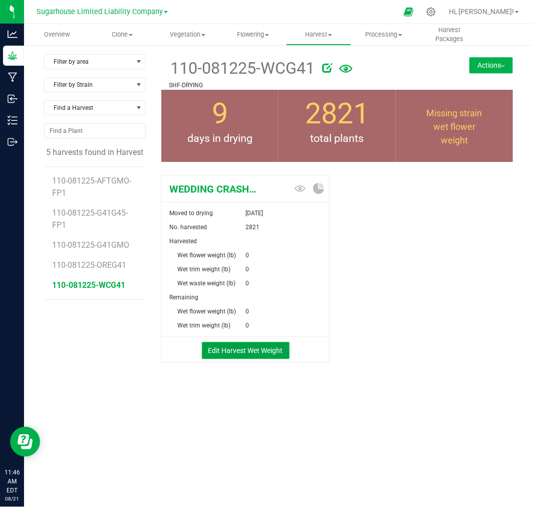
click at [278, 347] on button "Edit Harvest Wet Weight" at bounding box center [246, 350] width 88 height 17
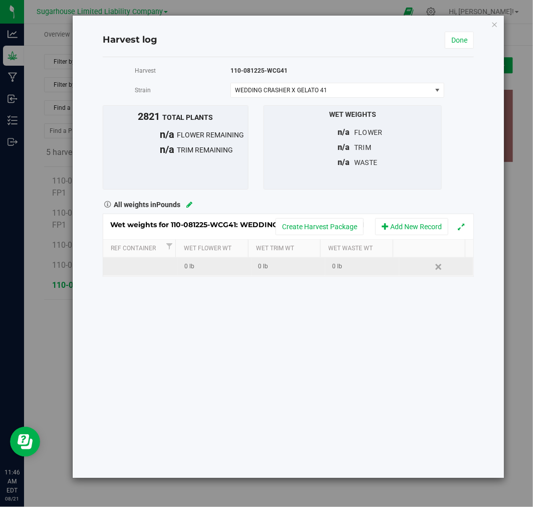
click at [204, 271] on div "0 lb" at bounding box center [217, 267] width 66 height 10
type input "2072.59"
click at [140, 271] on div "Wet weights for 110-081225-WCG41: WEDDING CRASHER X GELATO 41 Create Harvest Pa…" at bounding box center [288, 244] width 371 height 63
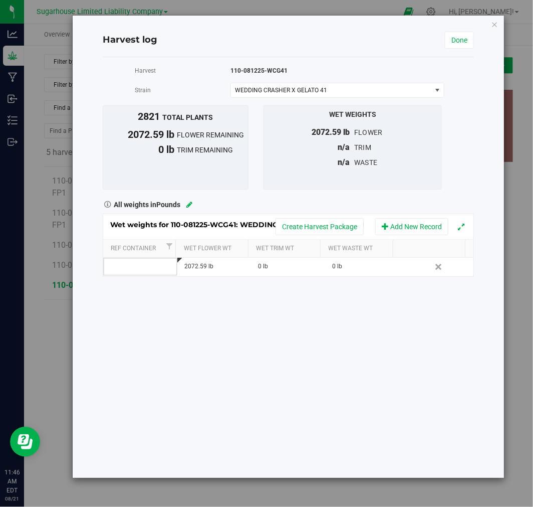
click at [140, 271] on td at bounding box center [140, 267] width 74 height 18
type input "1"
click at [290, 323] on div "Harvest 110-081225-WCG41 [GEOGRAPHIC_DATA] WEDDING CRASHER X GELATO 41 Select s…" at bounding box center [288, 267] width 371 height 420
click at [463, 43] on link "Done" at bounding box center [459, 40] width 29 height 17
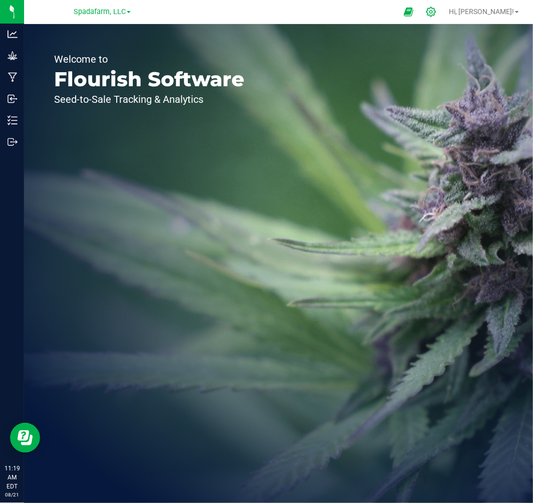
click at [436, 8] on icon at bounding box center [431, 12] width 11 height 11
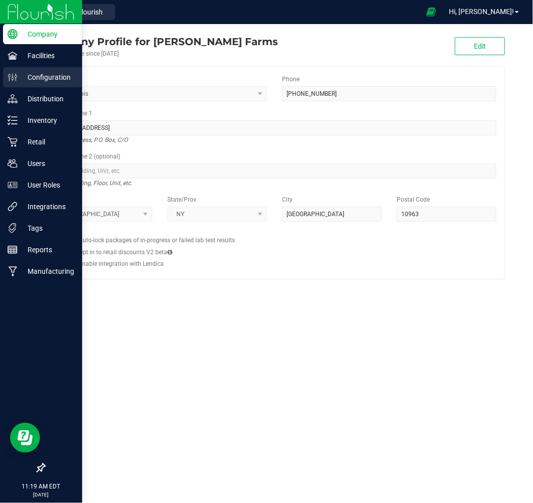
click at [42, 81] on p "Configuration" at bounding box center [48, 77] width 60 height 12
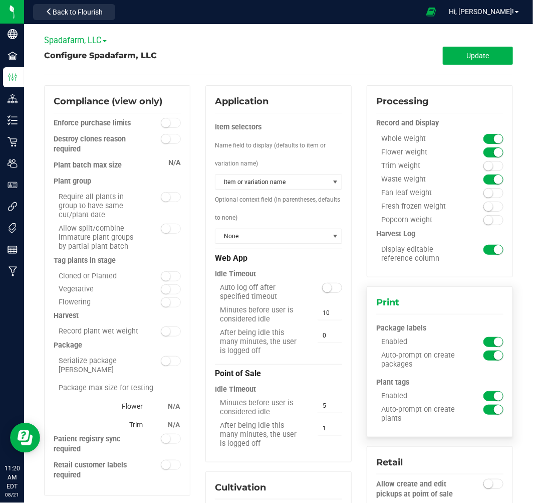
click at [494, 354] on small at bounding box center [498, 355] width 9 height 9
click at [484, 356] on small at bounding box center [488, 355] width 9 height 9
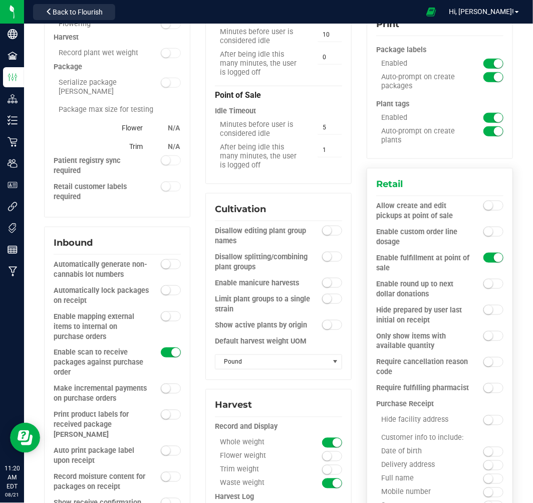
scroll to position [389, 0]
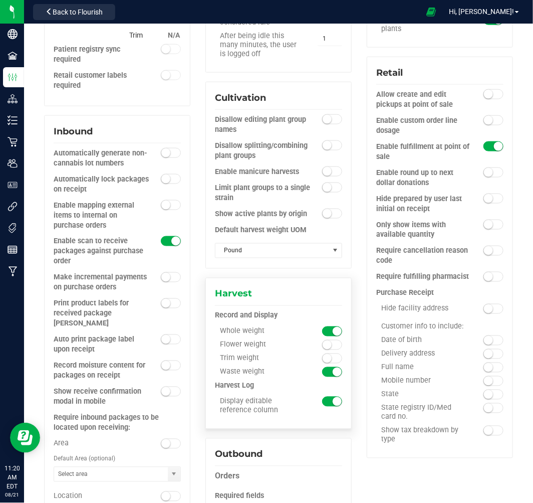
click at [333, 330] on small at bounding box center [337, 331] width 9 height 9
click at [327, 338] on div "Whole weight" at bounding box center [278, 334] width 127 height 14
click at [323, 340] on span at bounding box center [332, 345] width 20 height 10
click at [325, 359] on small at bounding box center [327, 358] width 9 height 9
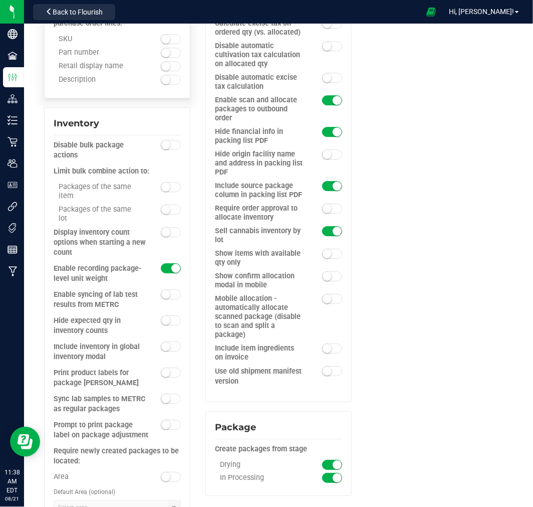
scroll to position [946, 0]
